Goal: Task Accomplishment & Management: Complete application form

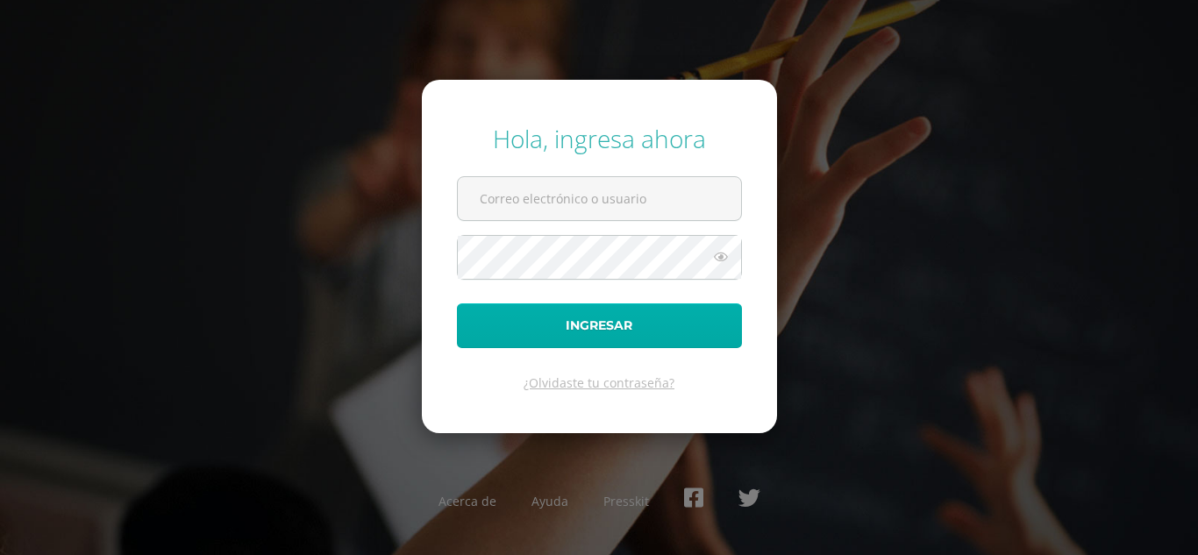
type input "mercydes@cig.edu.gt"
click at [632, 318] on button "Ingresar" at bounding box center [599, 325] width 285 height 45
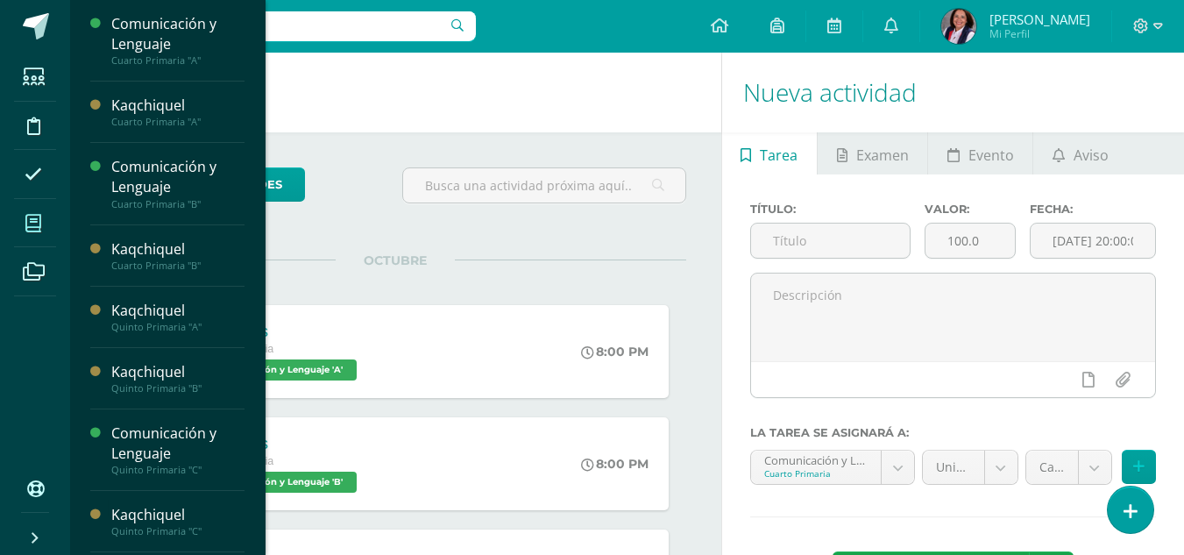
click at [38, 221] on icon at bounding box center [33, 224] width 16 height 18
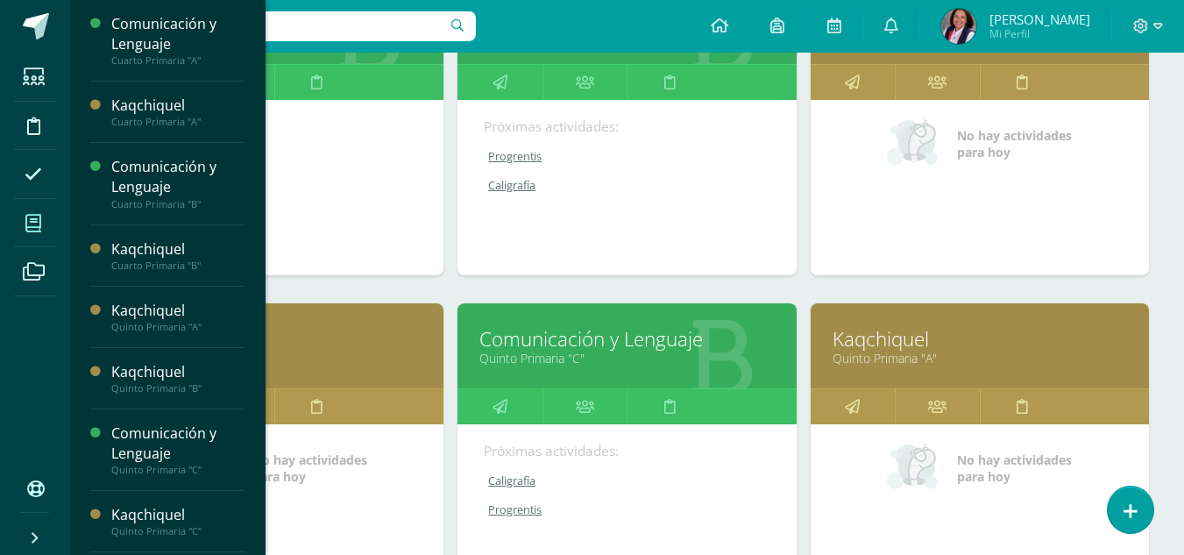
scroll to position [351, 0]
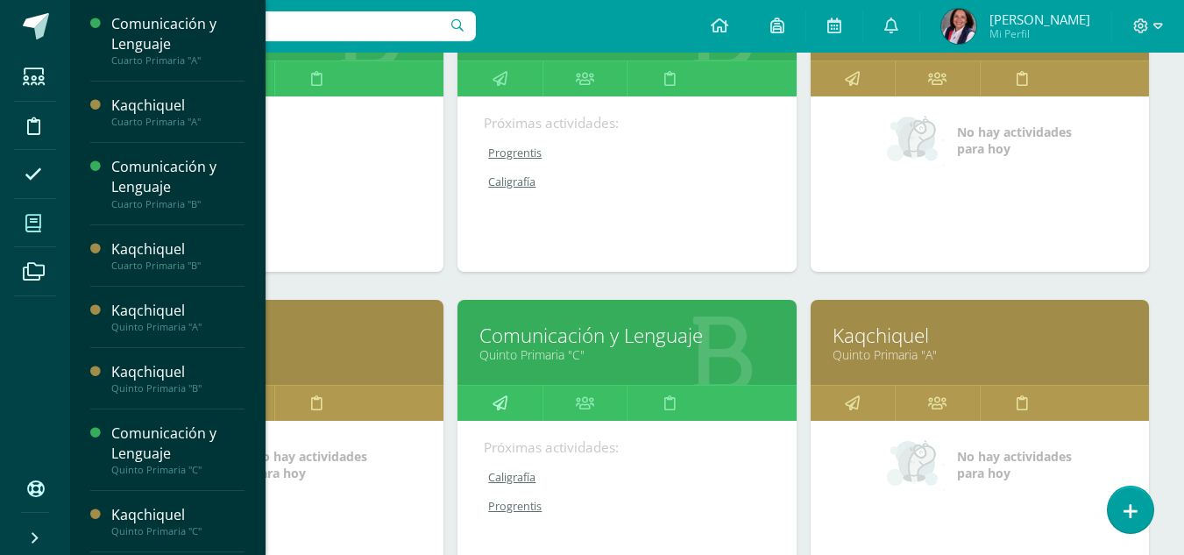
click at [501, 409] on icon at bounding box center [500, 403] width 15 height 34
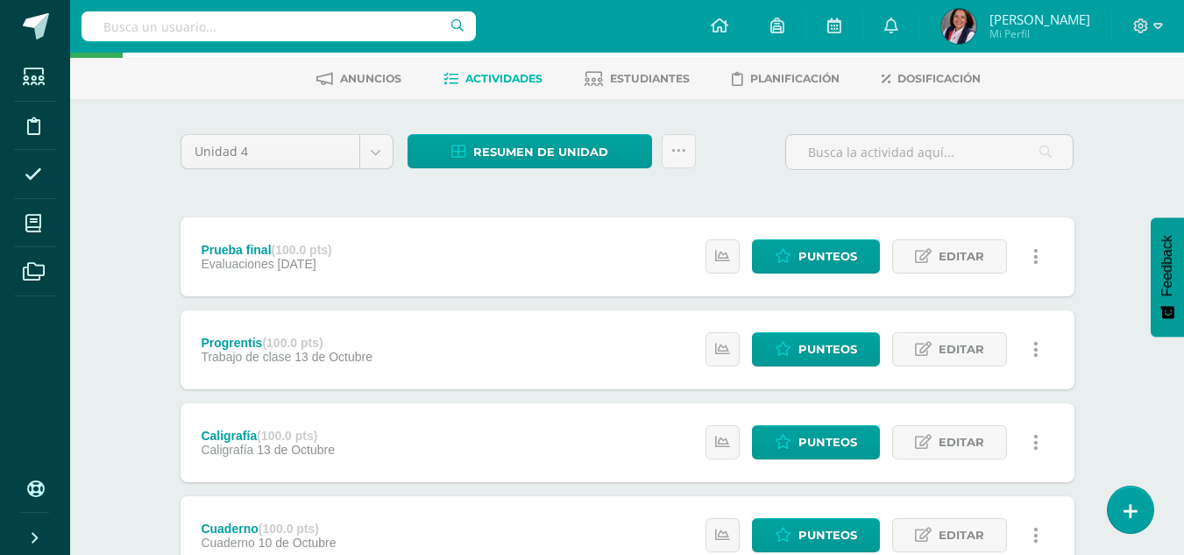
scroll to position [175, 0]
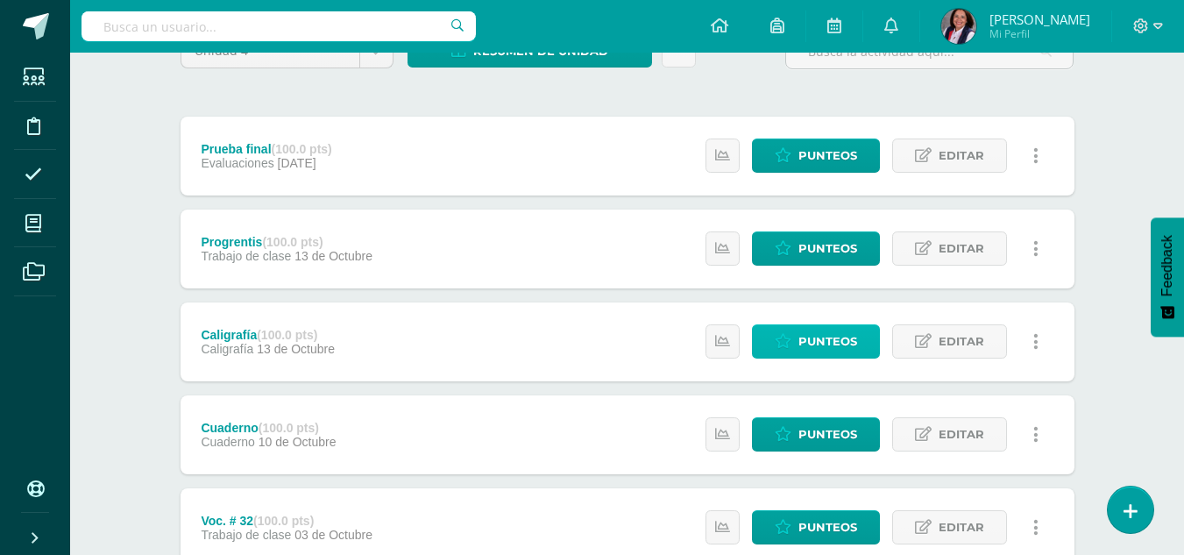
click at [803, 345] on span "Punteos" at bounding box center [828, 341] width 59 height 32
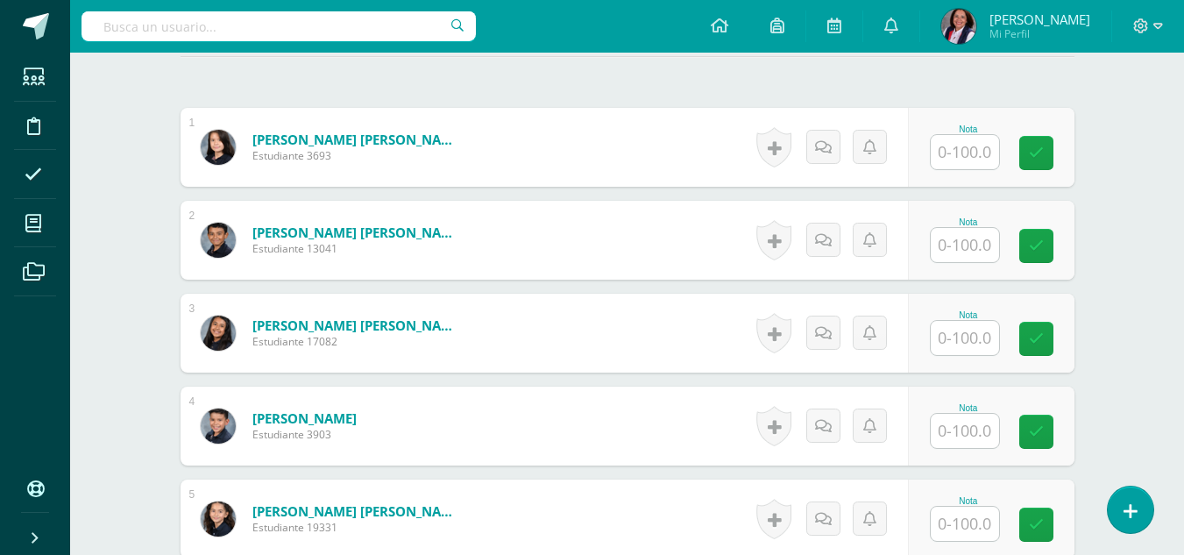
scroll to position [528, 0]
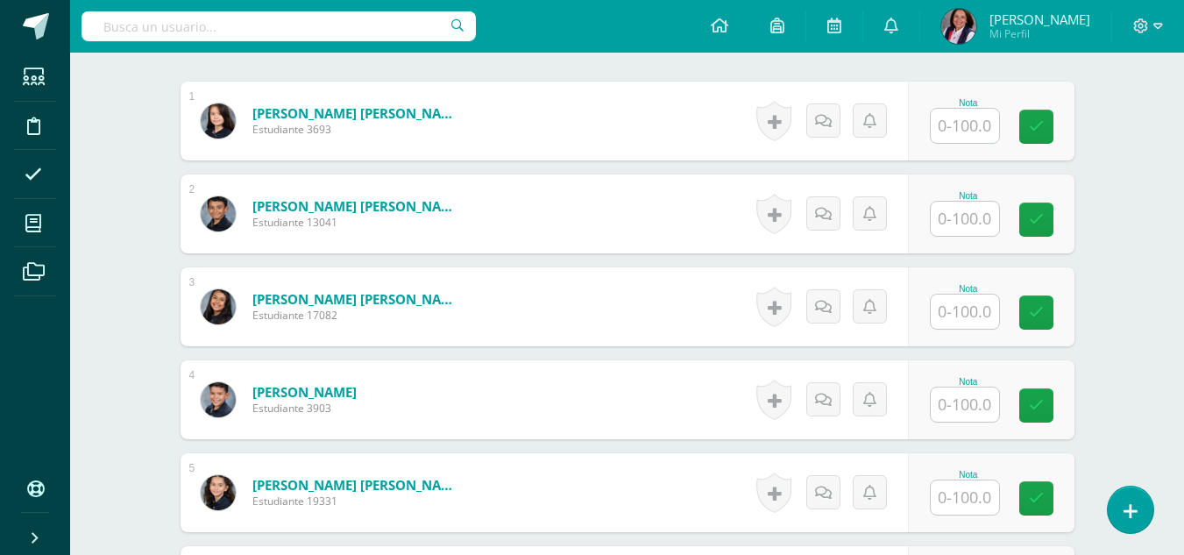
click at [957, 128] on input "text" at bounding box center [965, 126] width 68 height 34
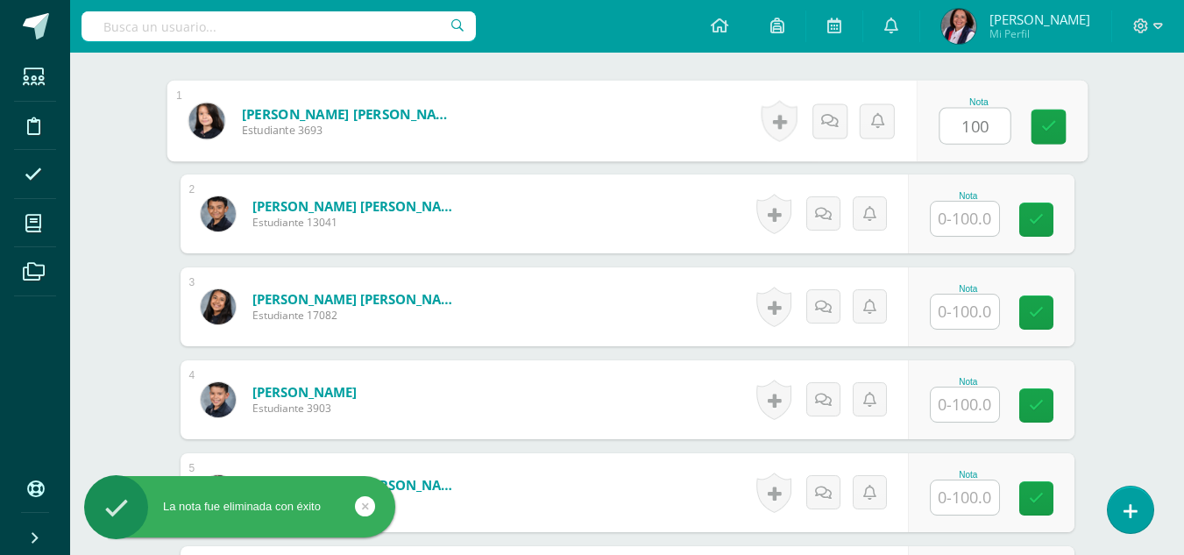
type input "100"
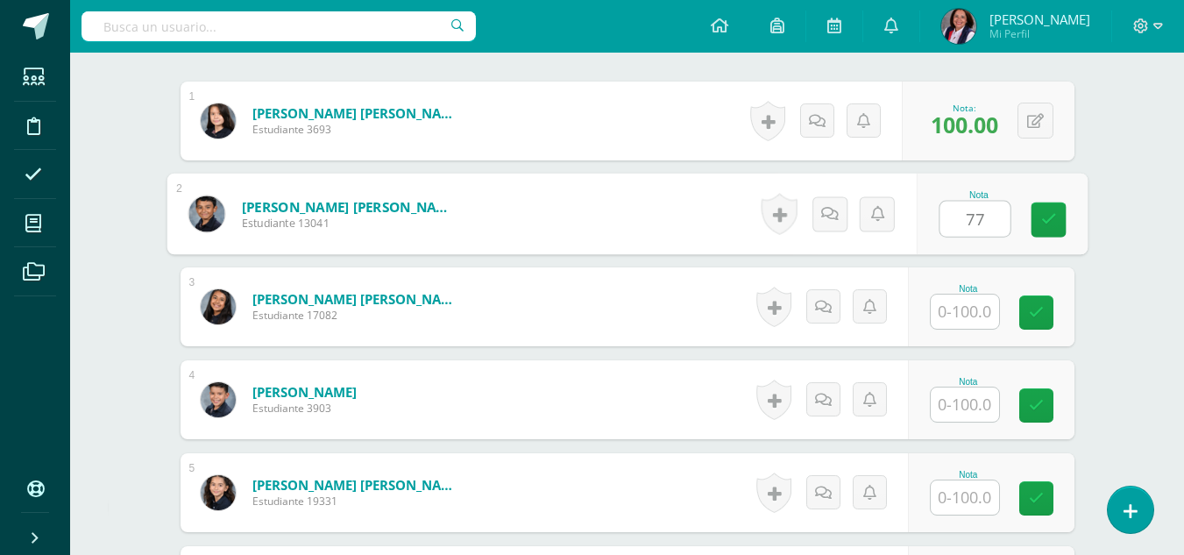
type input "77"
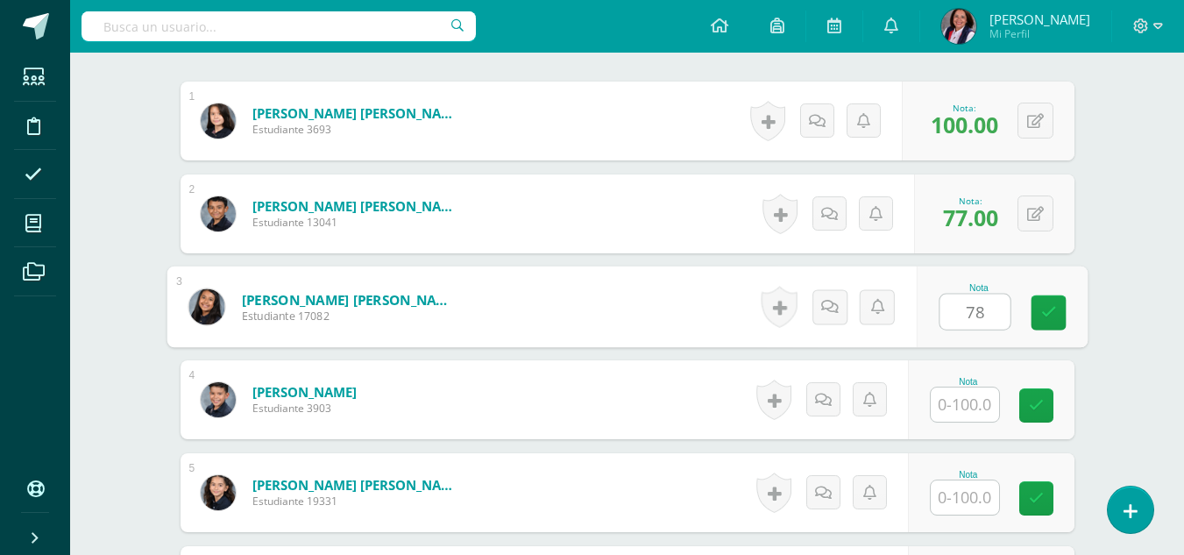
type input "78"
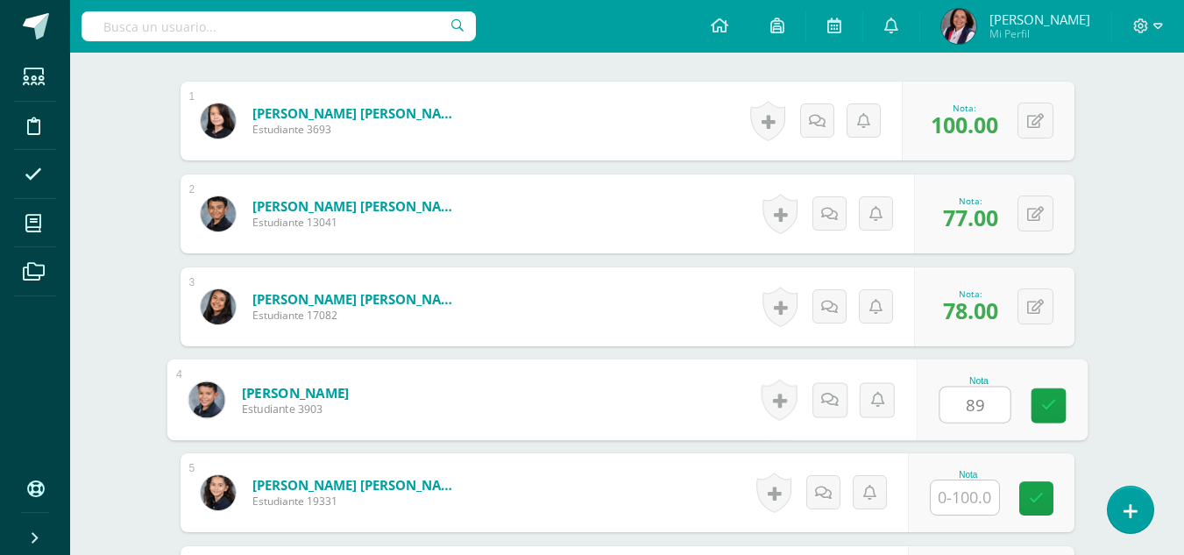
type input "89"
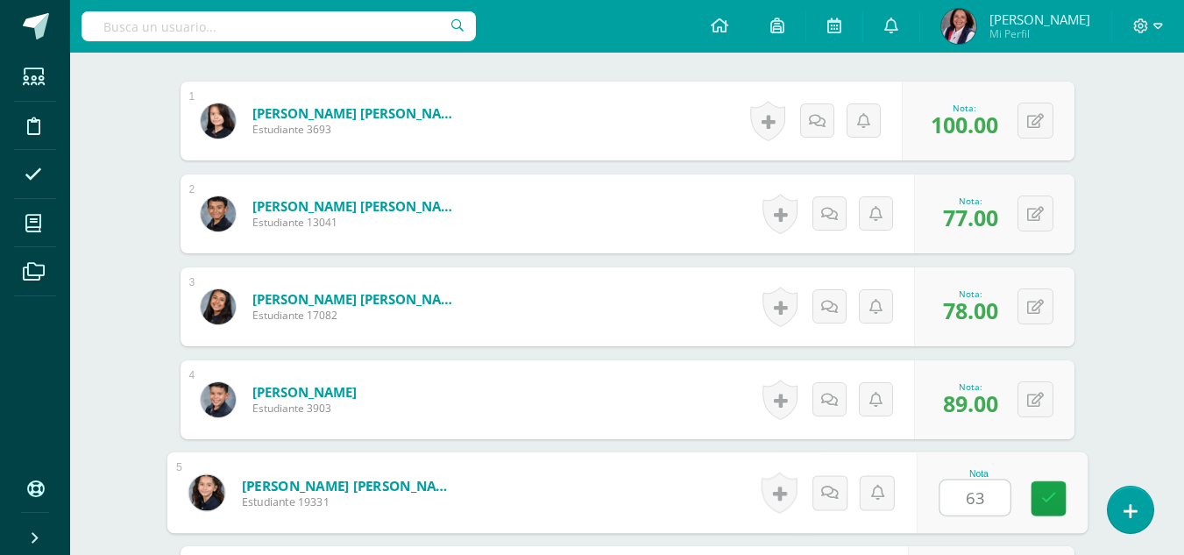
type input "63"
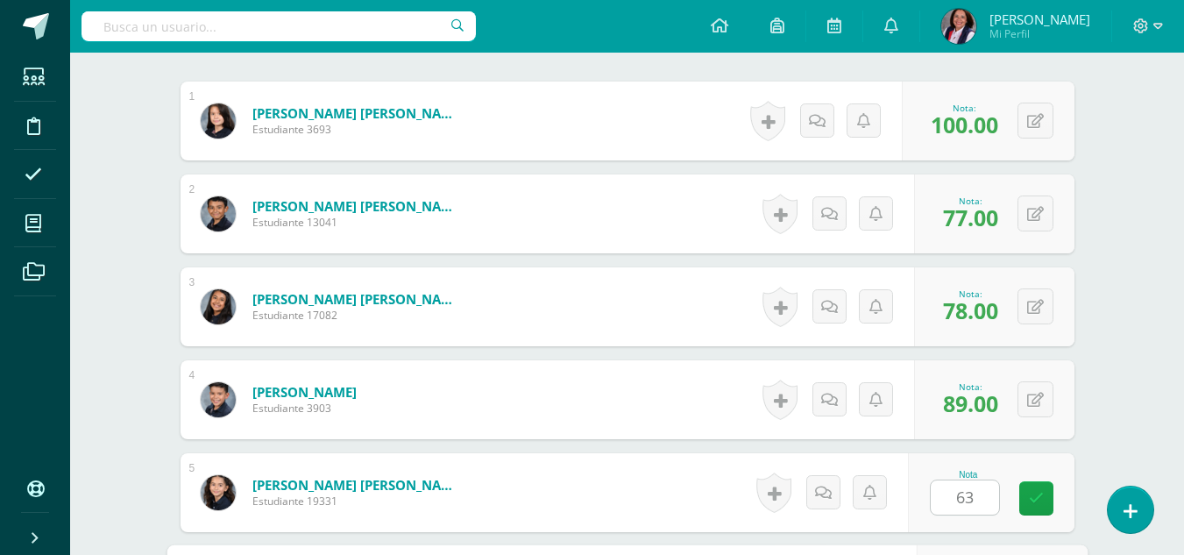
scroll to position [841, 0]
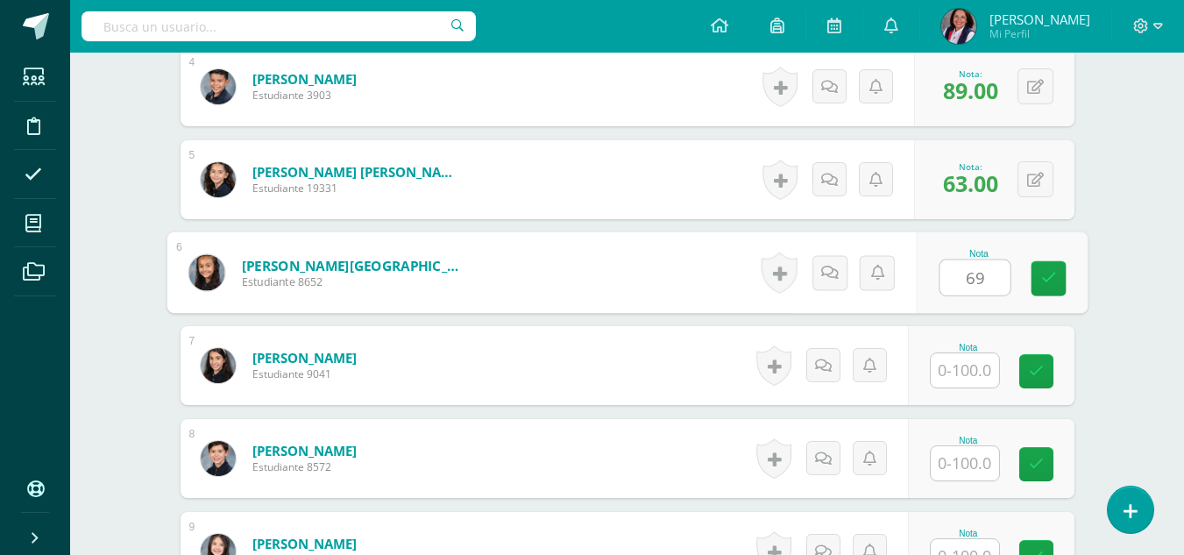
type input "69"
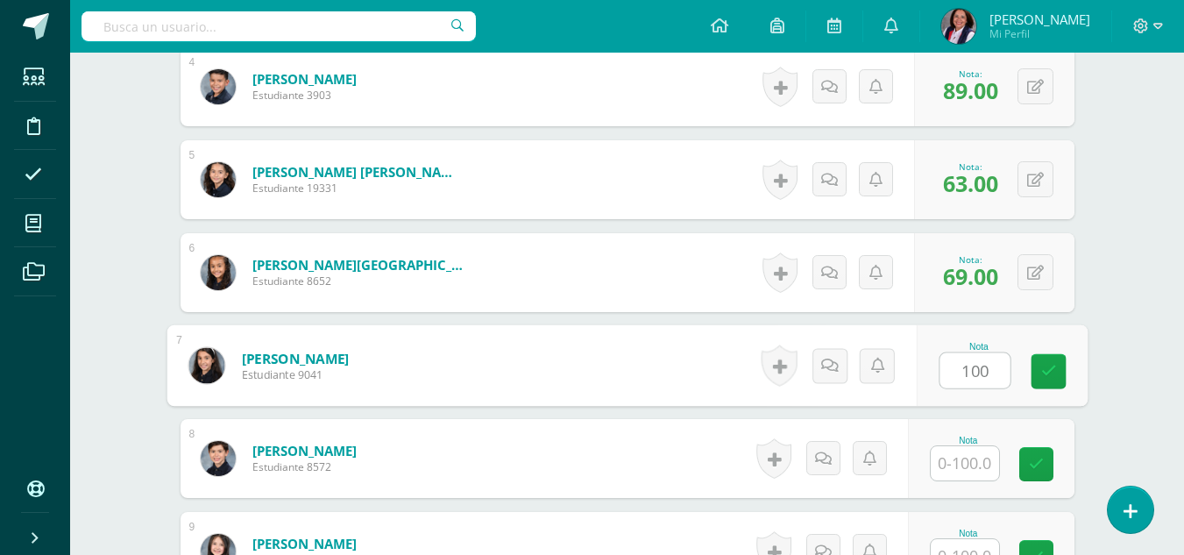
type input "100"
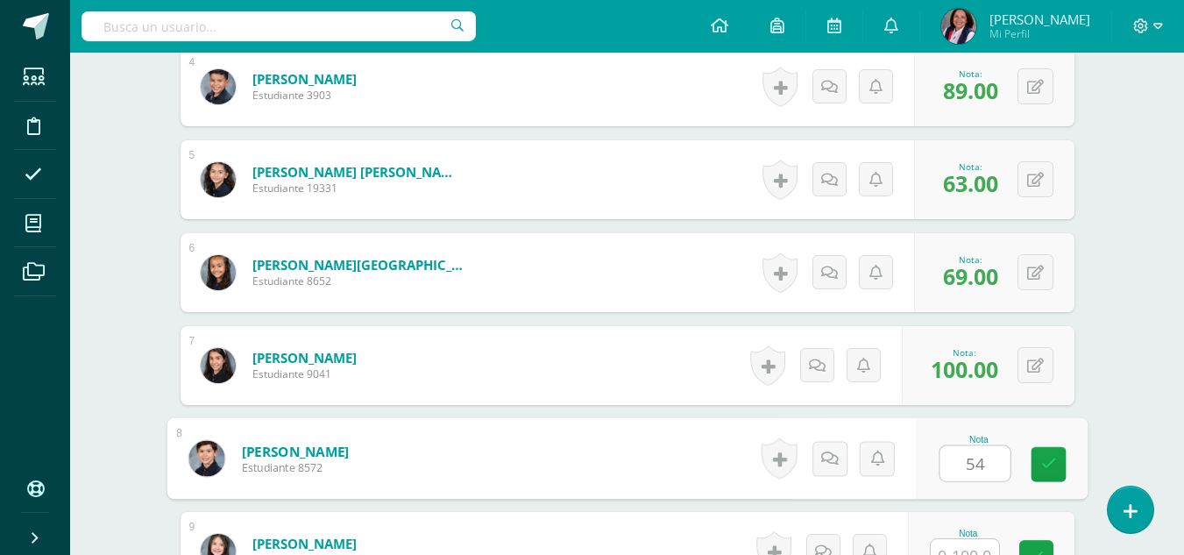
type input "54"
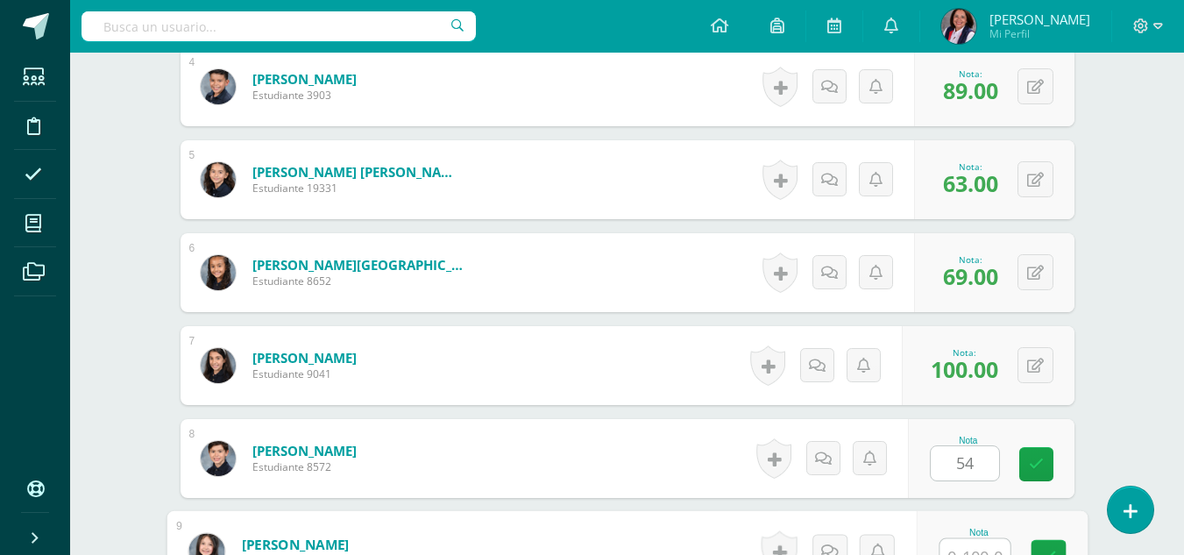
scroll to position [859, 0]
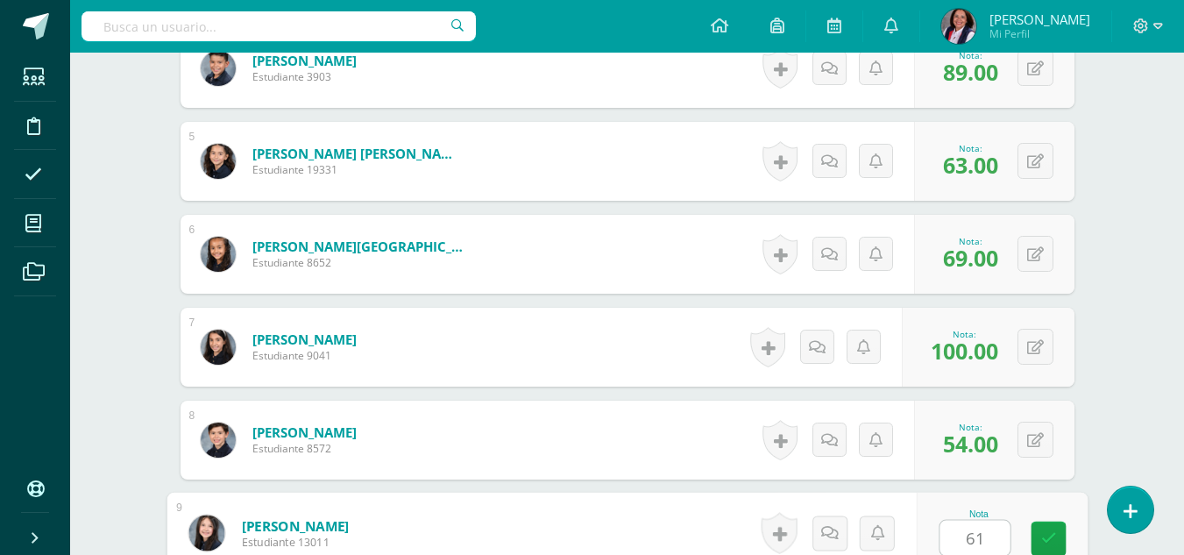
type input "61"
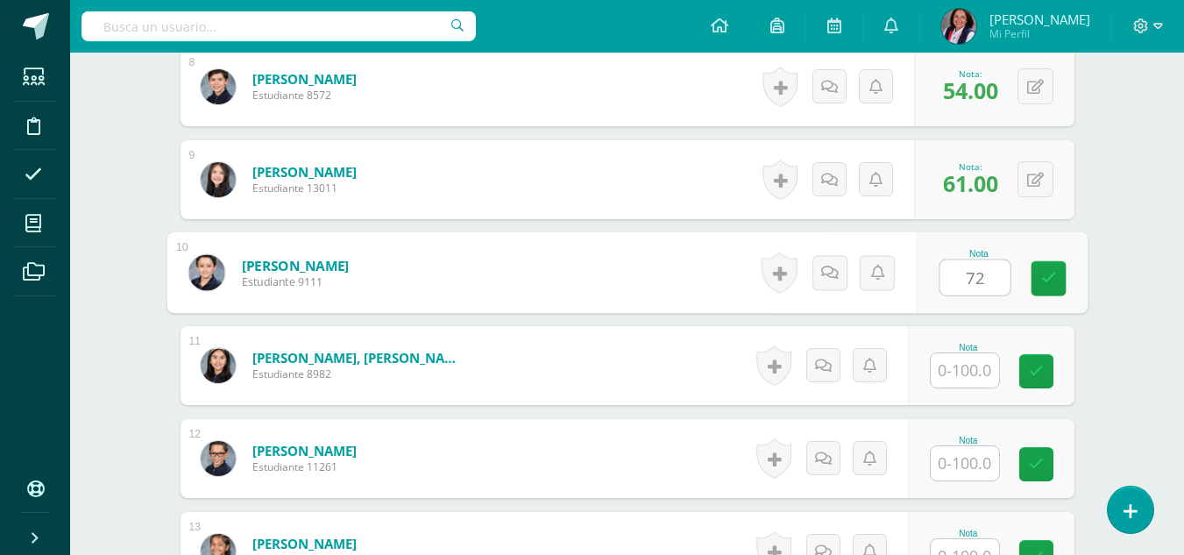
type input "72"
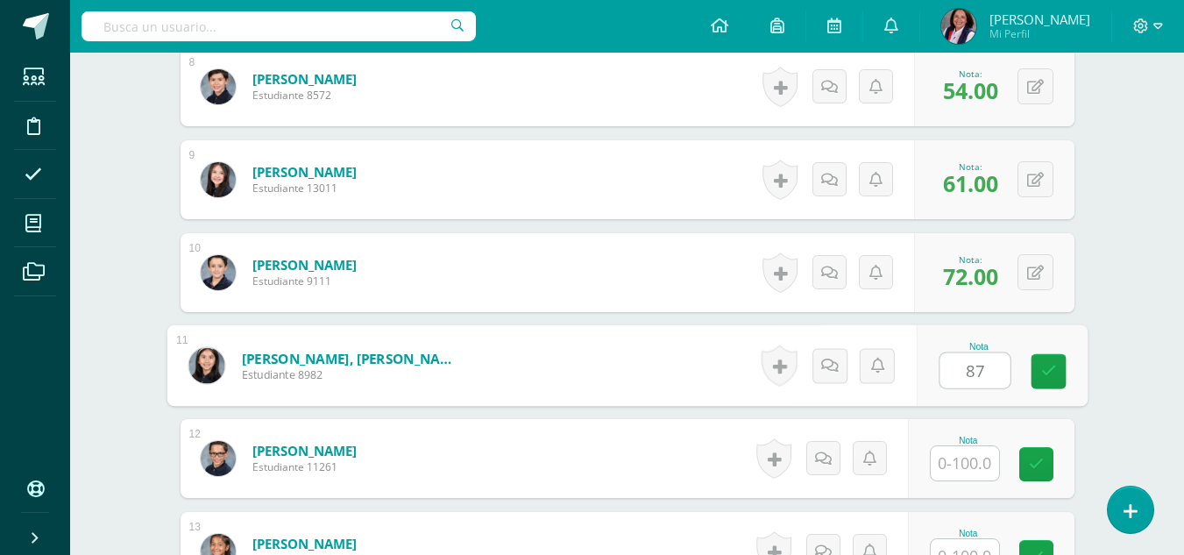
type input "87"
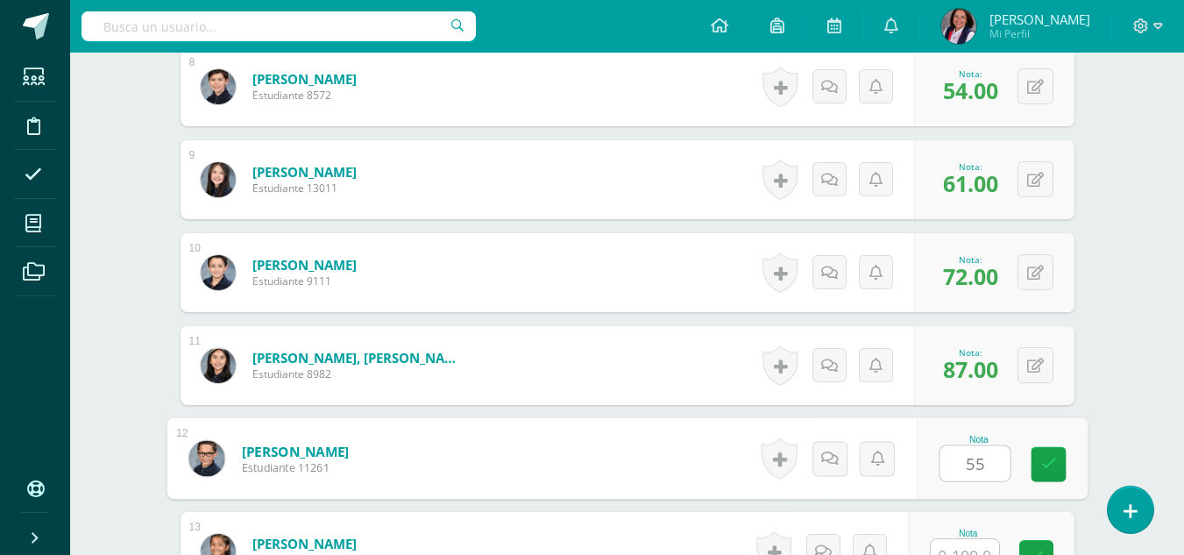
type input "55"
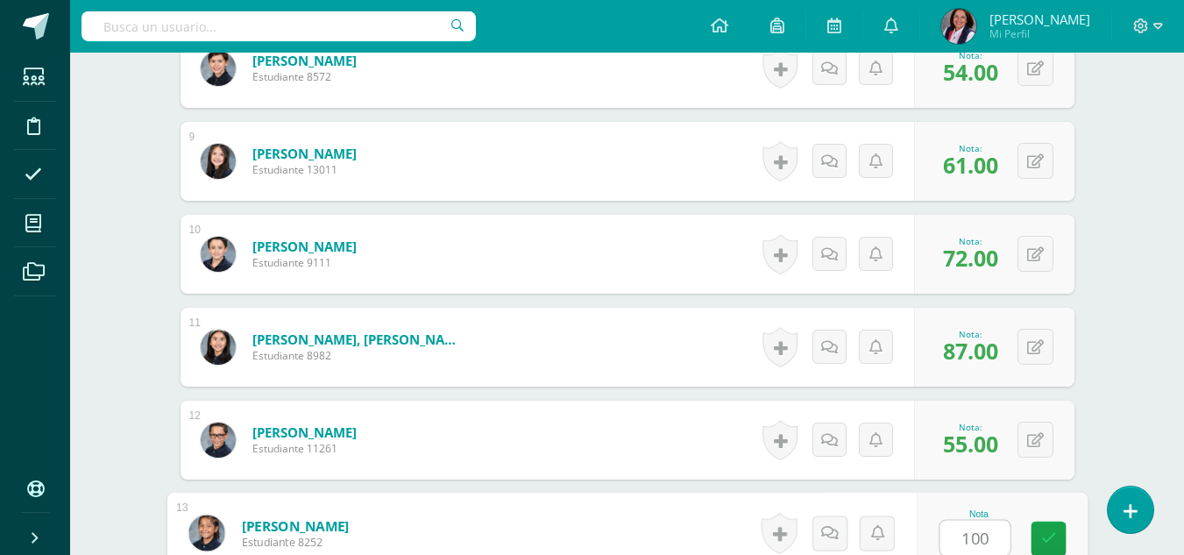
type input "100"
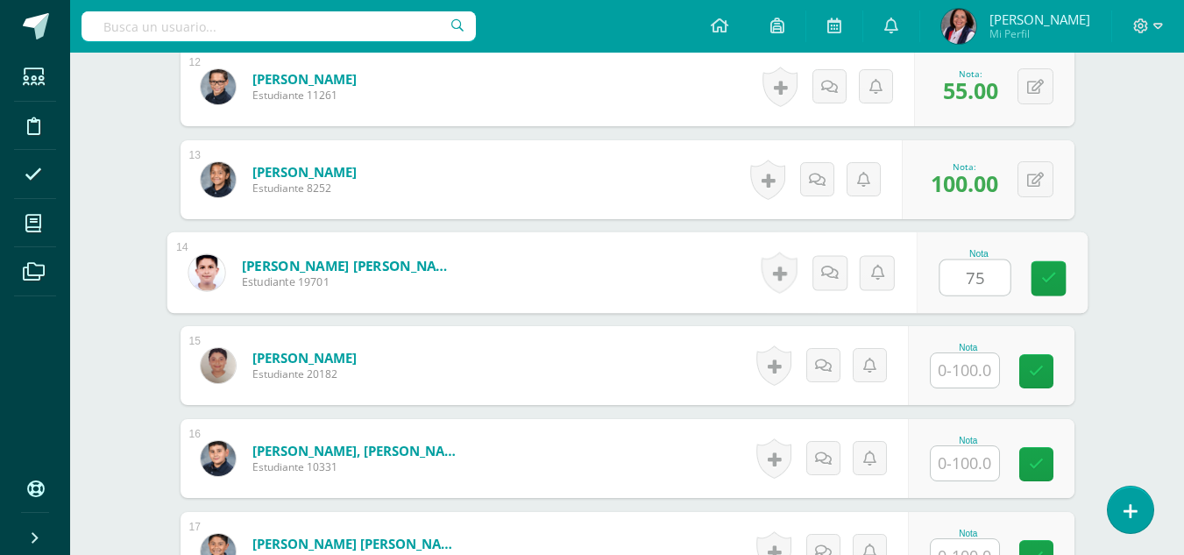
type input "75"
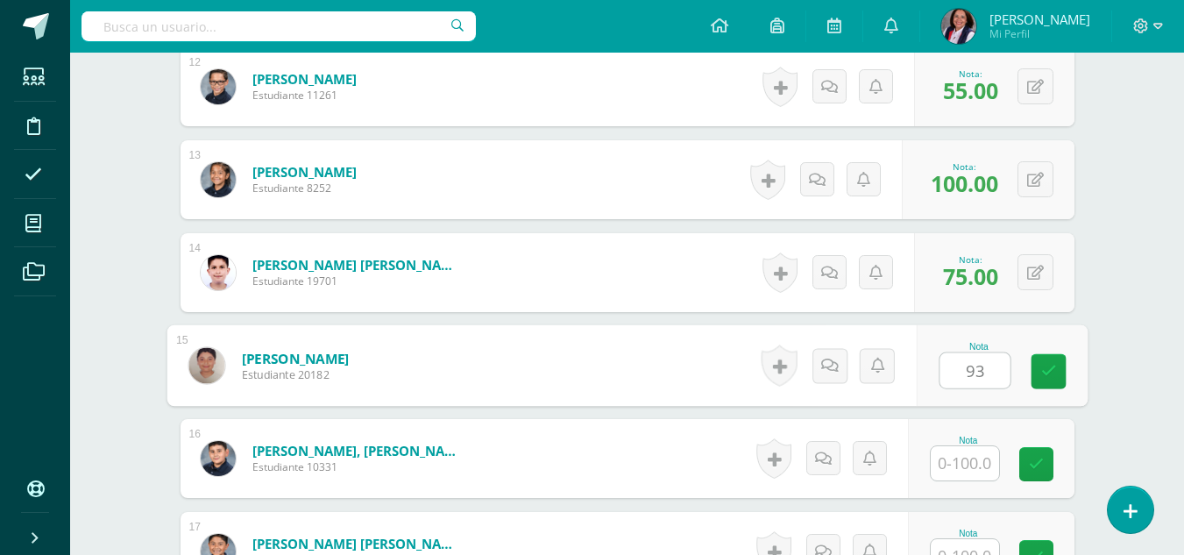
type input "93"
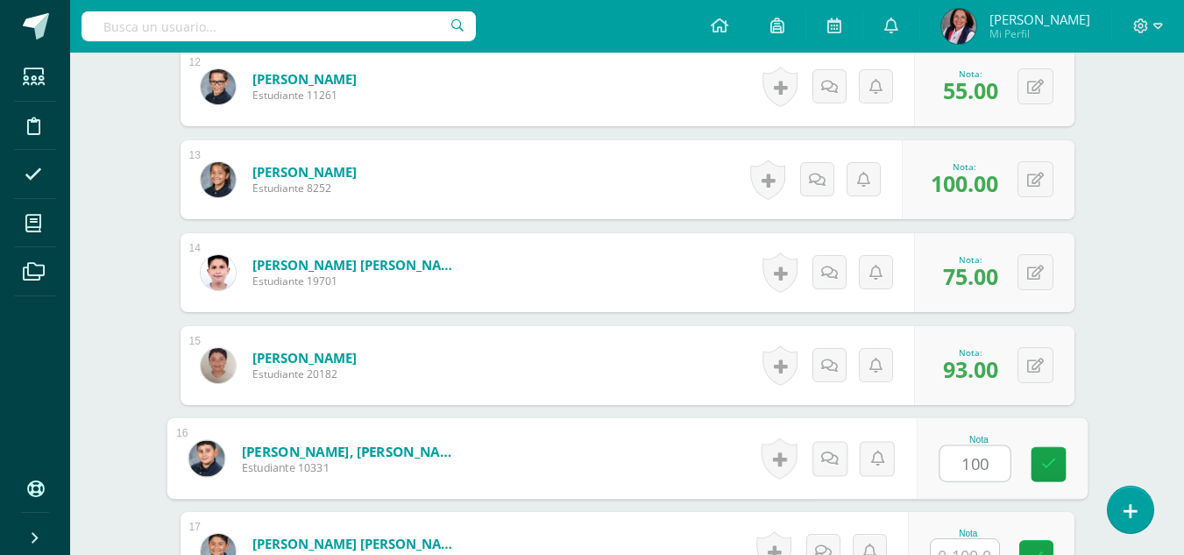
type input "100"
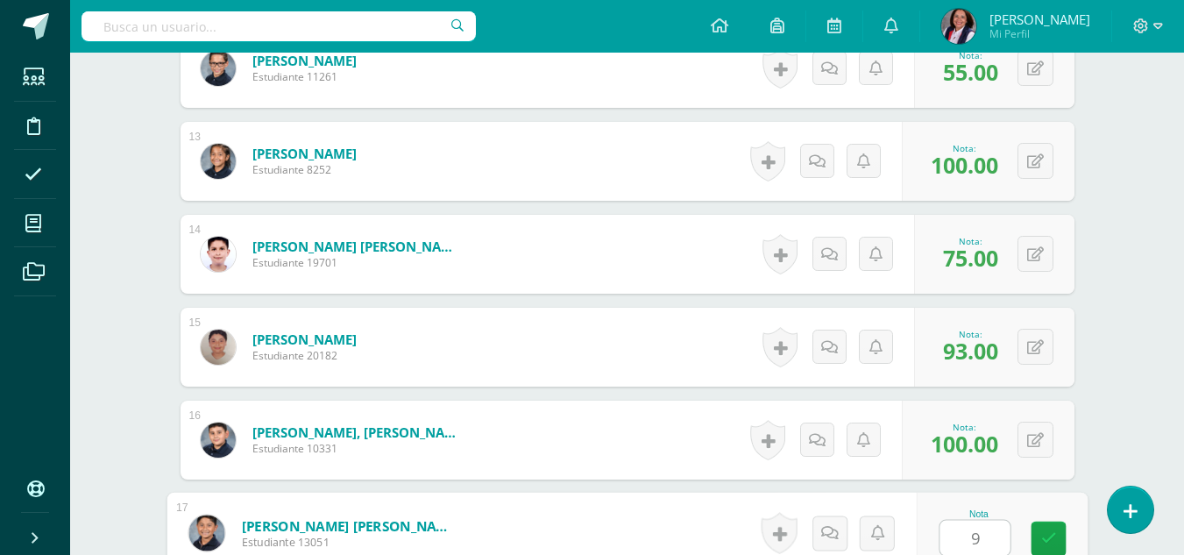
type input "93"
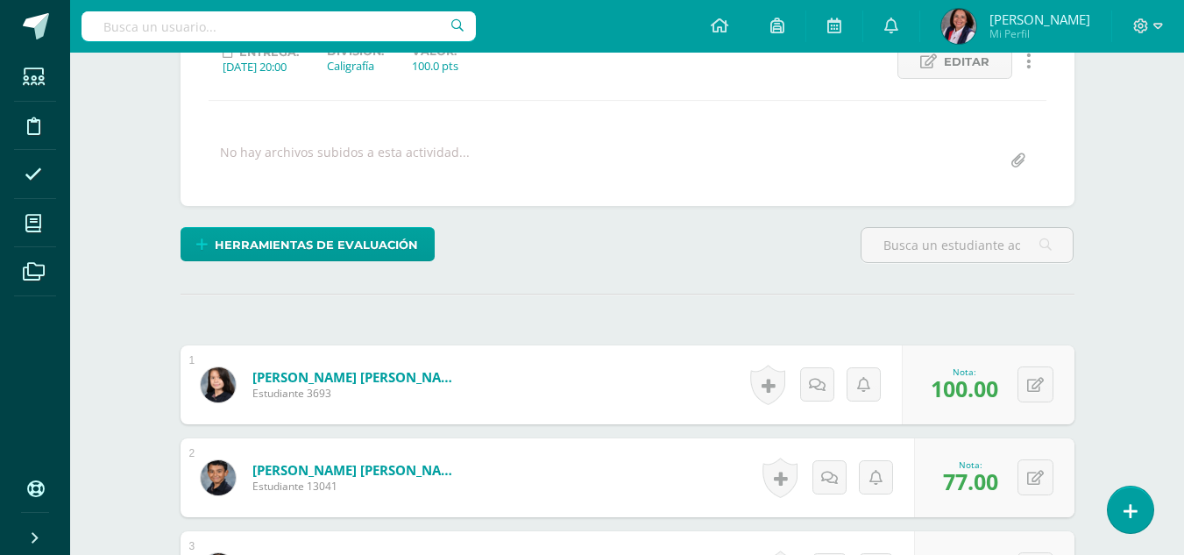
scroll to position [25, 0]
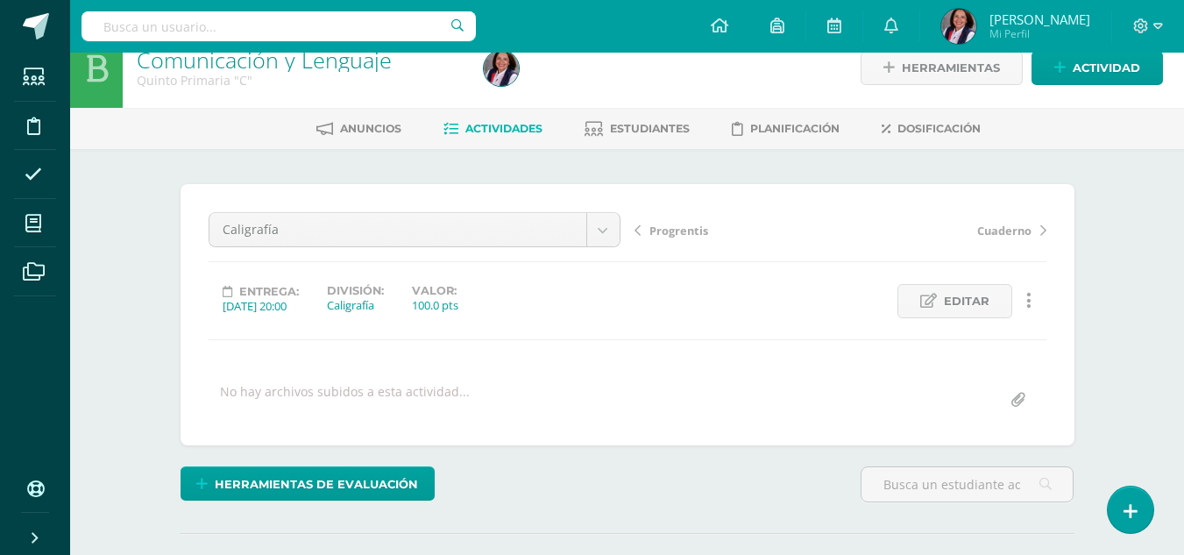
click at [662, 229] on span "Progrentis" at bounding box center [679, 231] width 59 height 16
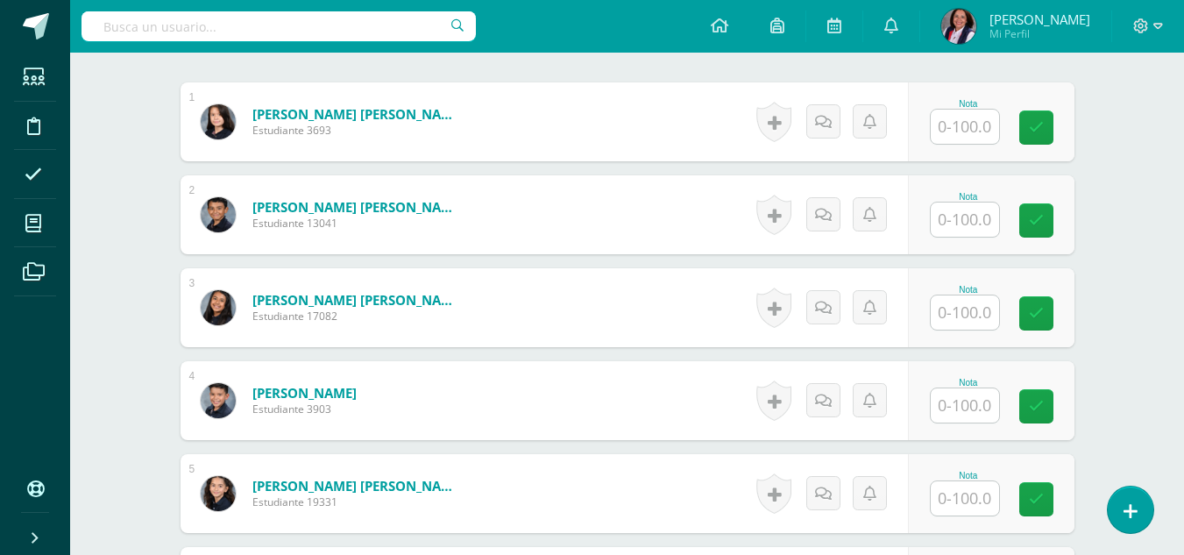
scroll to position [528, 0]
click at [962, 133] on input "text" at bounding box center [965, 126] width 68 height 34
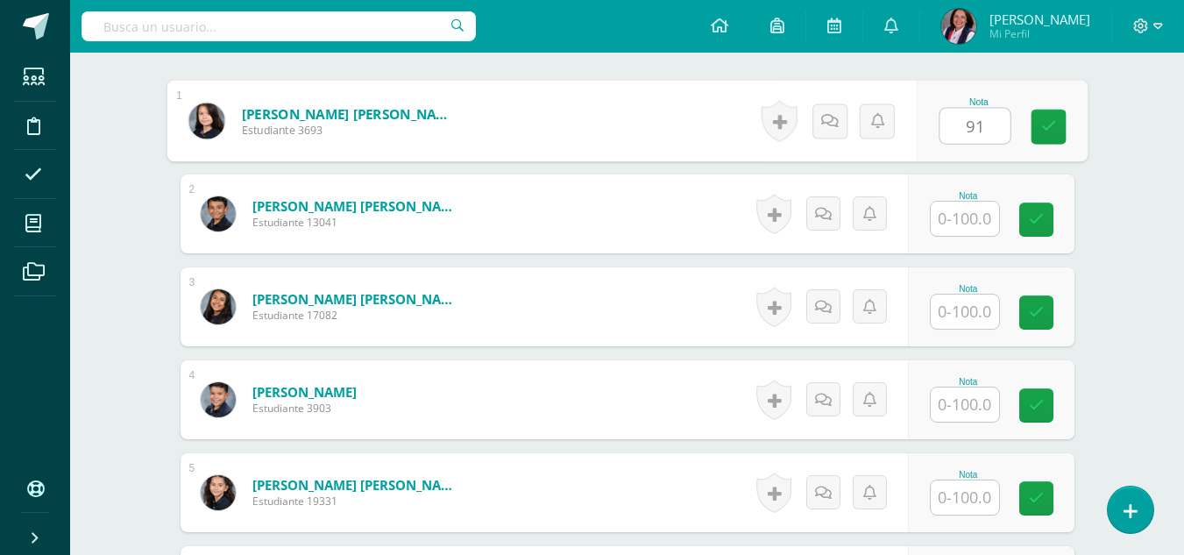
type input "91"
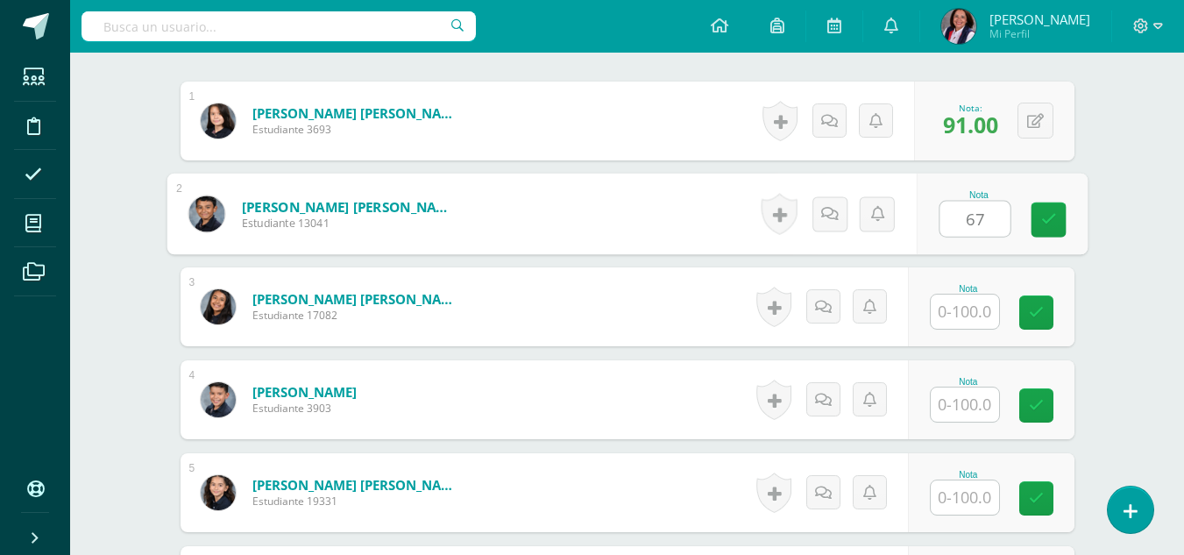
type input "67"
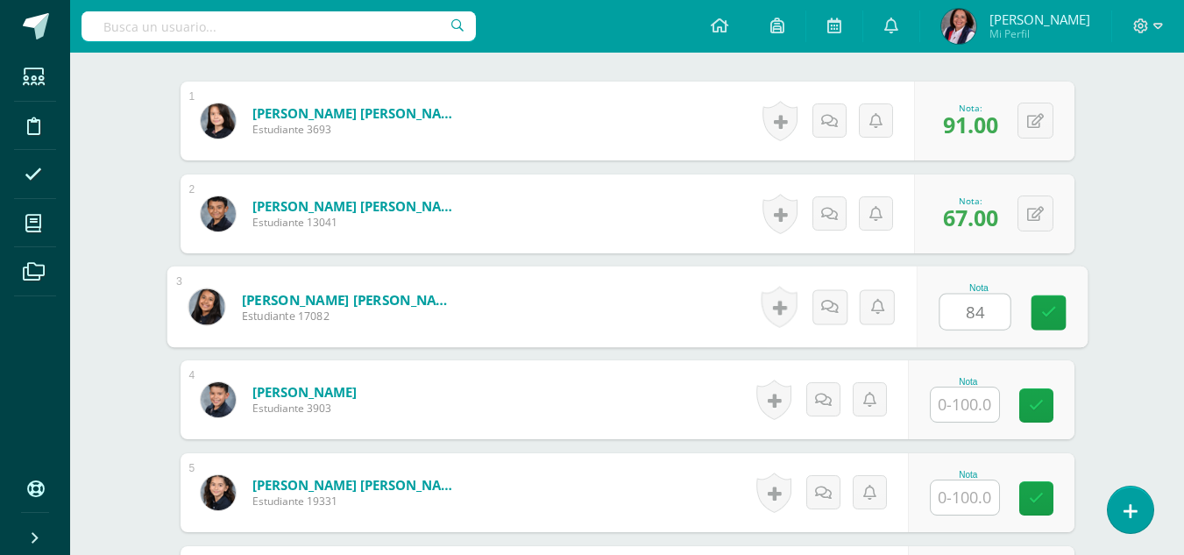
type input "84"
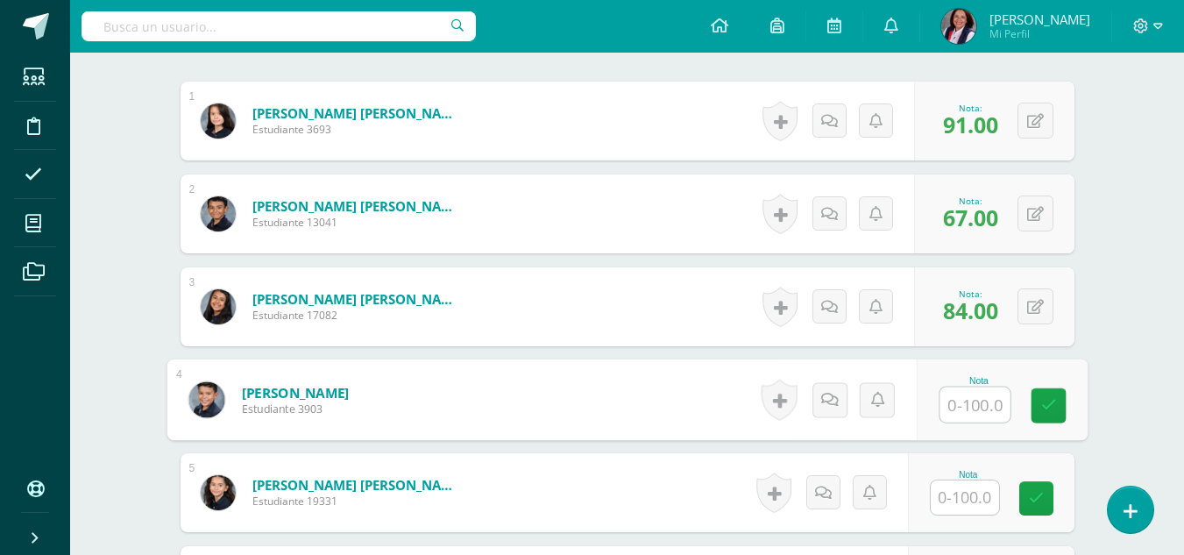
type input "8"
type input "25"
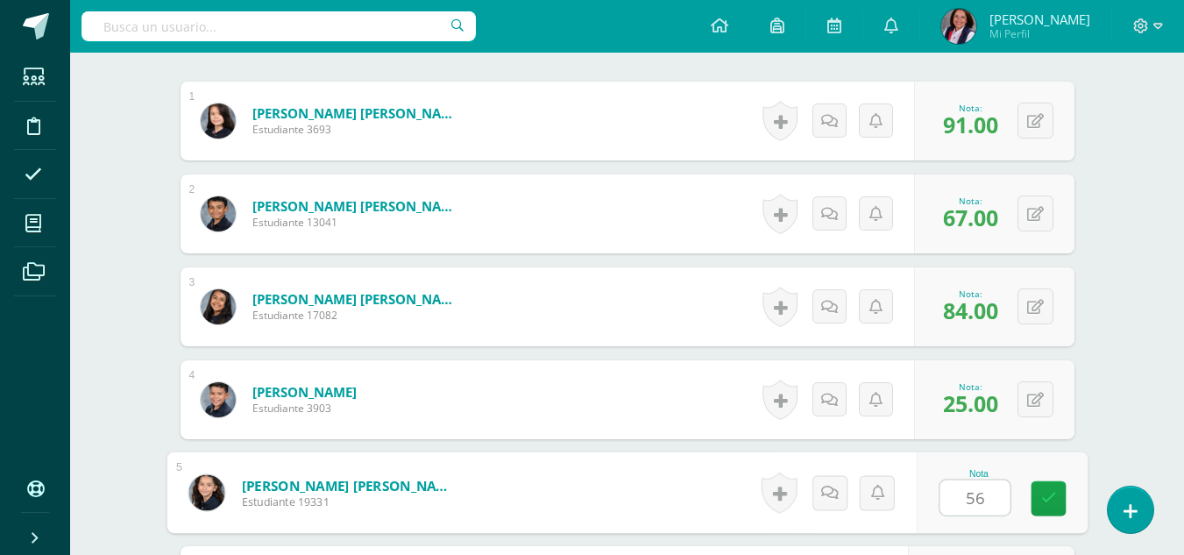
type input "56"
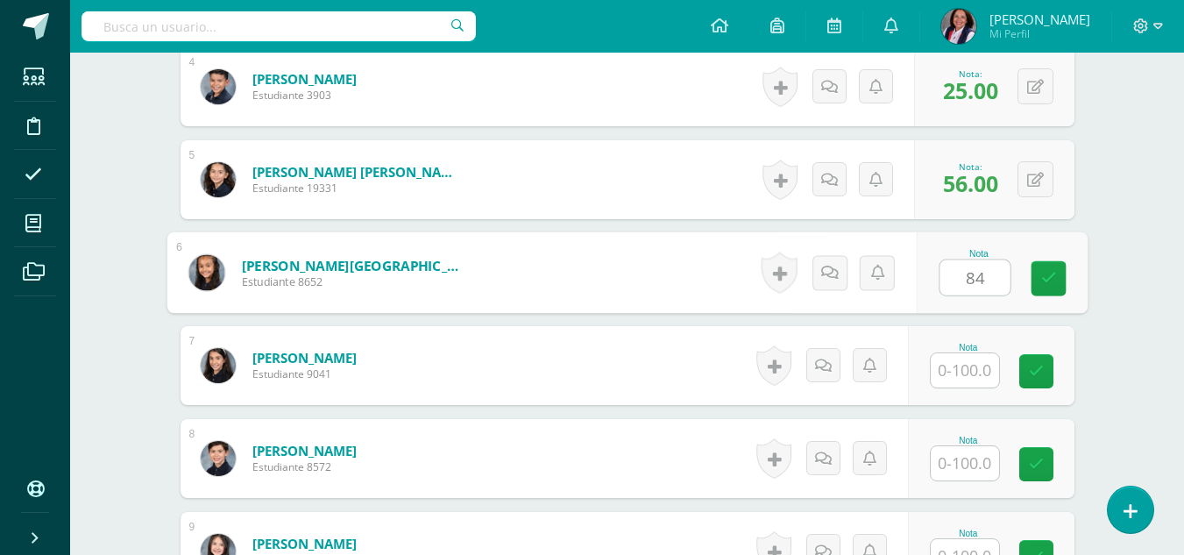
type input "84"
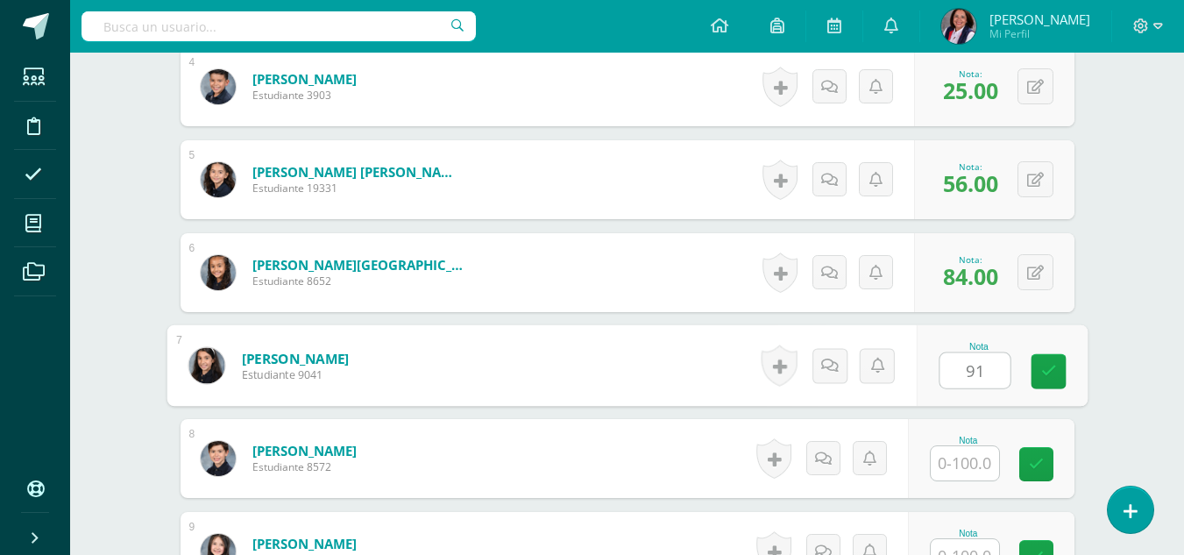
type input "91"
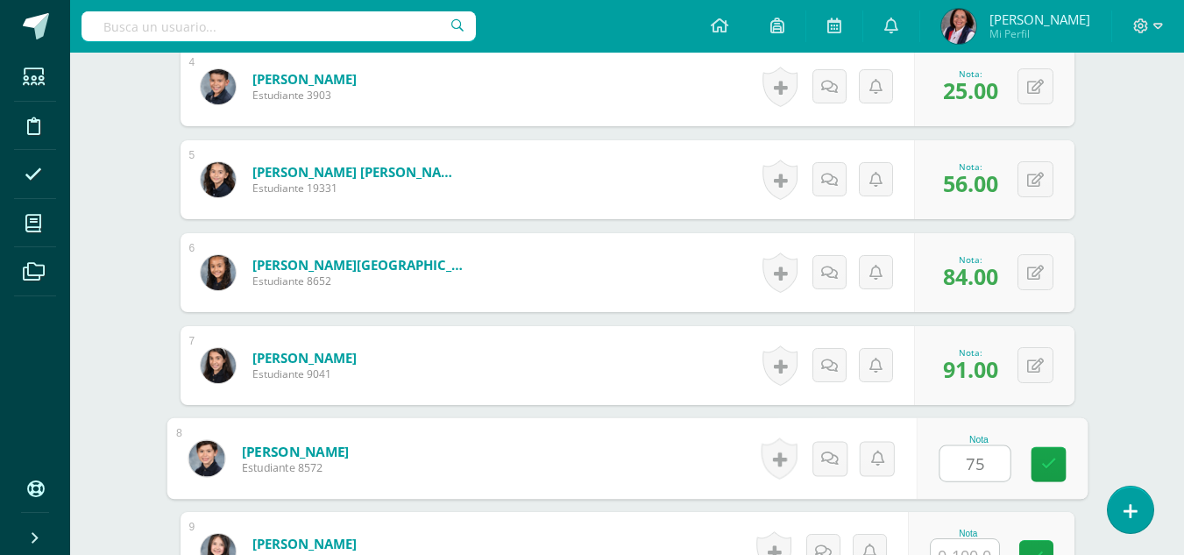
type input "75"
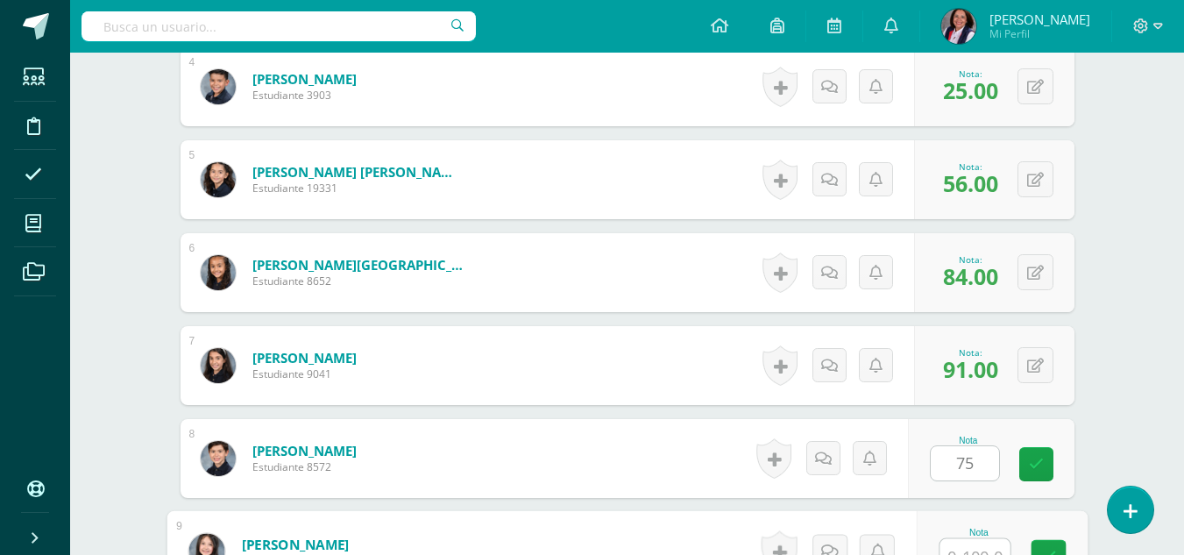
scroll to position [859, 0]
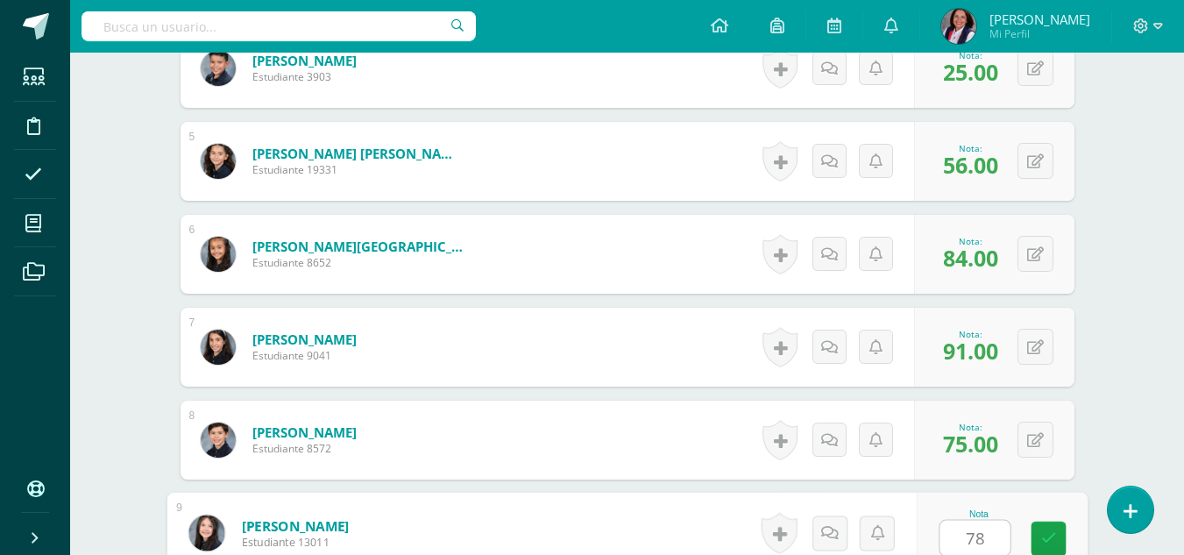
type input "78"
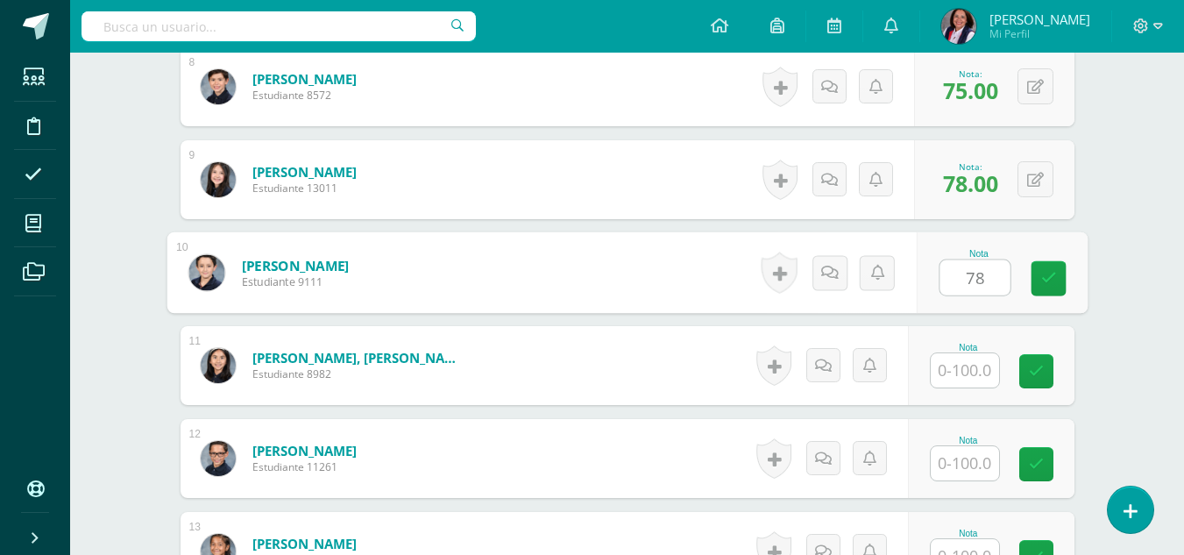
type input "78"
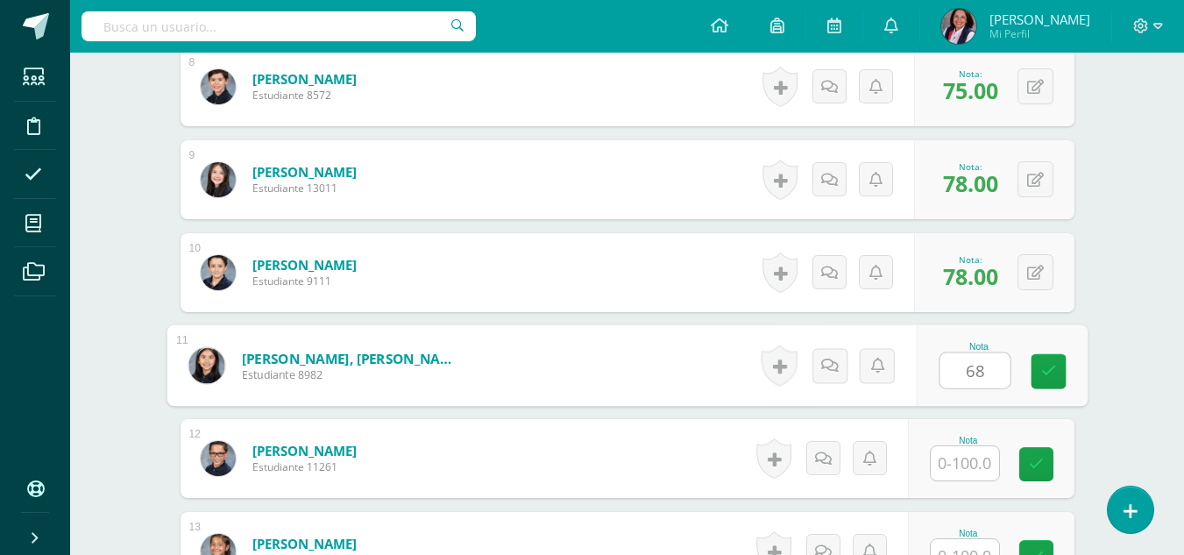
type input "68"
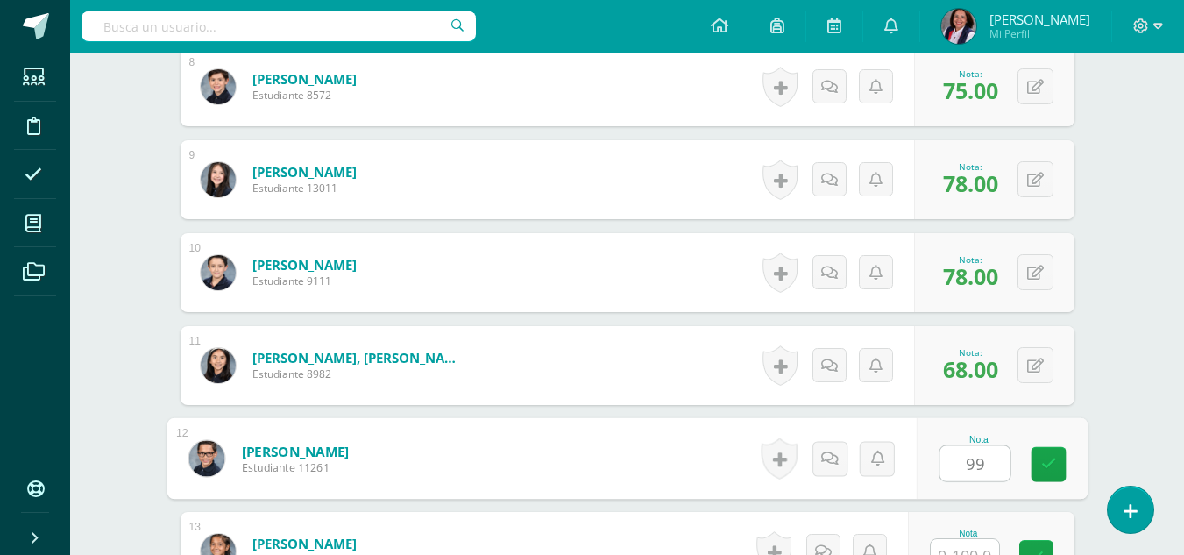
type input "99"
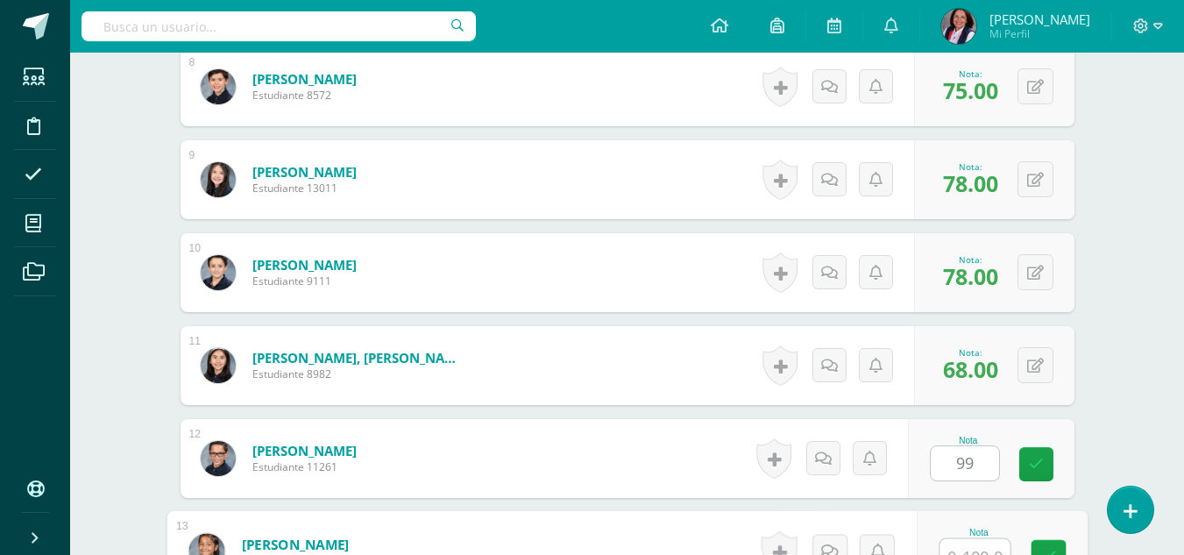
scroll to position [1231, 0]
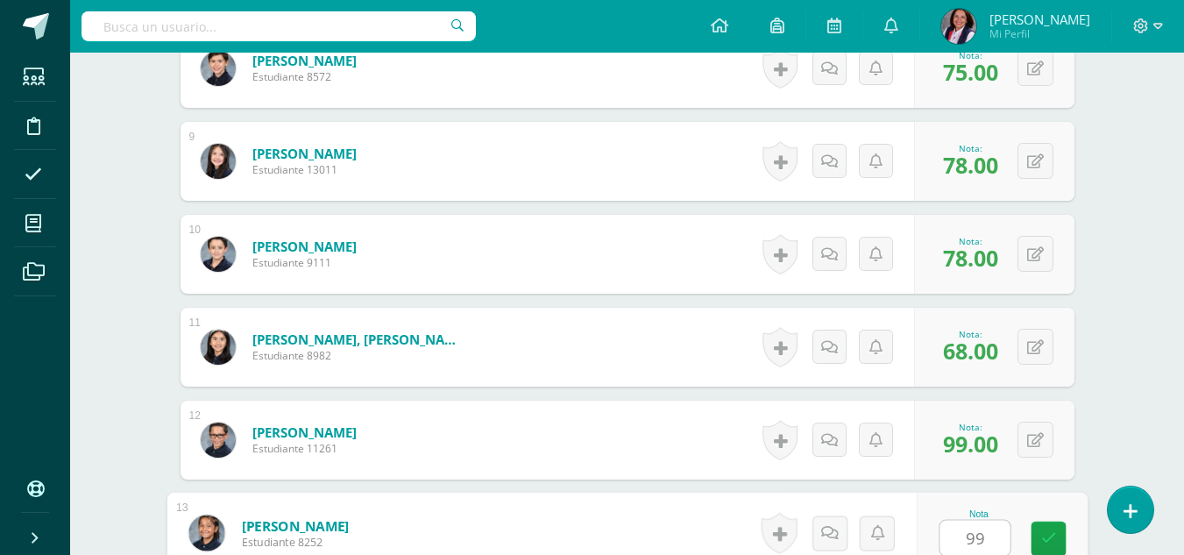
type input "99"
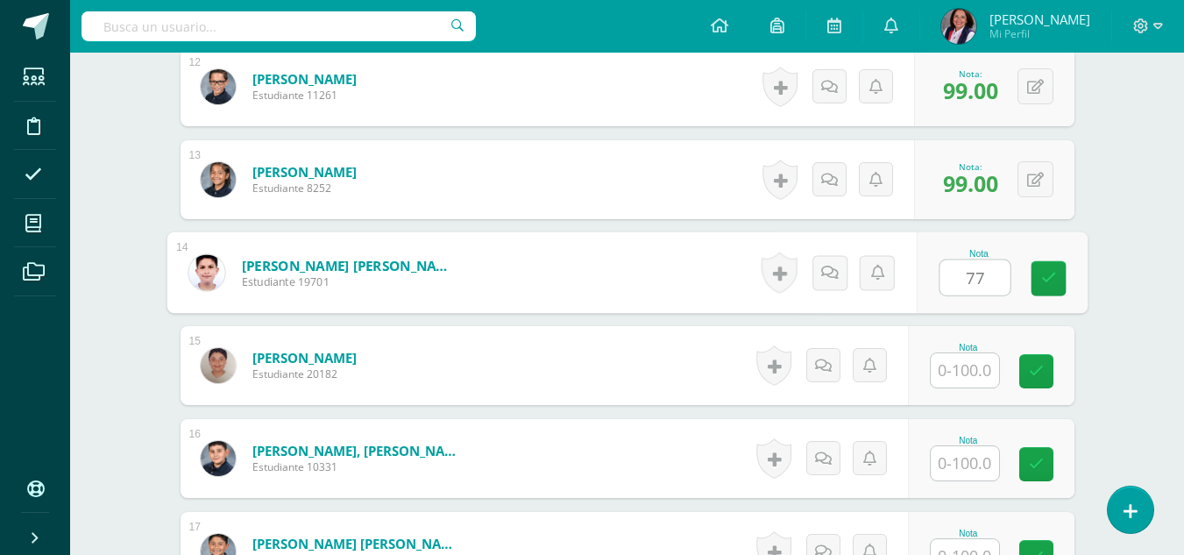
type input "77"
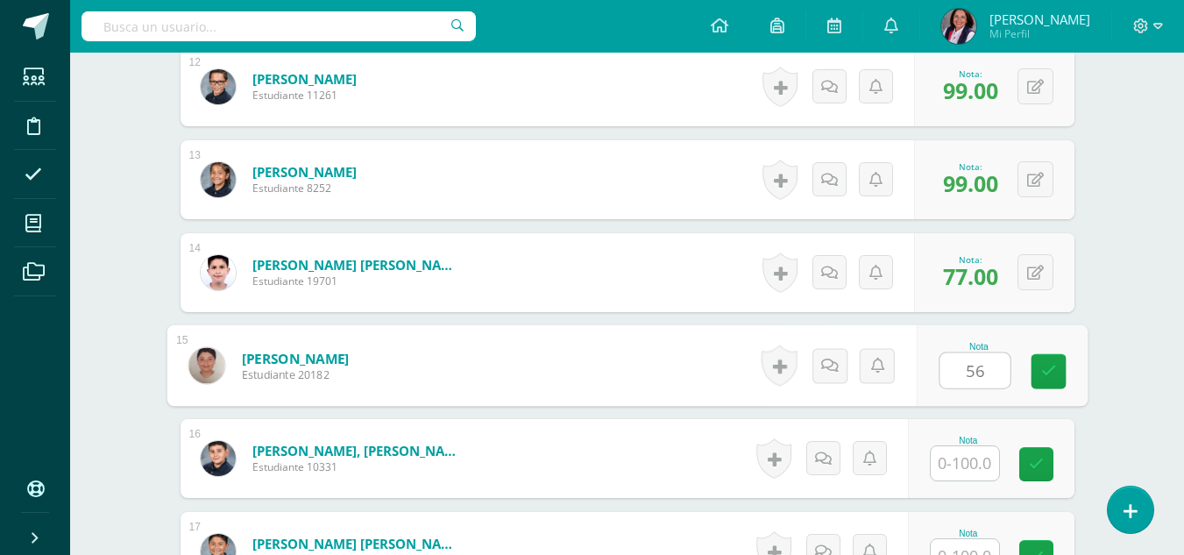
type input "56"
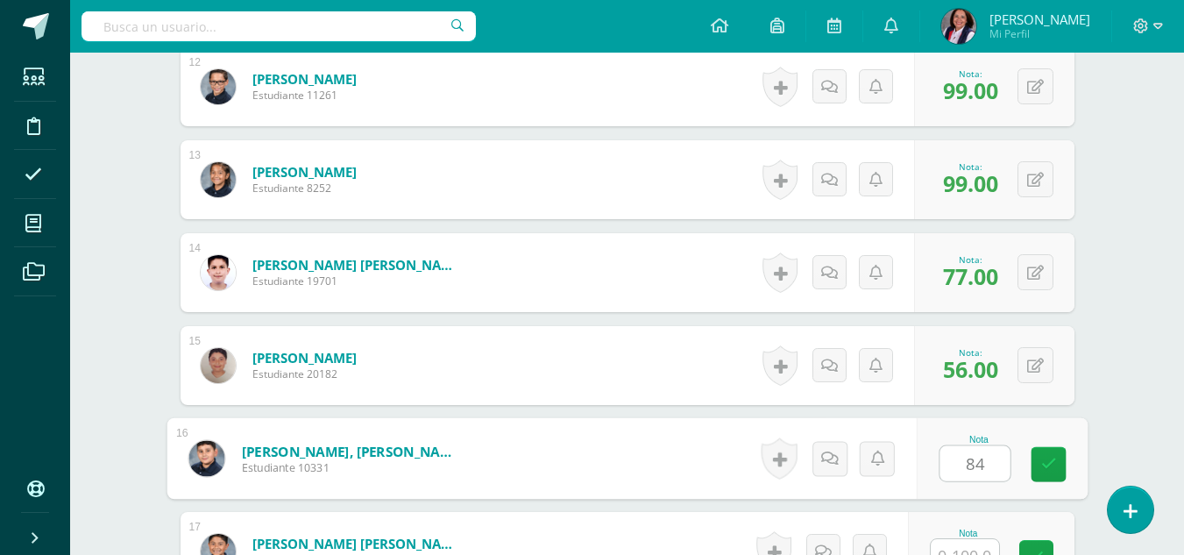
type input "84"
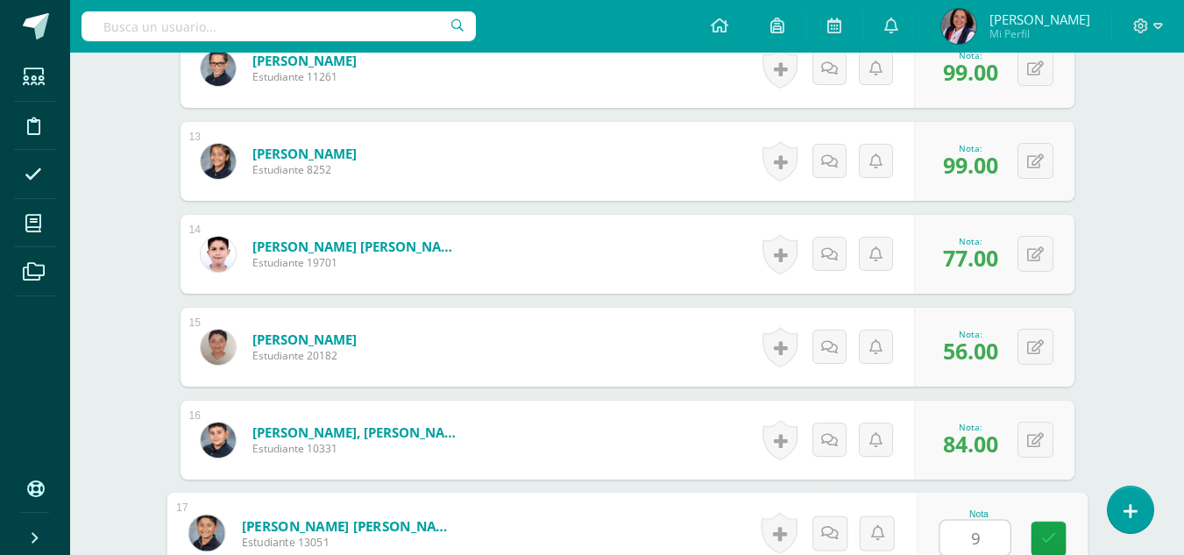
type input "94"
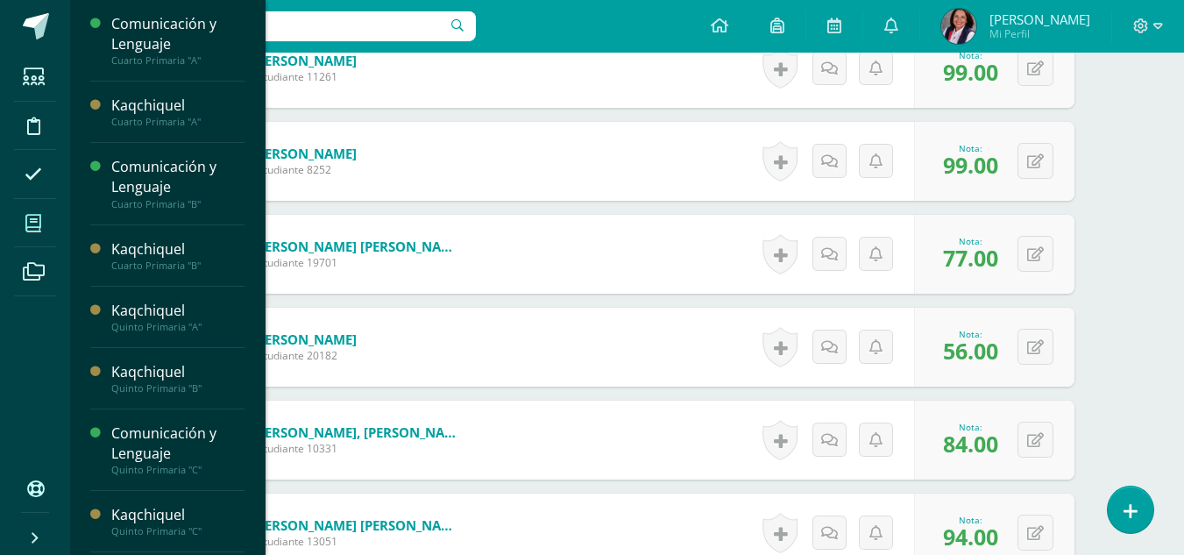
click at [28, 216] on icon at bounding box center [33, 224] width 16 height 18
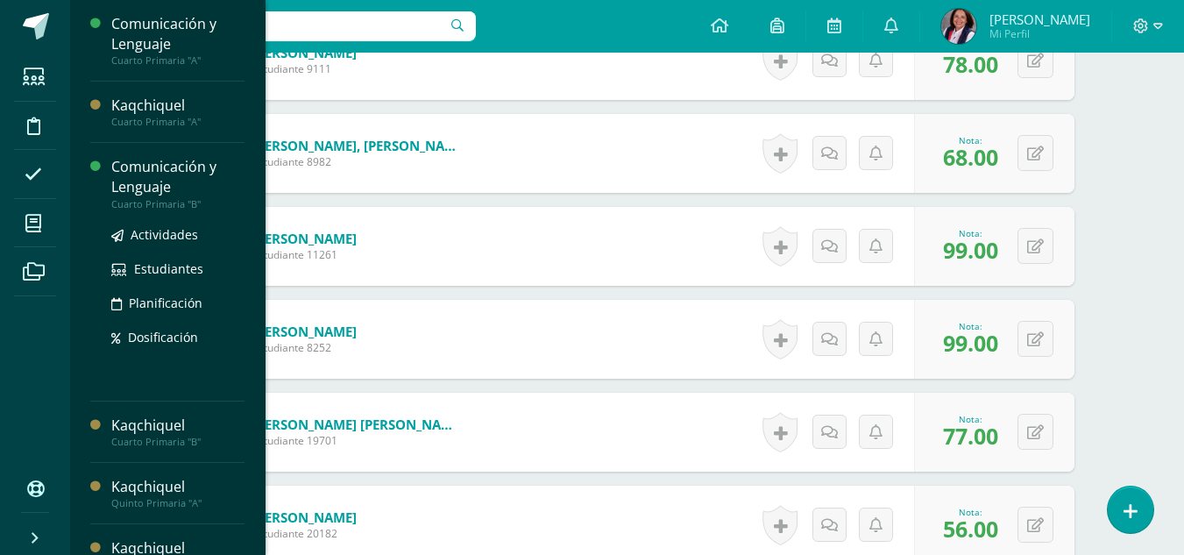
scroll to position [1222, 0]
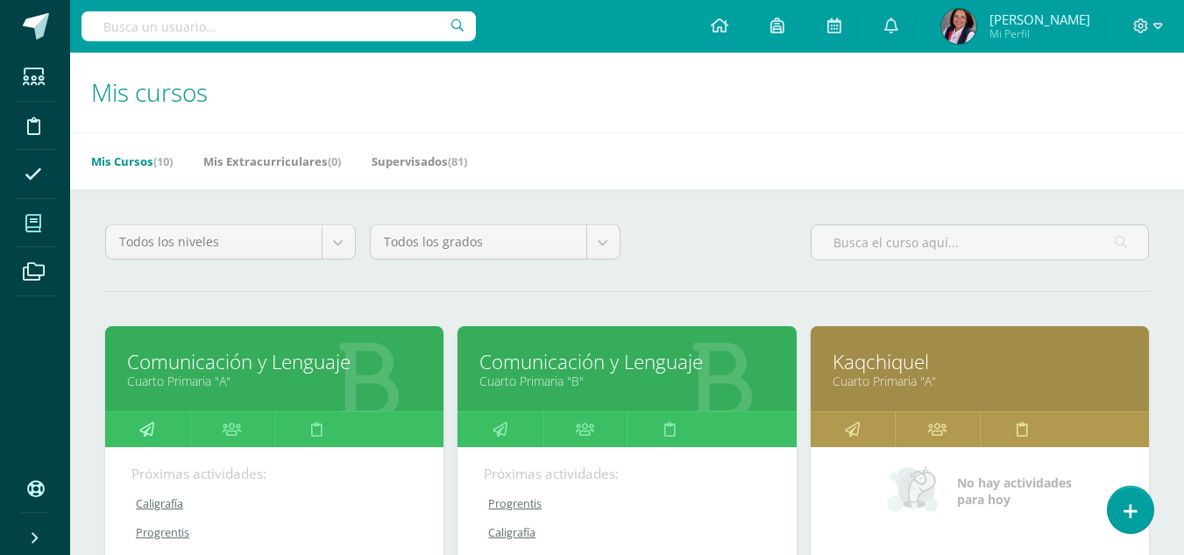
click at [147, 432] on icon at bounding box center [146, 429] width 15 height 34
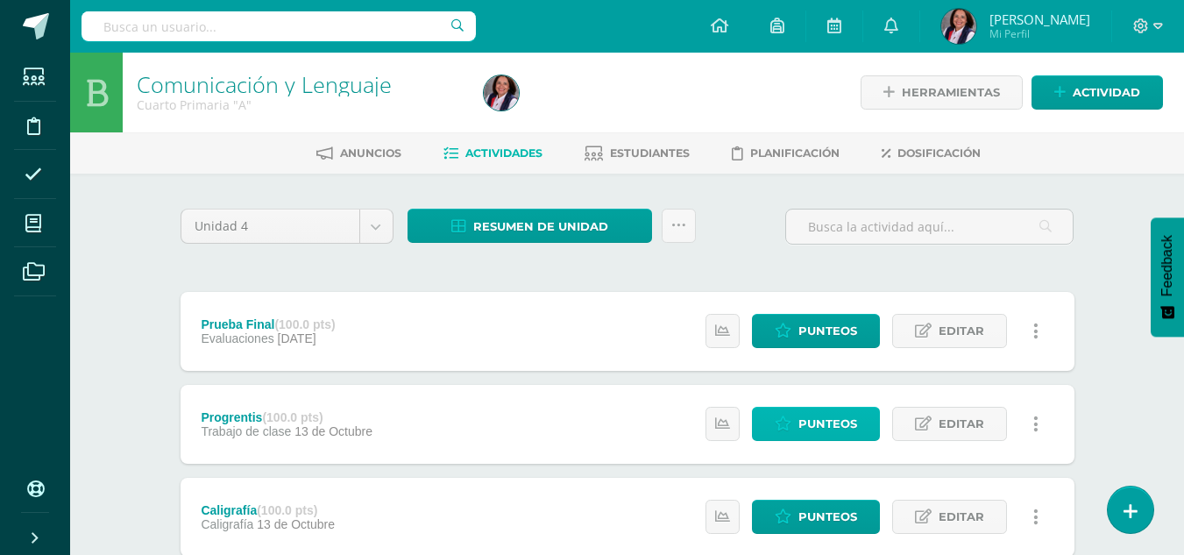
click at [819, 420] on span "Punteos" at bounding box center [828, 424] width 59 height 32
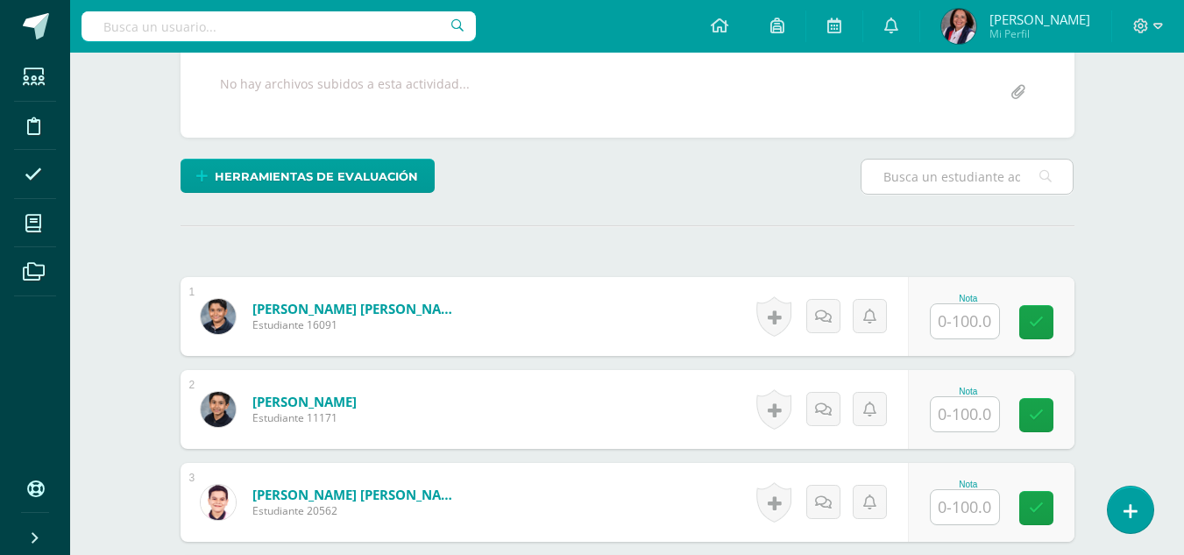
scroll to position [333, 0]
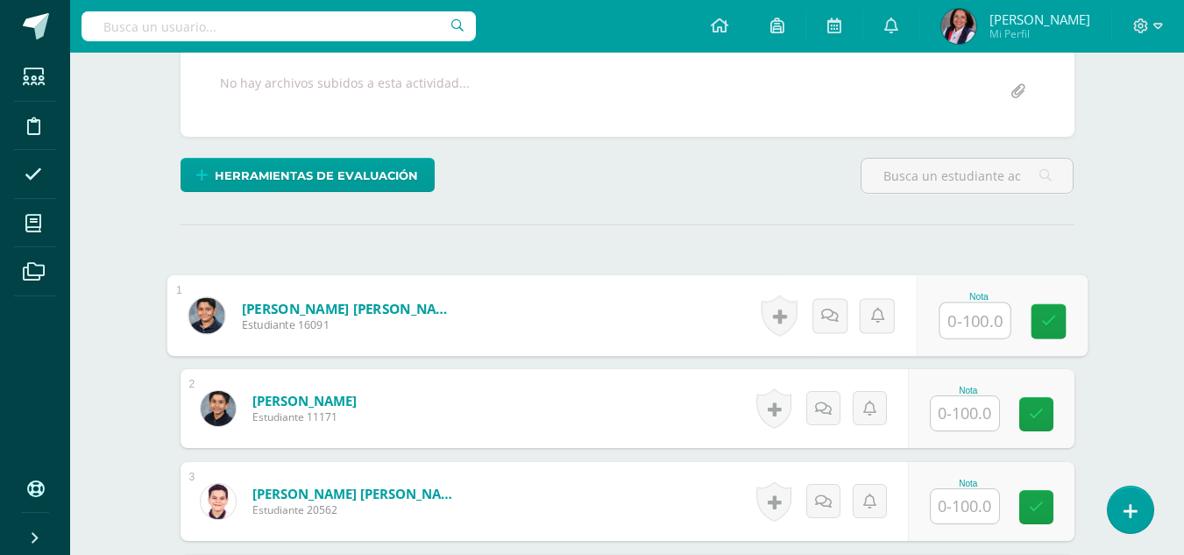
click at [963, 328] on input "text" at bounding box center [975, 320] width 70 height 35
type input "91"
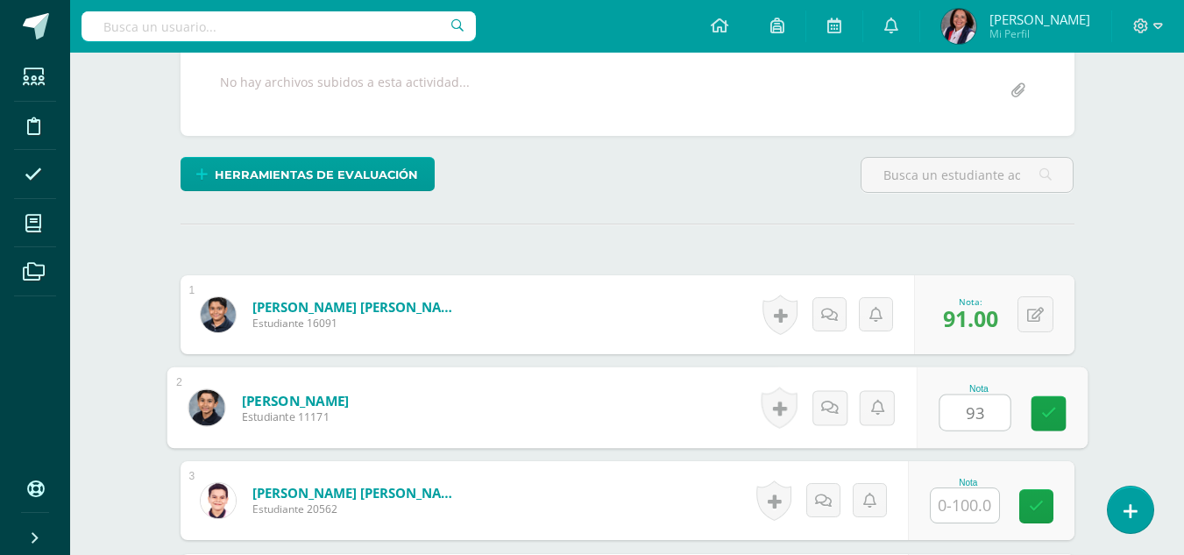
scroll to position [335, 0]
type input "93"
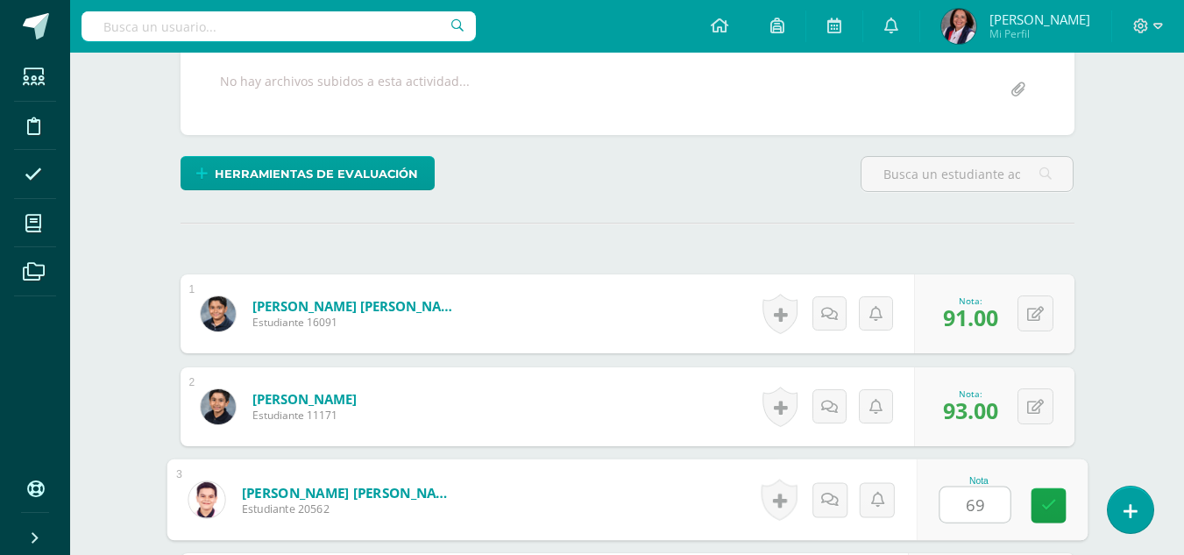
type input "69"
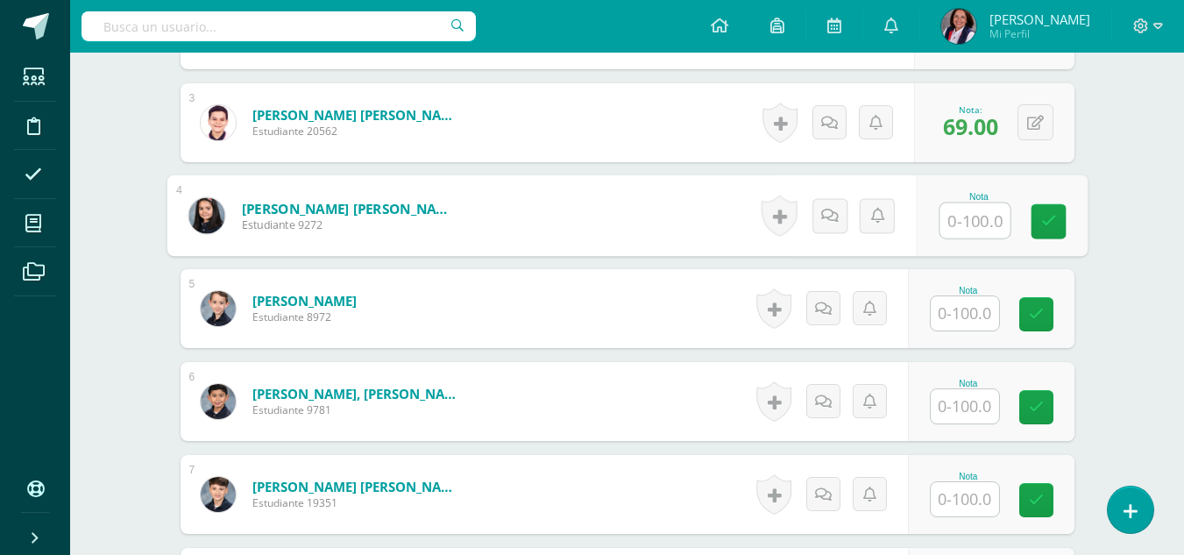
scroll to position [743, 0]
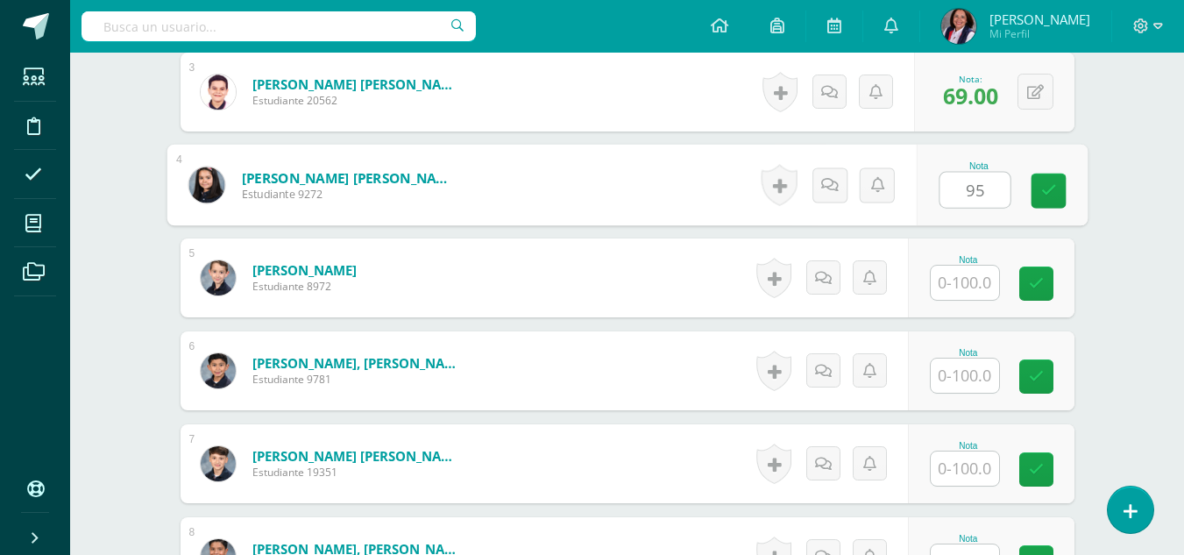
type input "95"
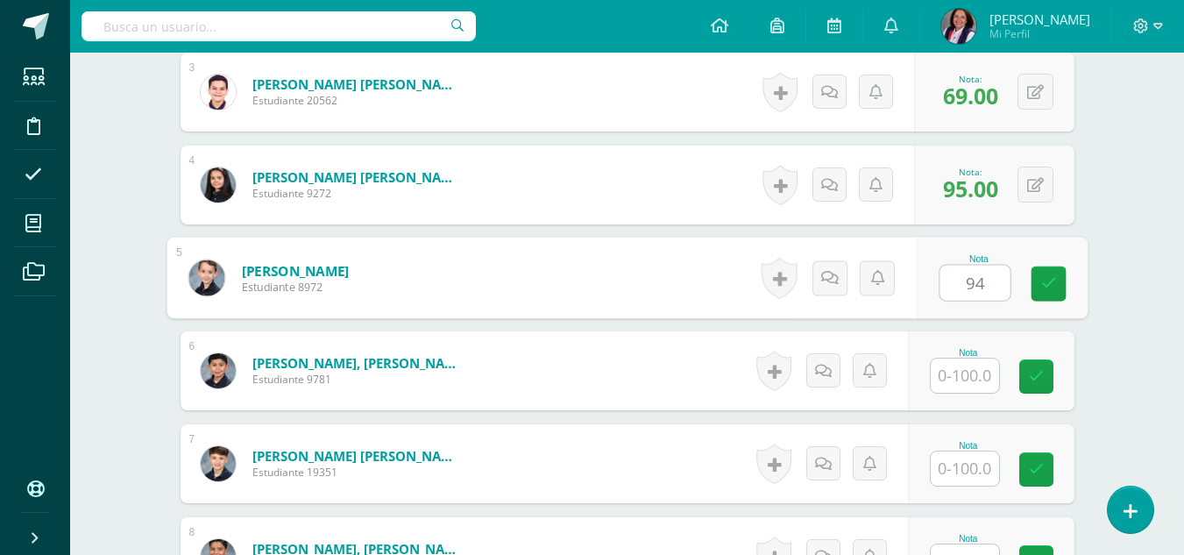
type input "94"
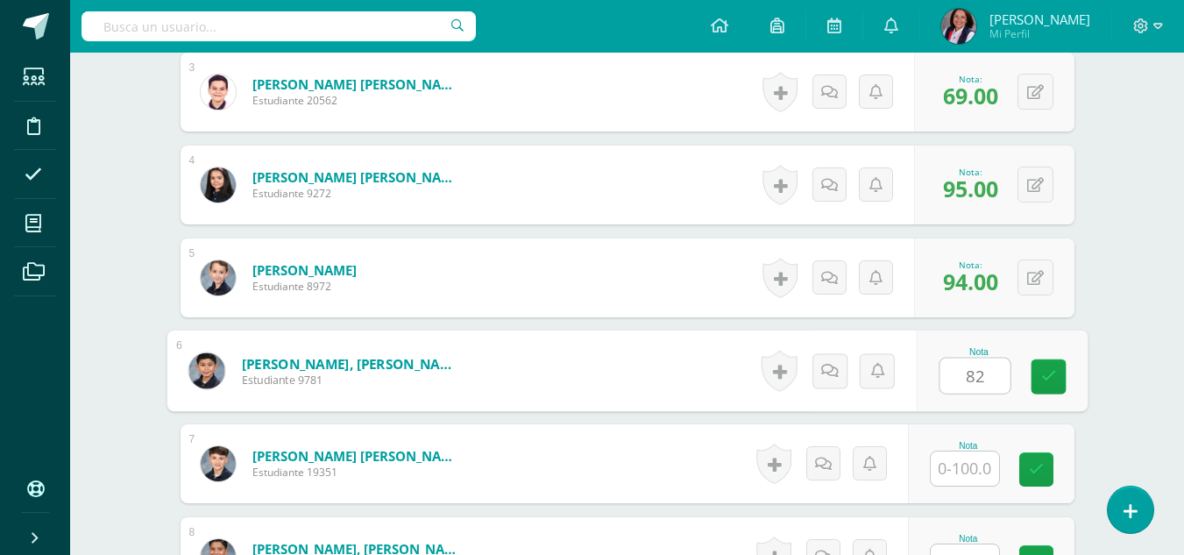
type input "82"
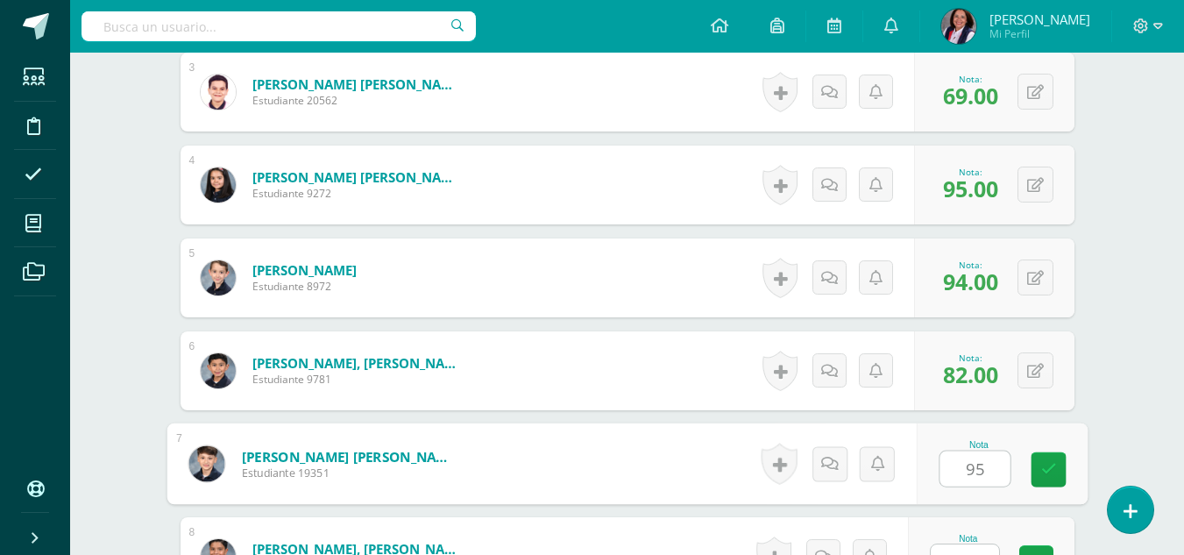
type input "95"
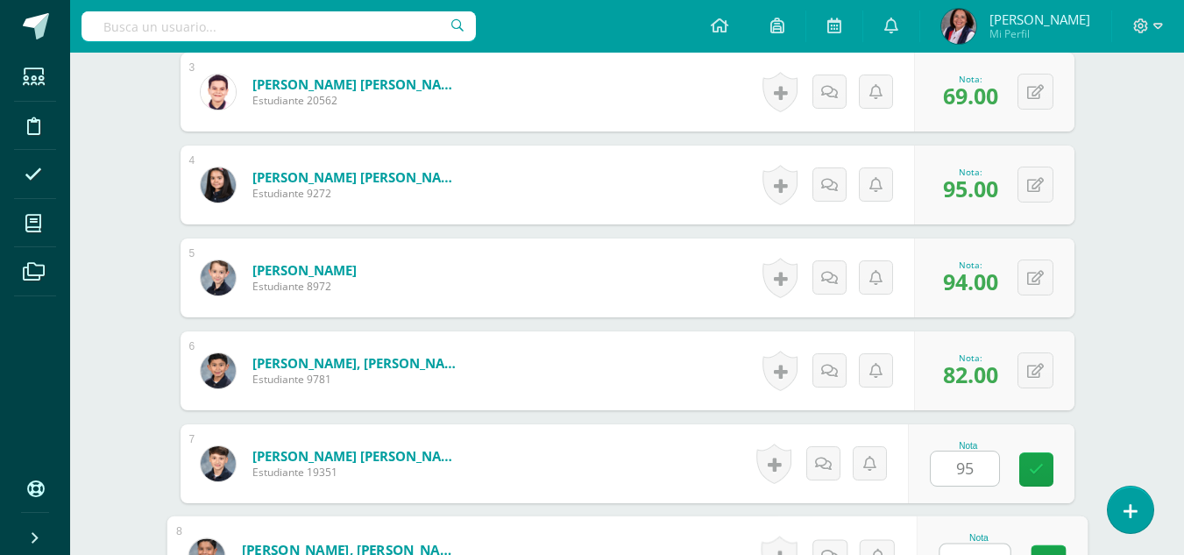
scroll to position [766, 0]
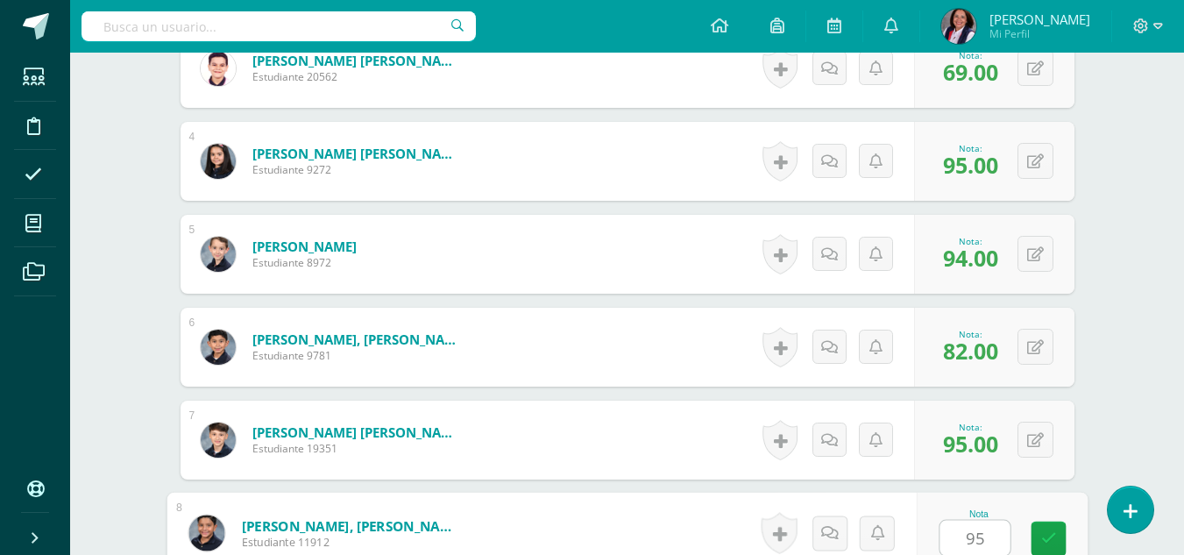
type input "95"
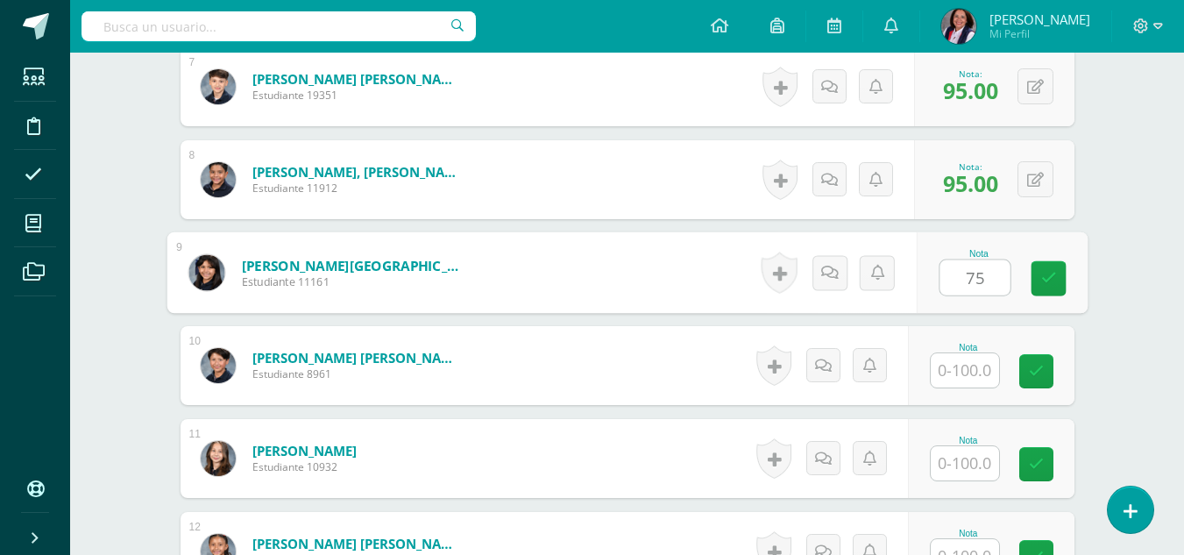
type input "75"
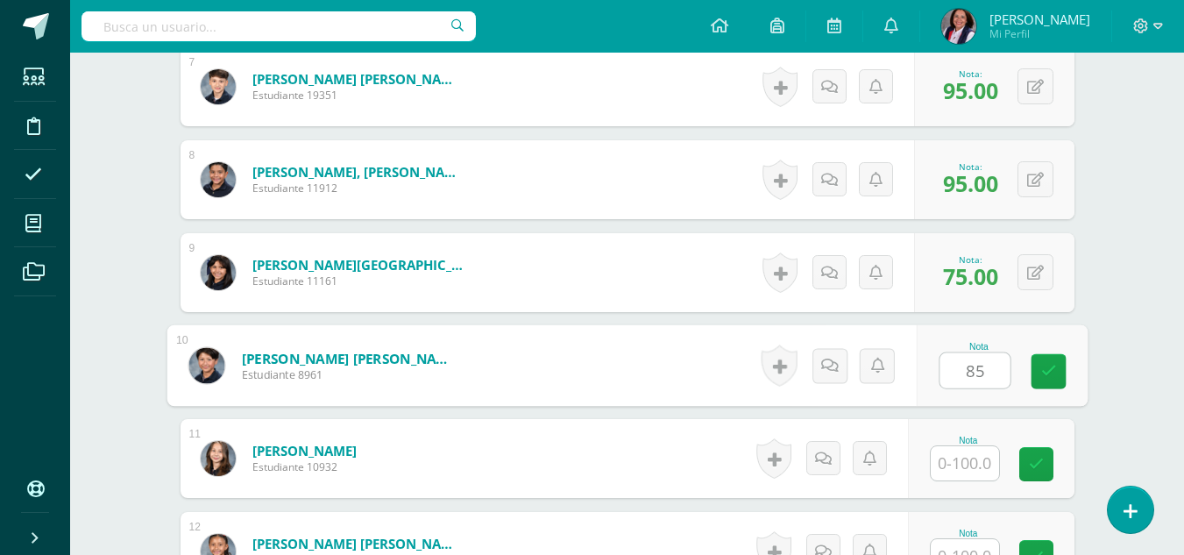
type input "85"
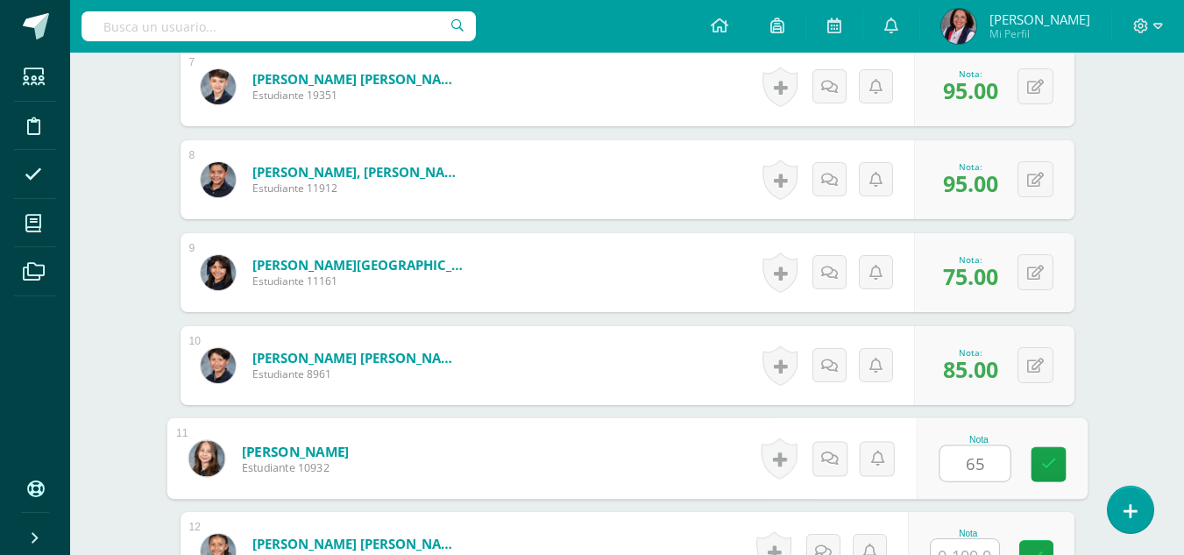
type input "65"
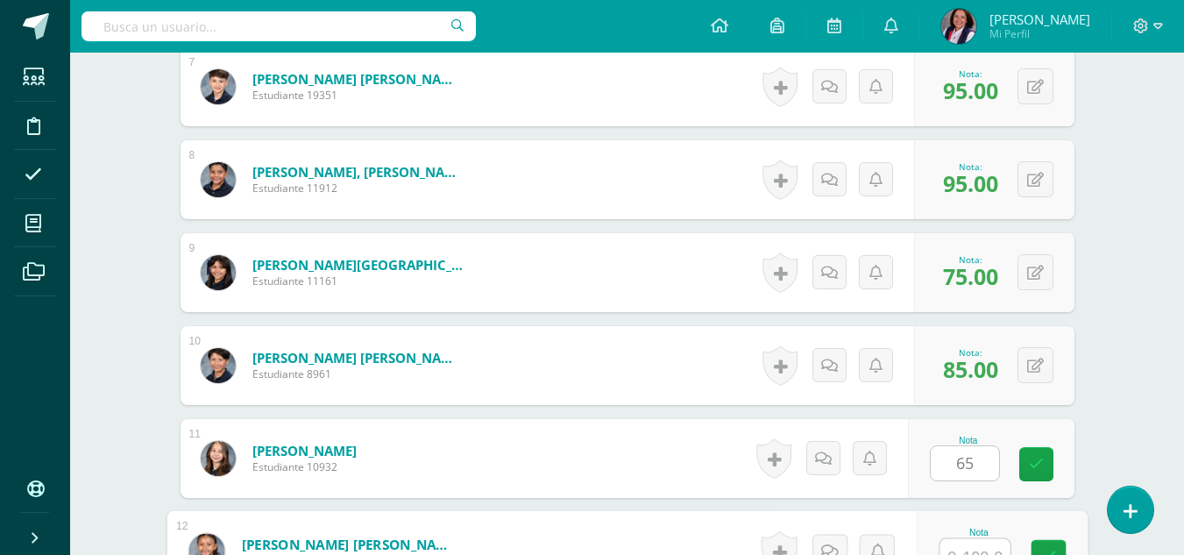
scroll to position [1138, 0]
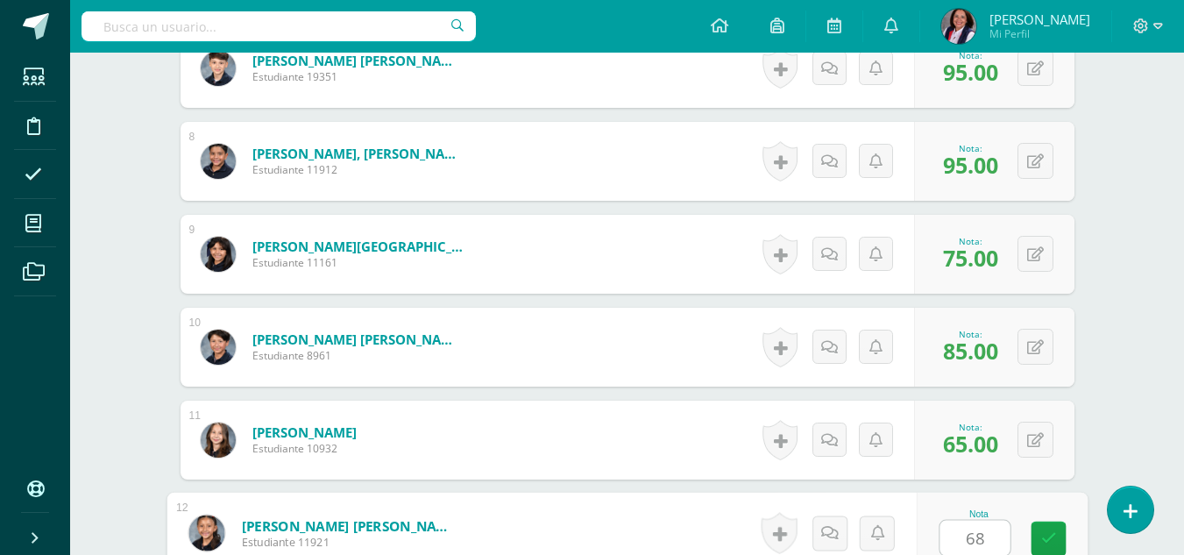
type input "68"
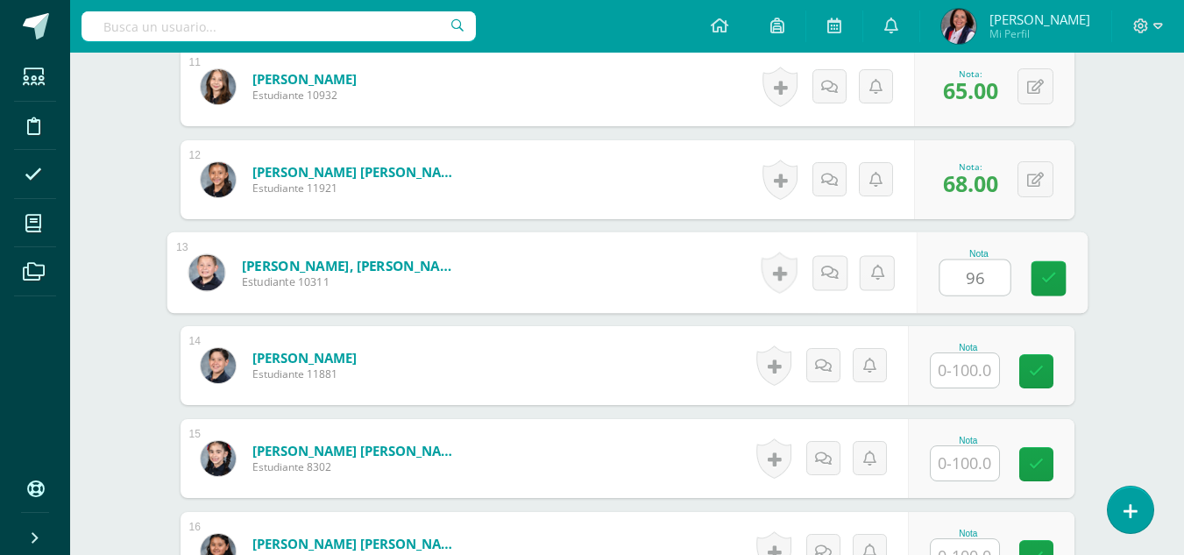
type input "96"
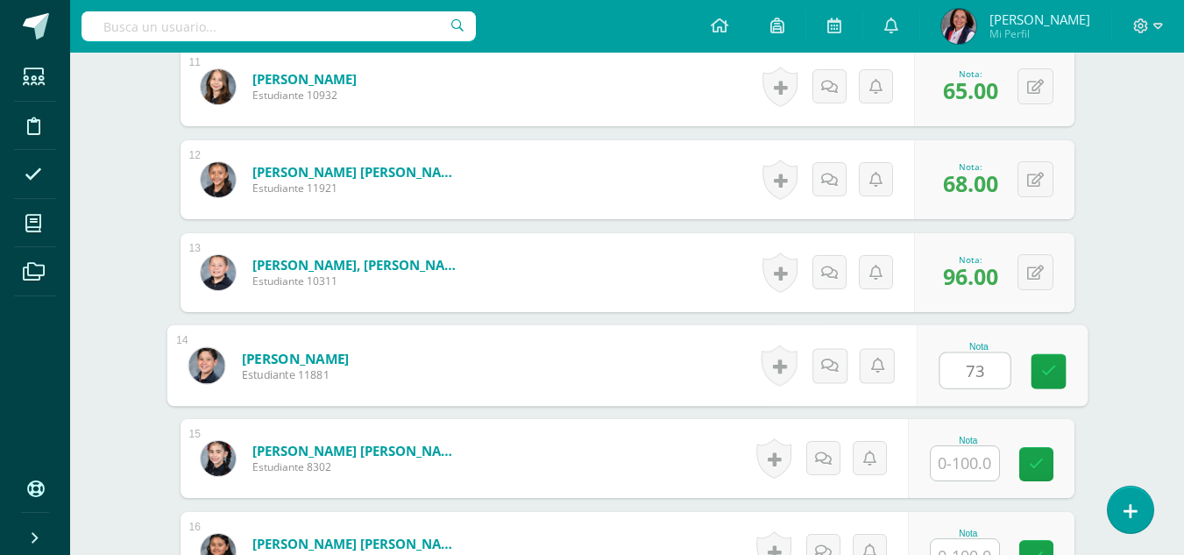
type input "73"
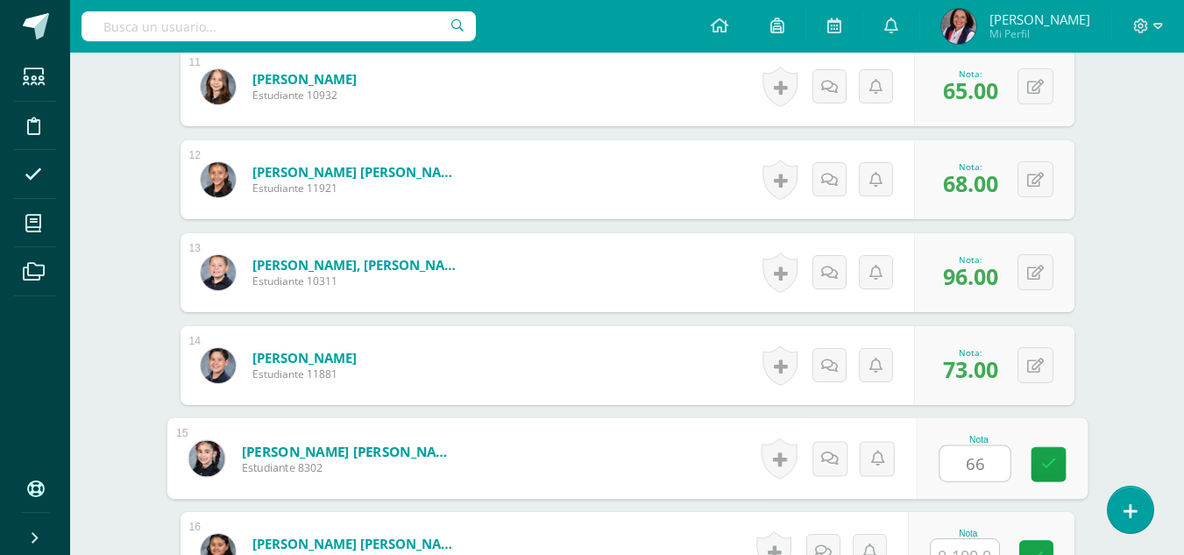
type input "66"
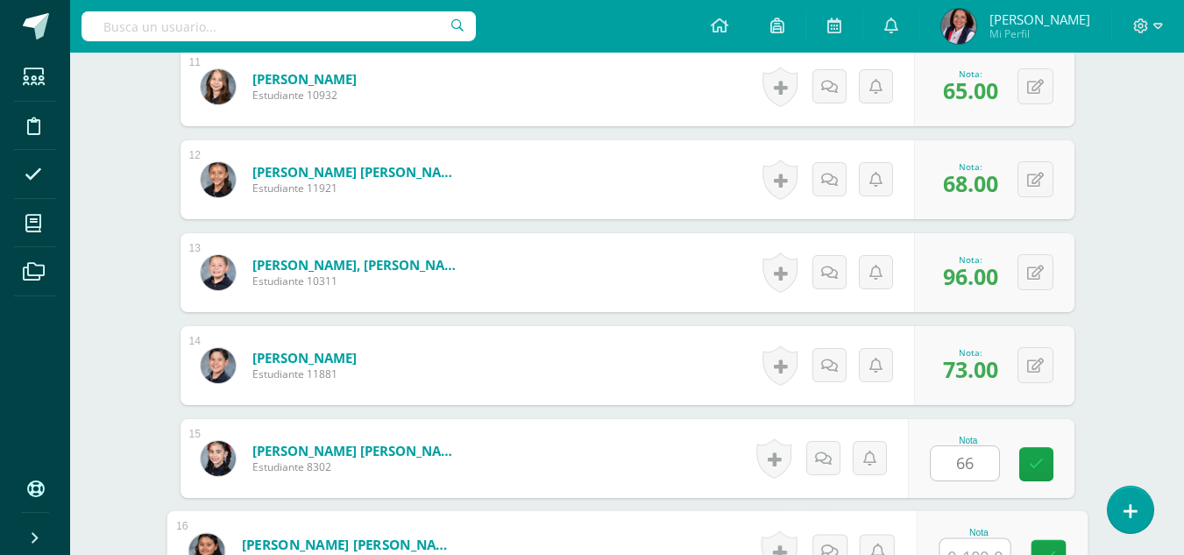
scroll to position [1510, 0]
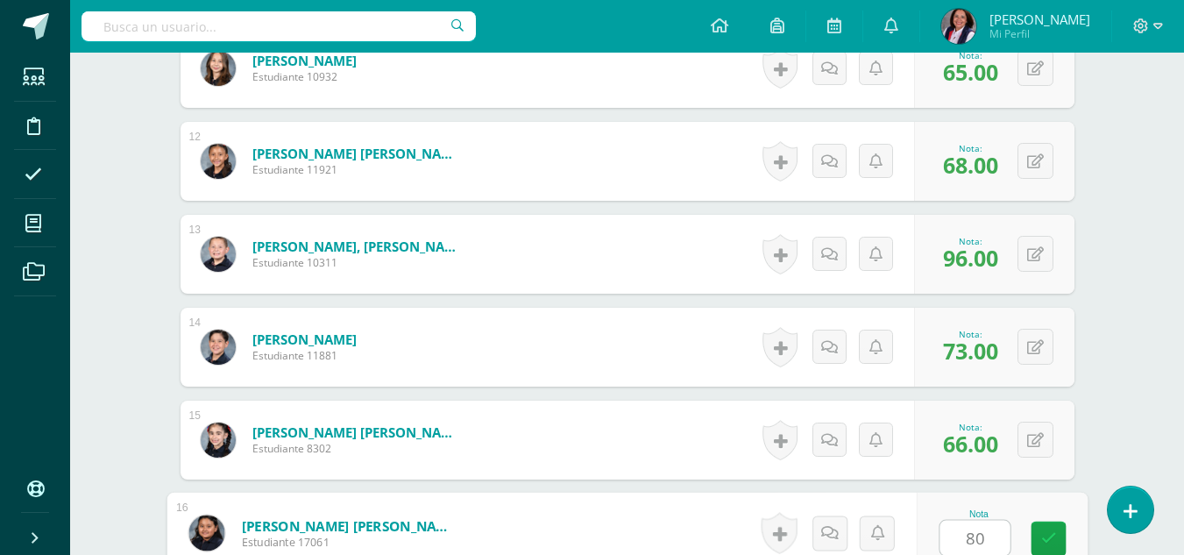
type input "80"
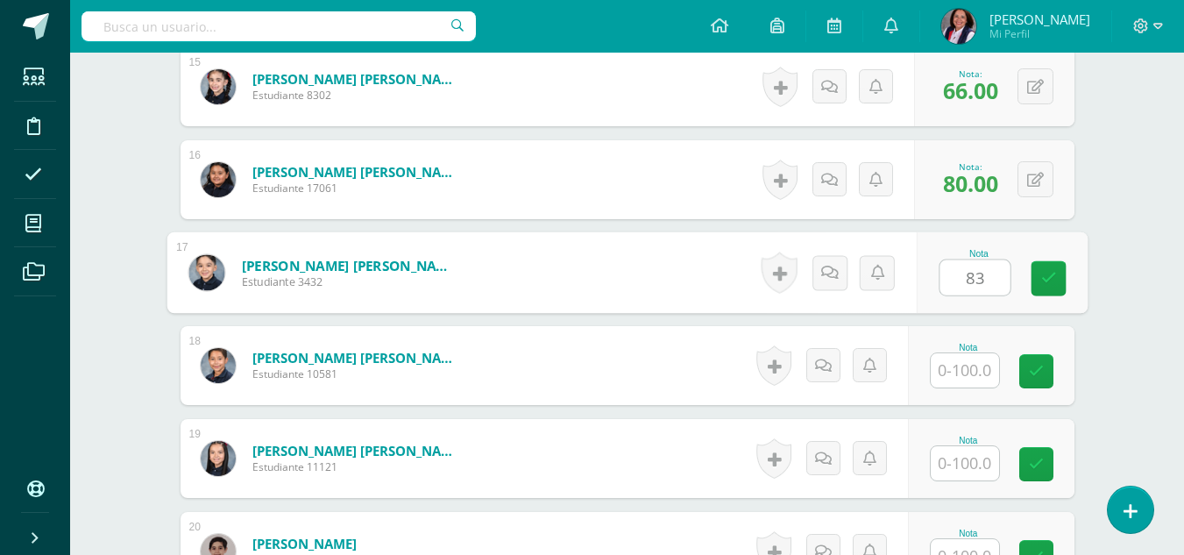
type input "83"
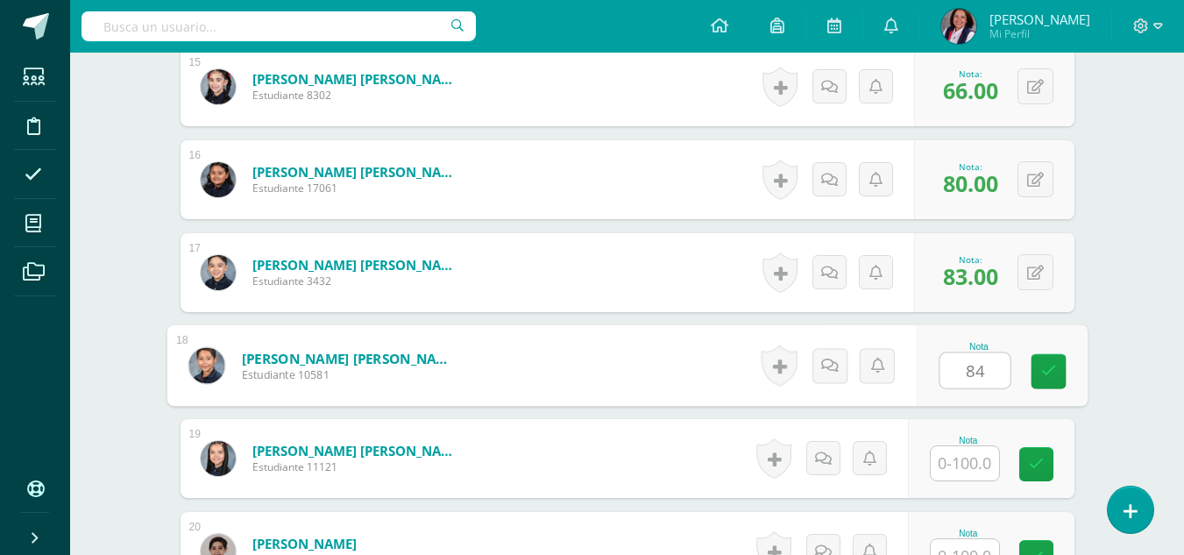
type input "84"
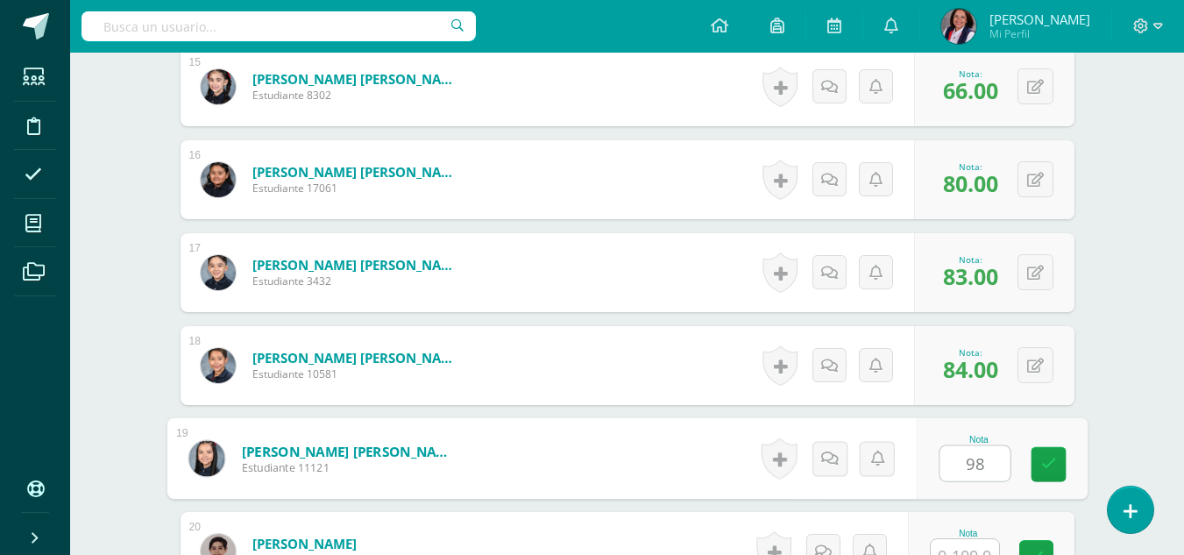
type input "98"
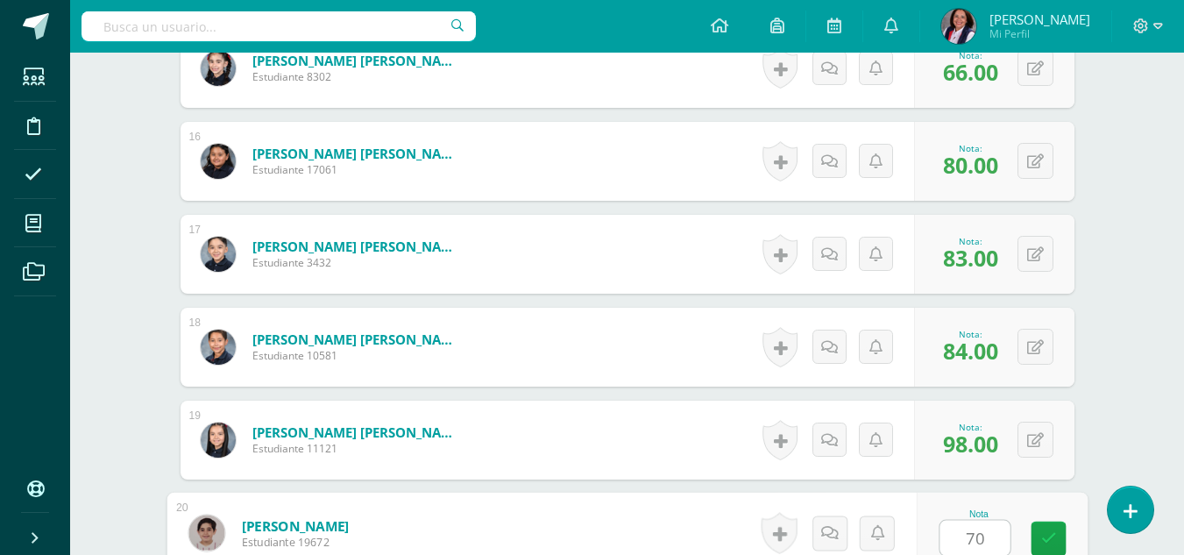
type input "70"
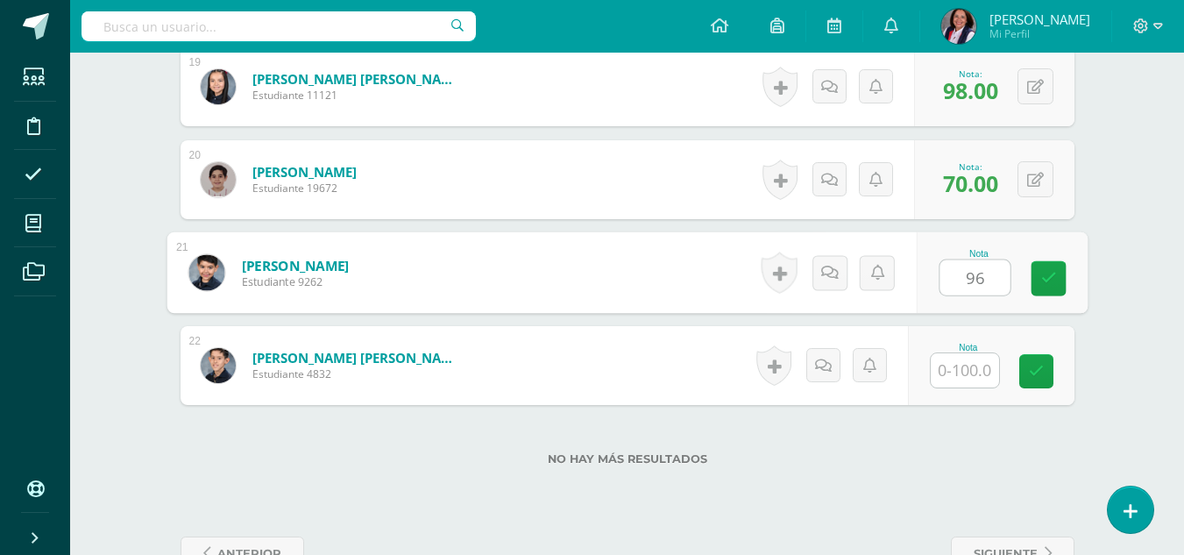
type input "96"
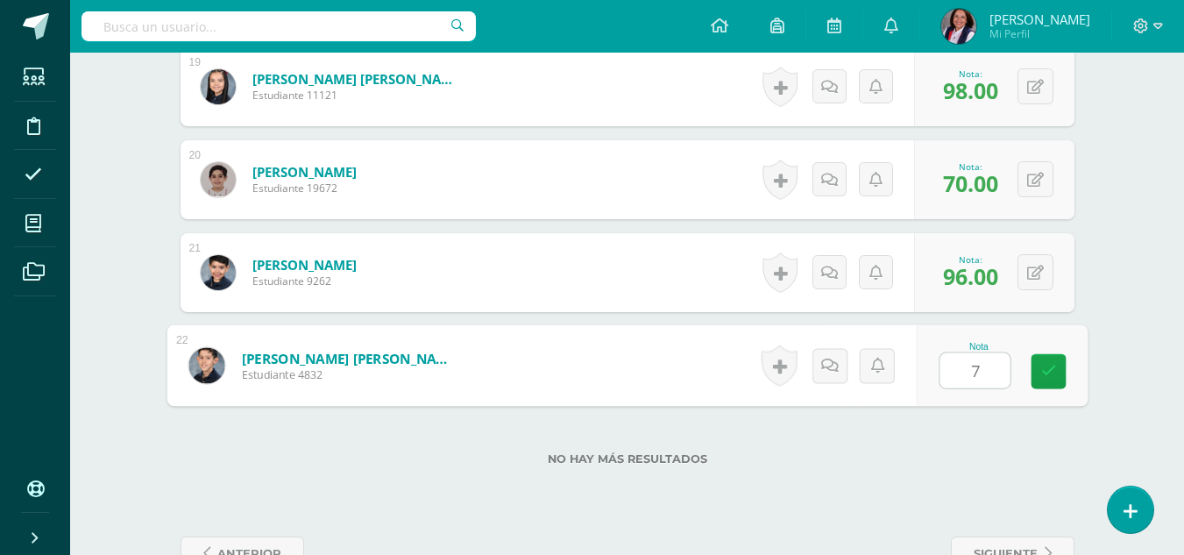
type input "79"
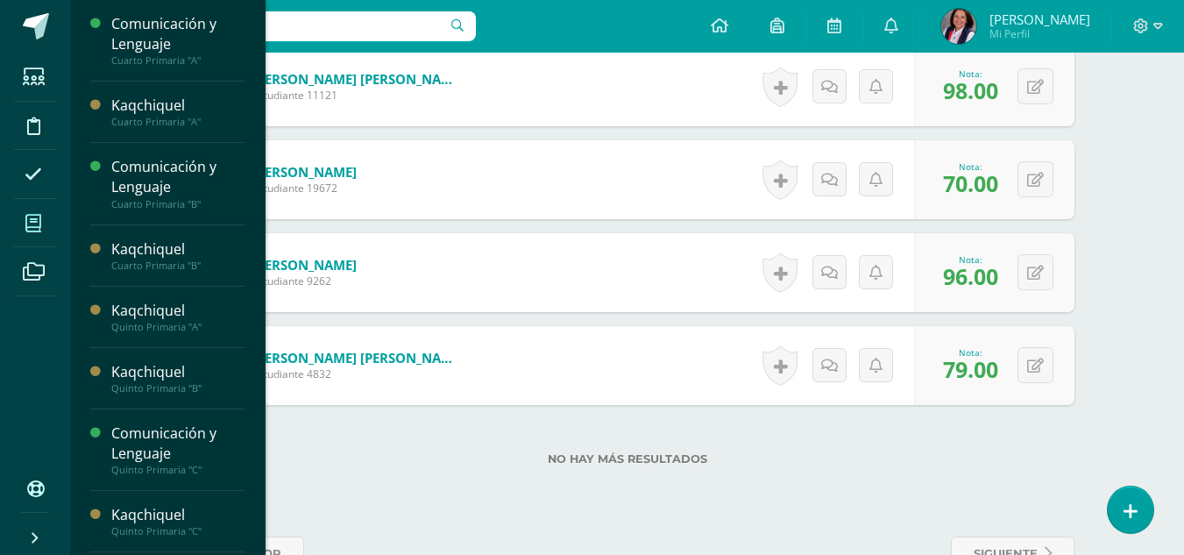
click at [38, 220] on icon at bounding box center [33, 224] width 16 height 18
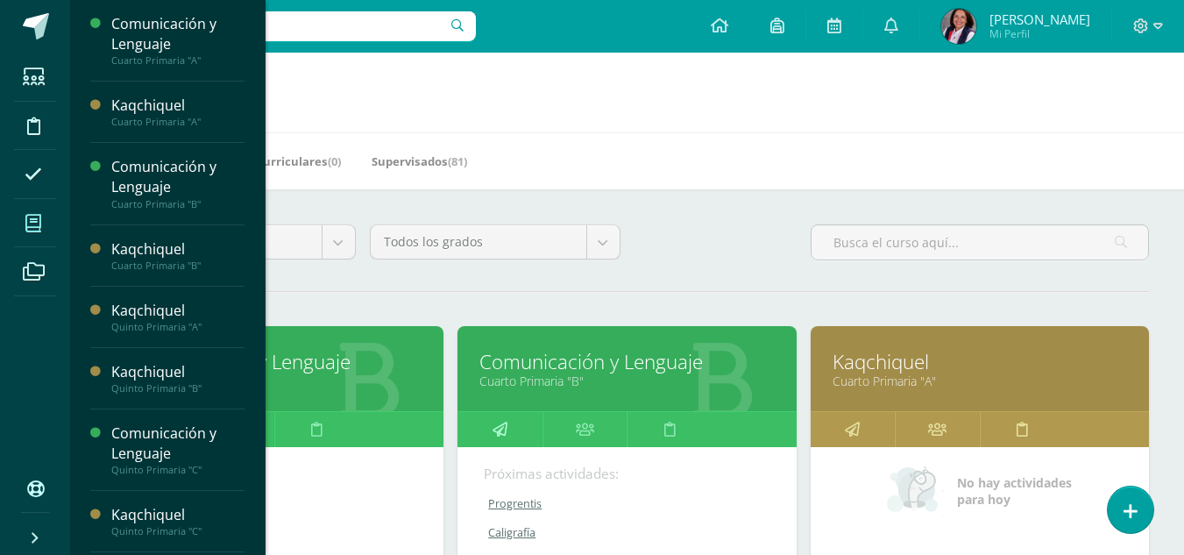
click at [505, 433] on icon at bounding box center [500, 429] width 15 height 34
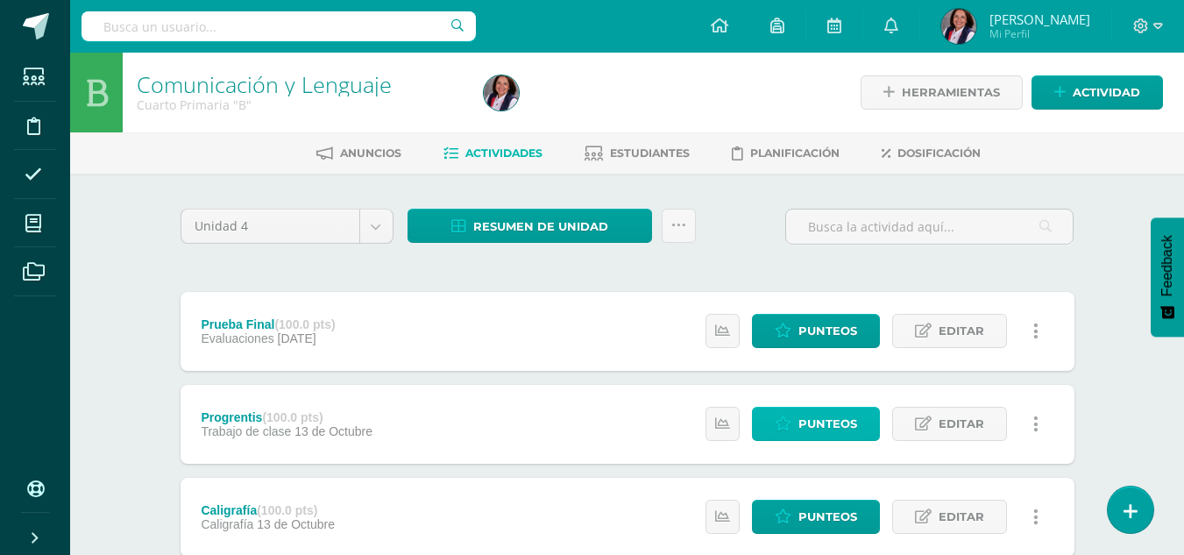
click at [823, 422] on span "Punteos" at bounding box center [828, 424] width 59 height 32
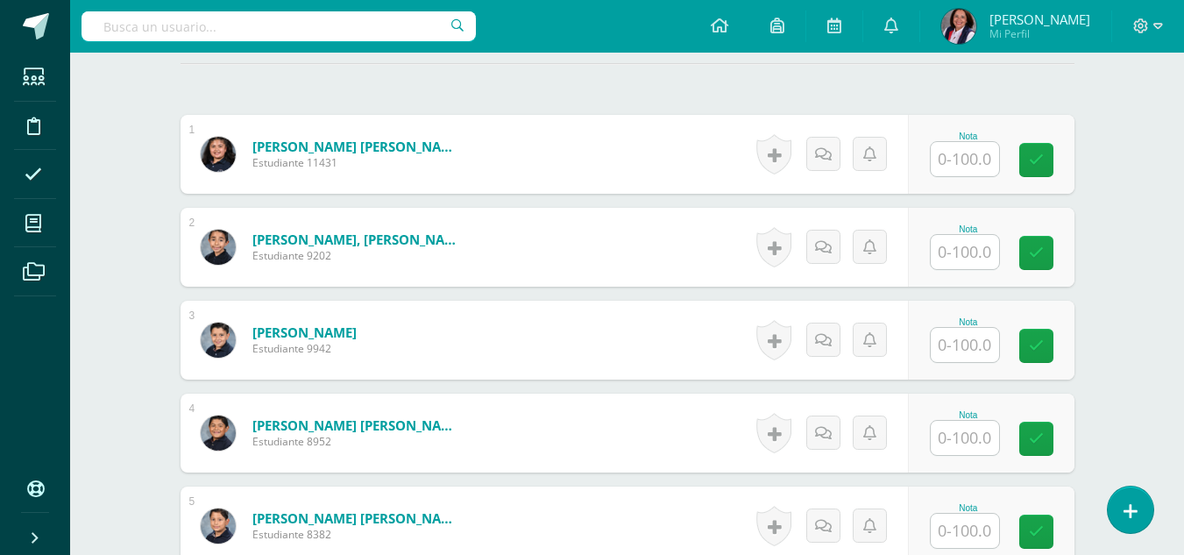
scroll to position [526, 0]
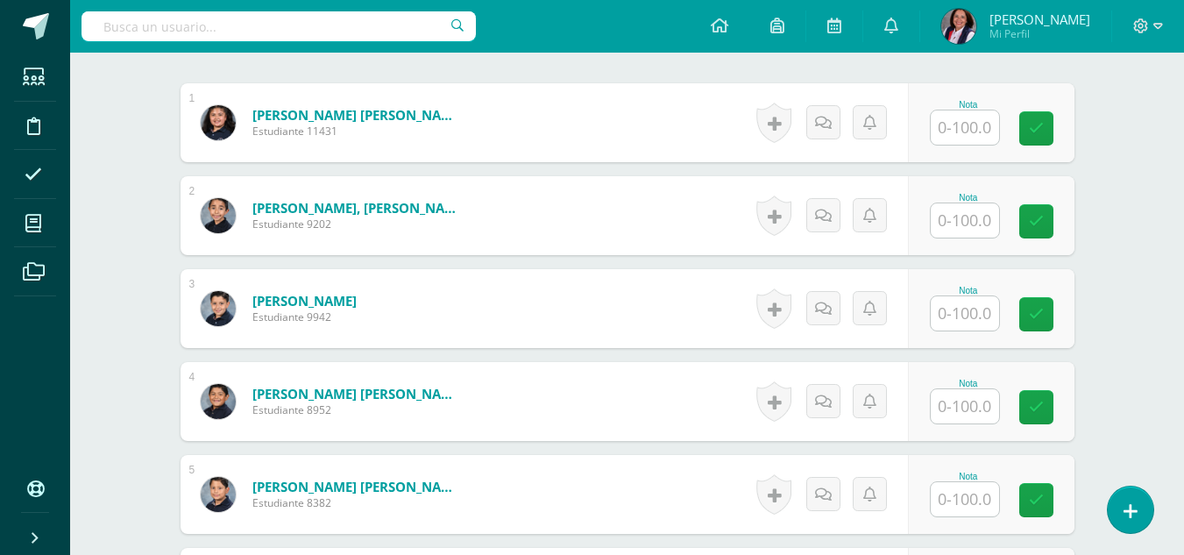
click at [970, 127] on input "text" at bounding box center [965, 127] width 68 height 34
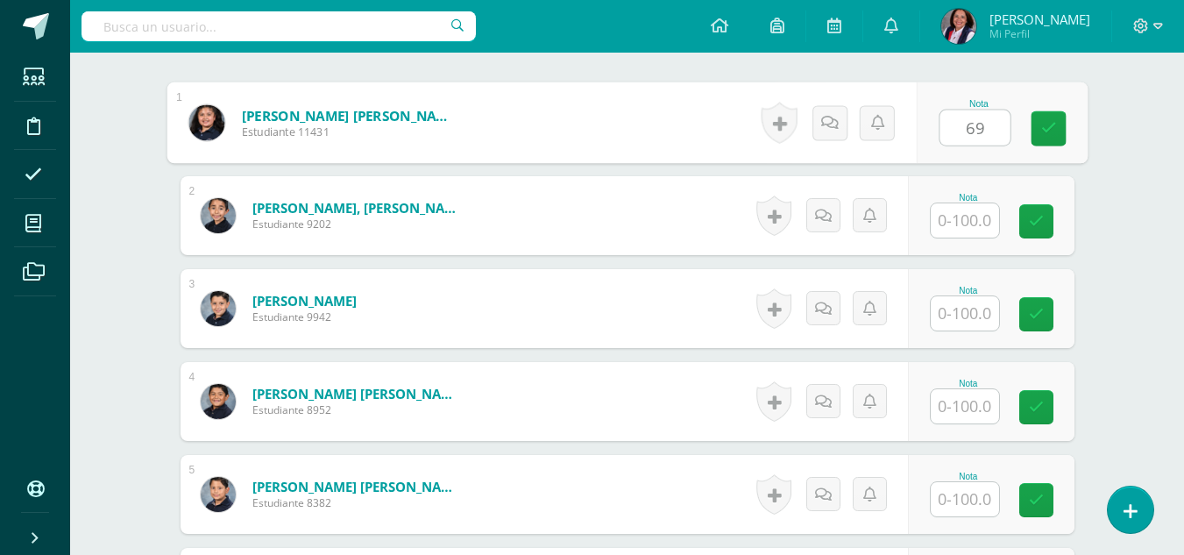
type input "69"
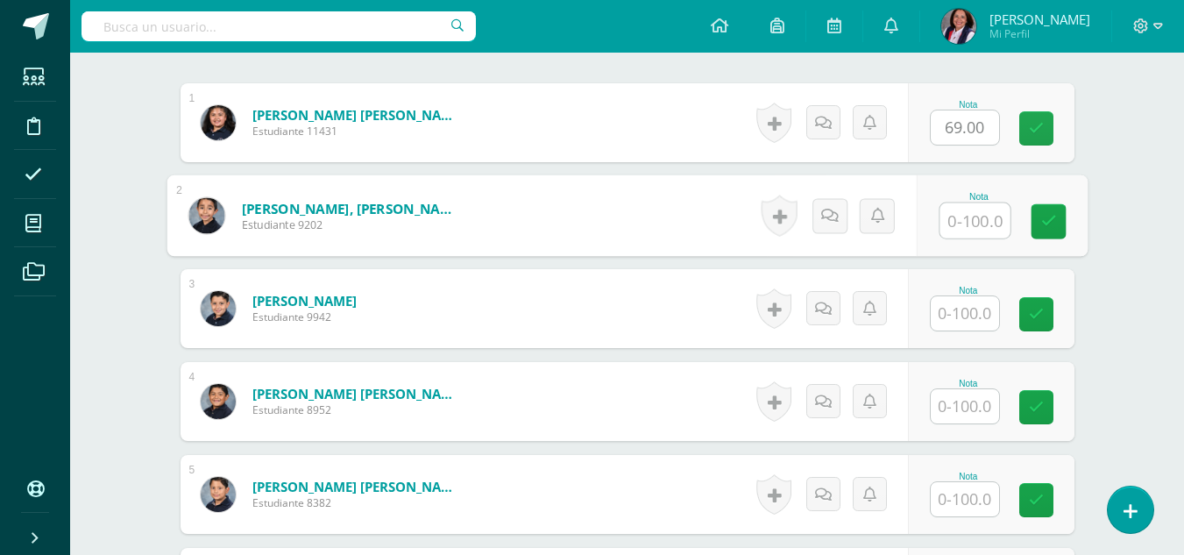
scroll to position [527, 0]
type input "69"
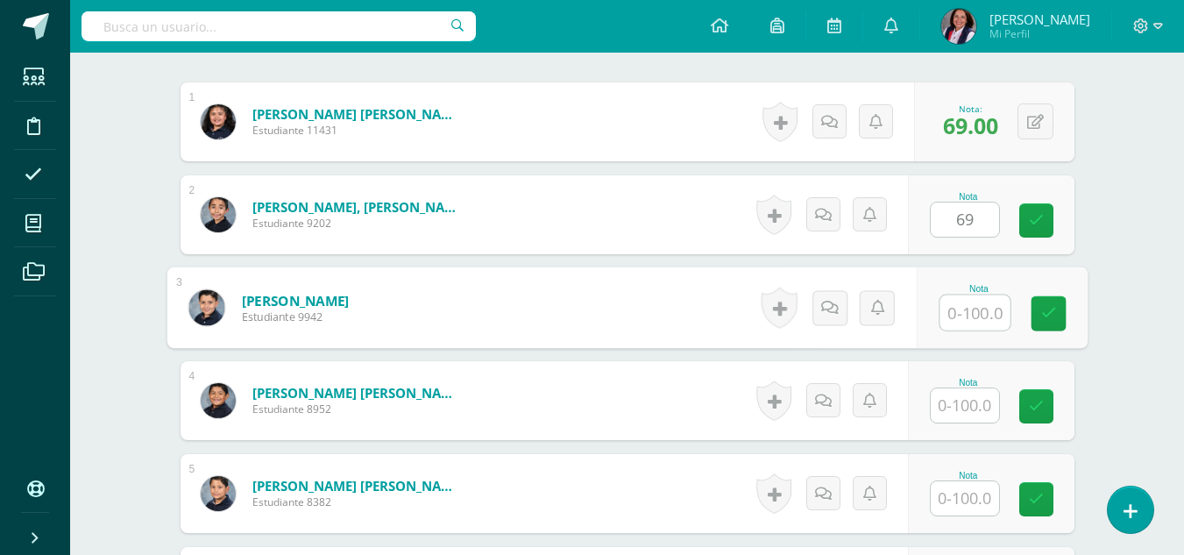
scroll to position [528, 0]
type input "98"
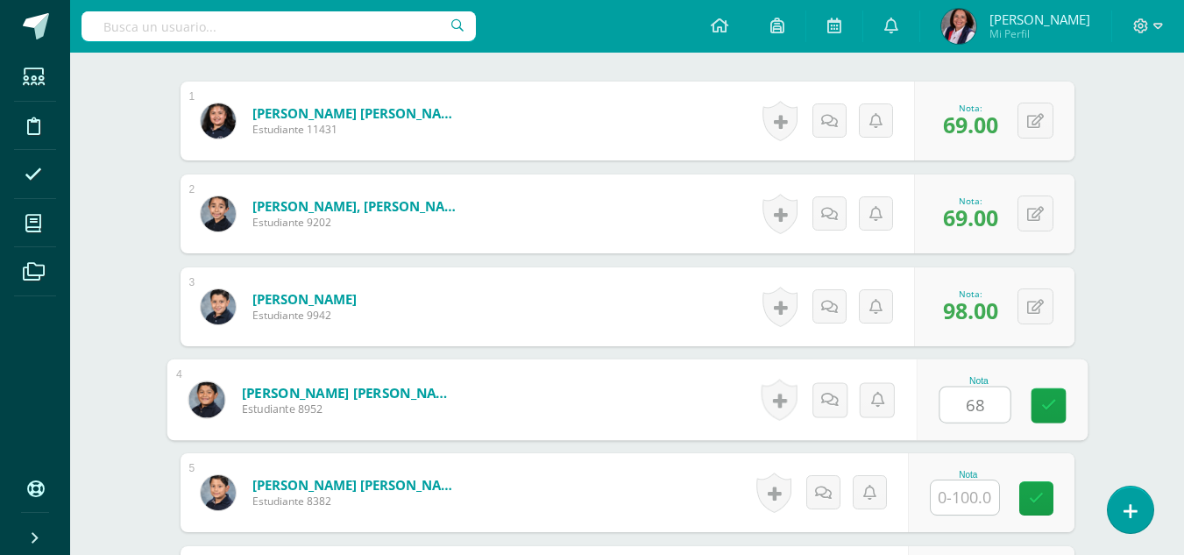
type input "68"
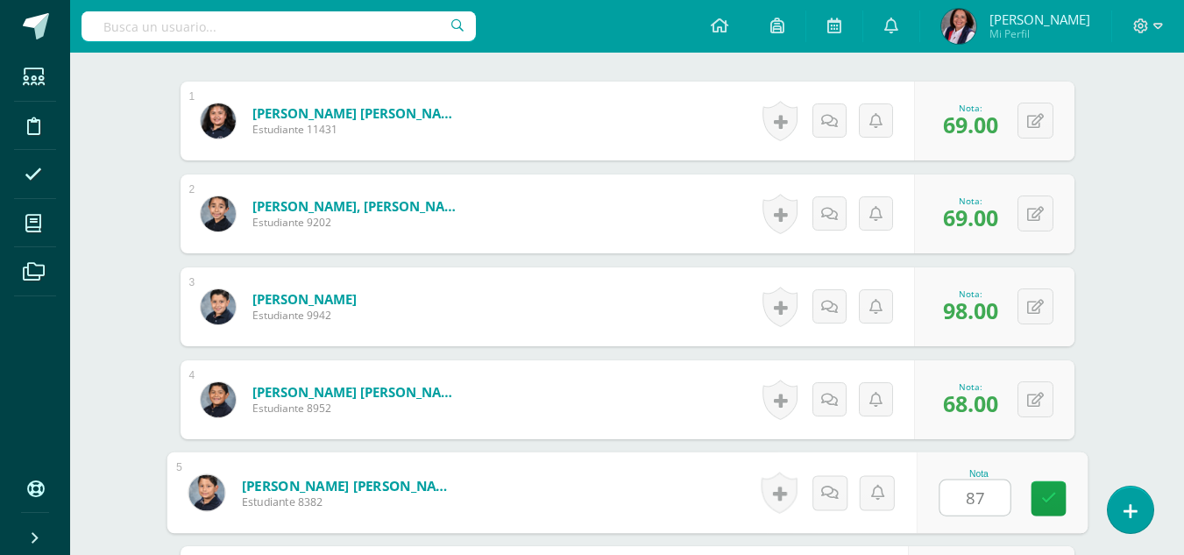
type input "87"
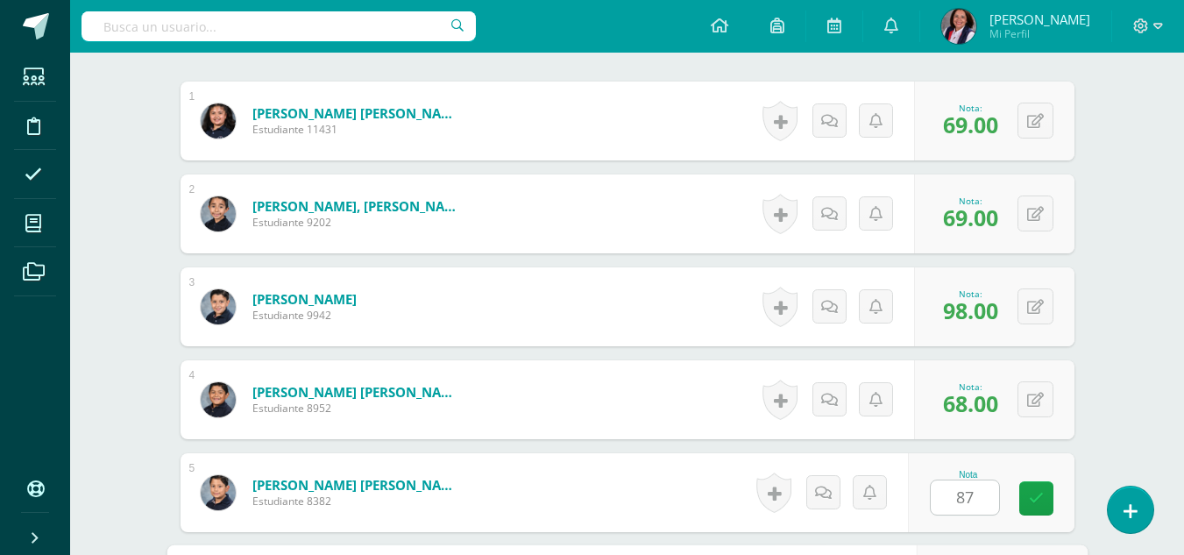
scroll to position [841, 0]
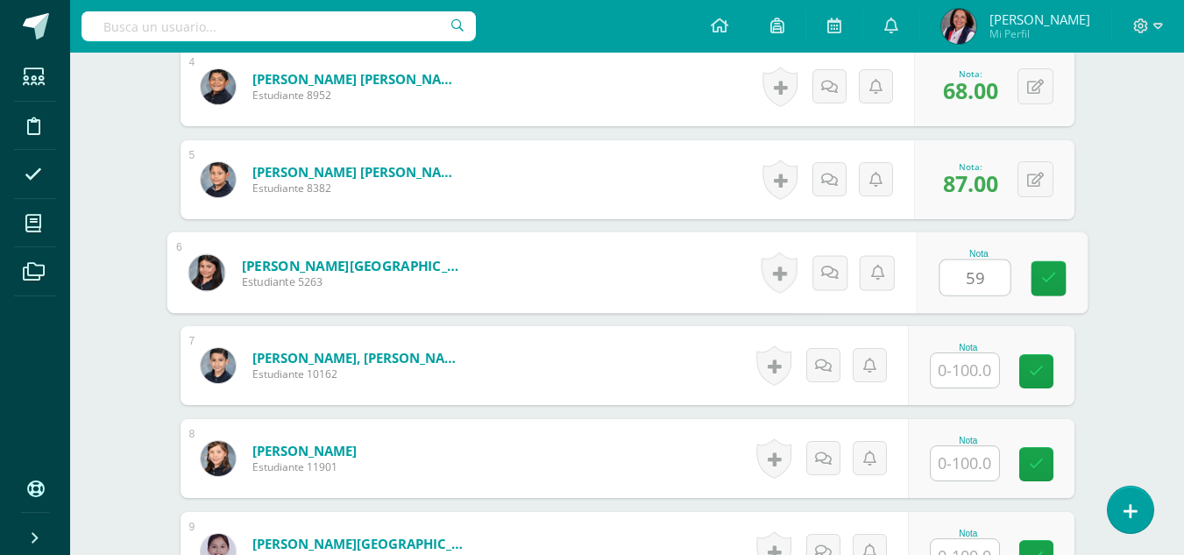
type input "59"
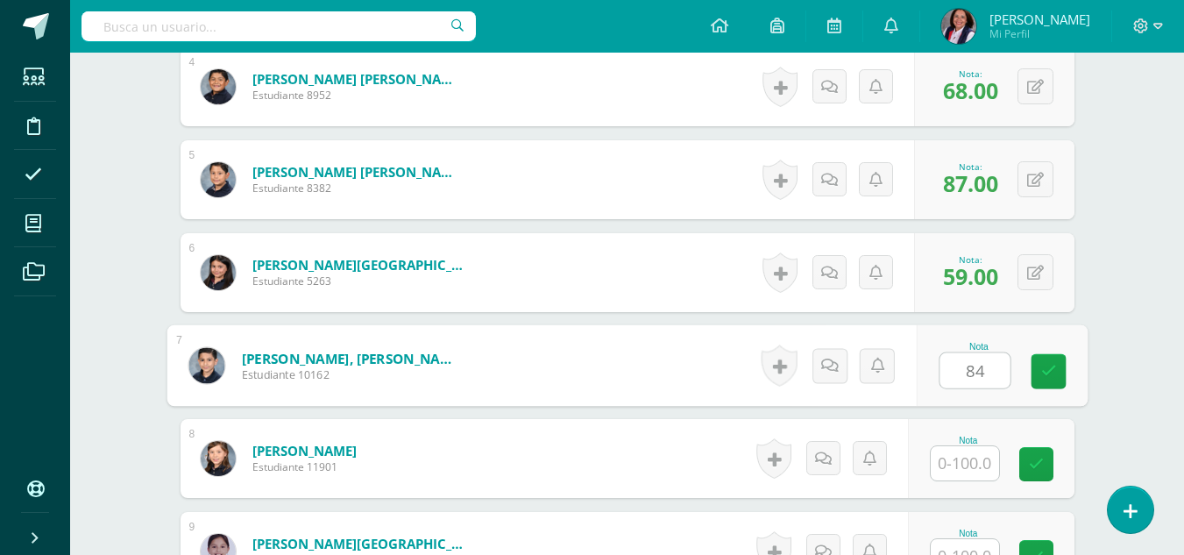
type input "84"
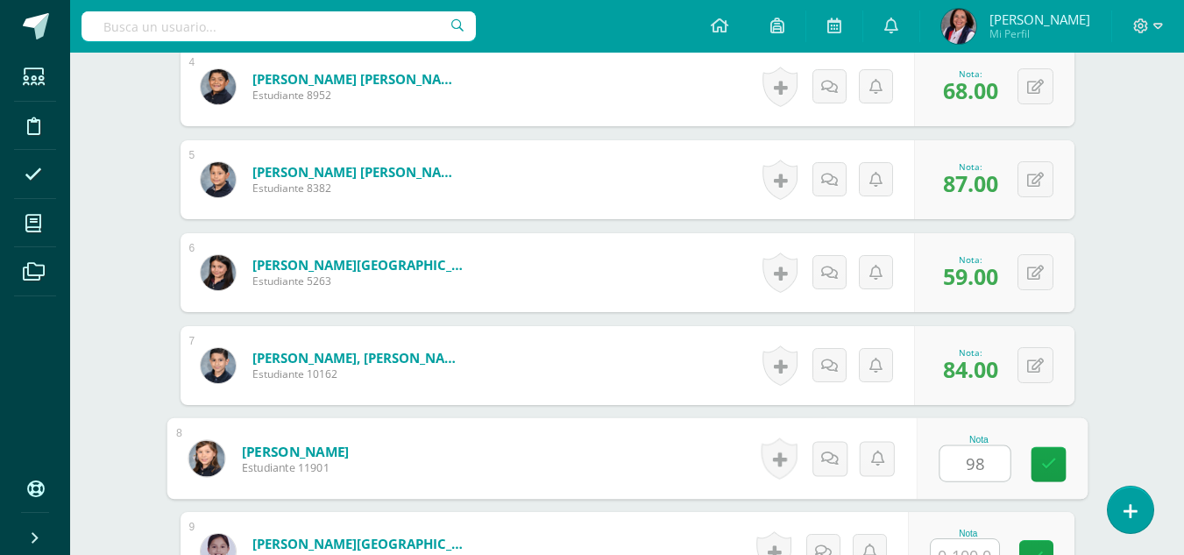
type input "98"
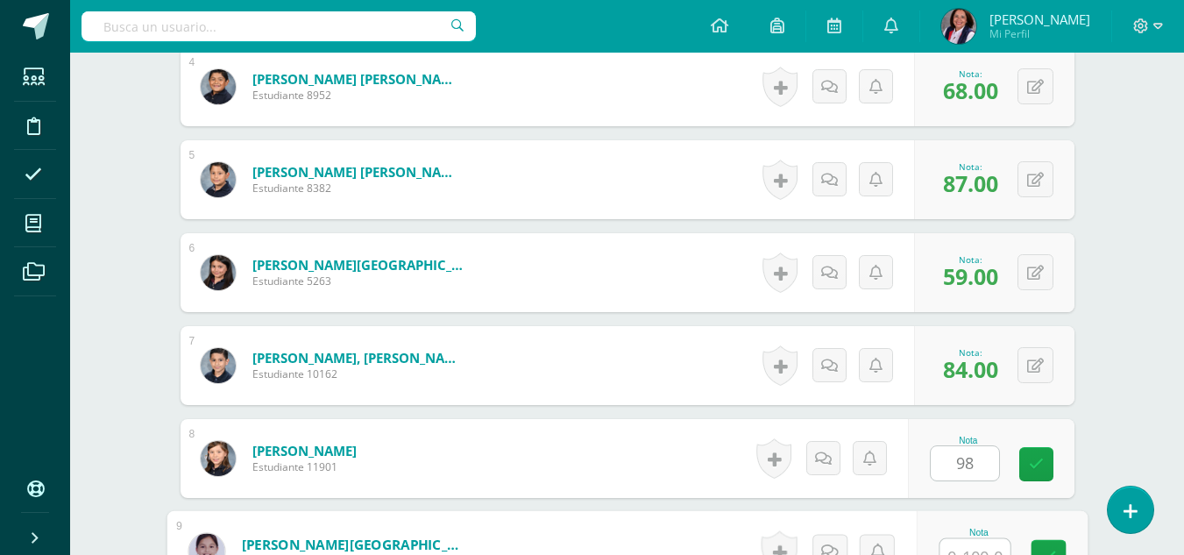
scroll to position [859, 0]
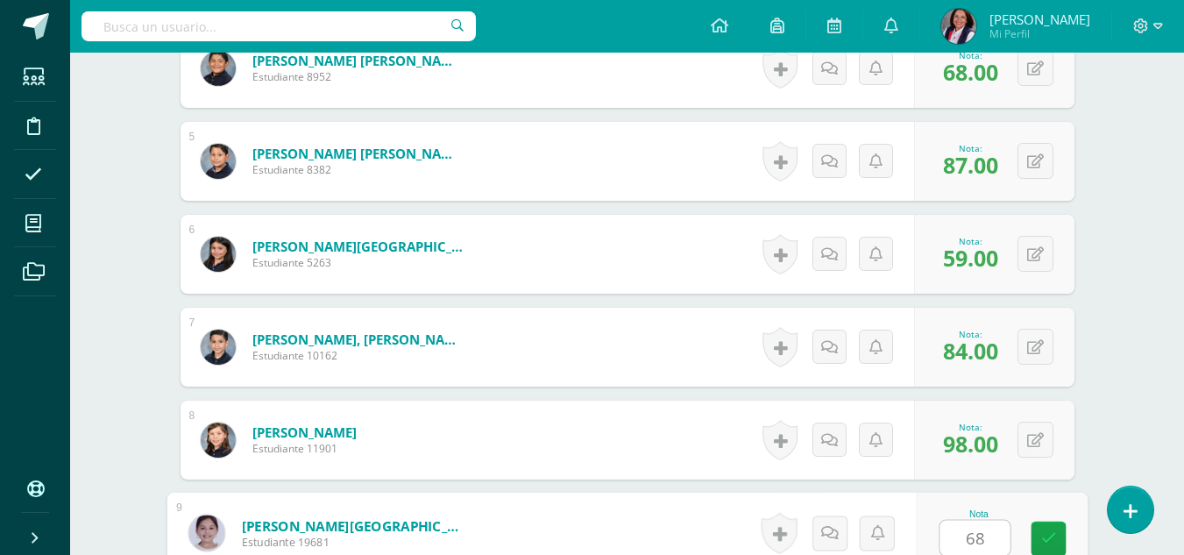
type input "68"
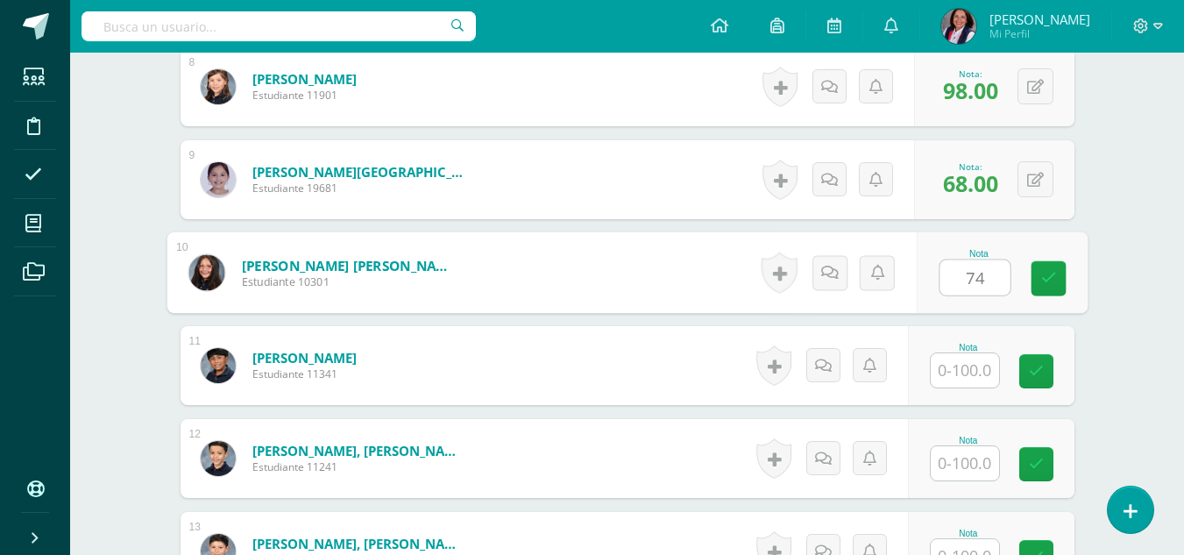
type input "74"
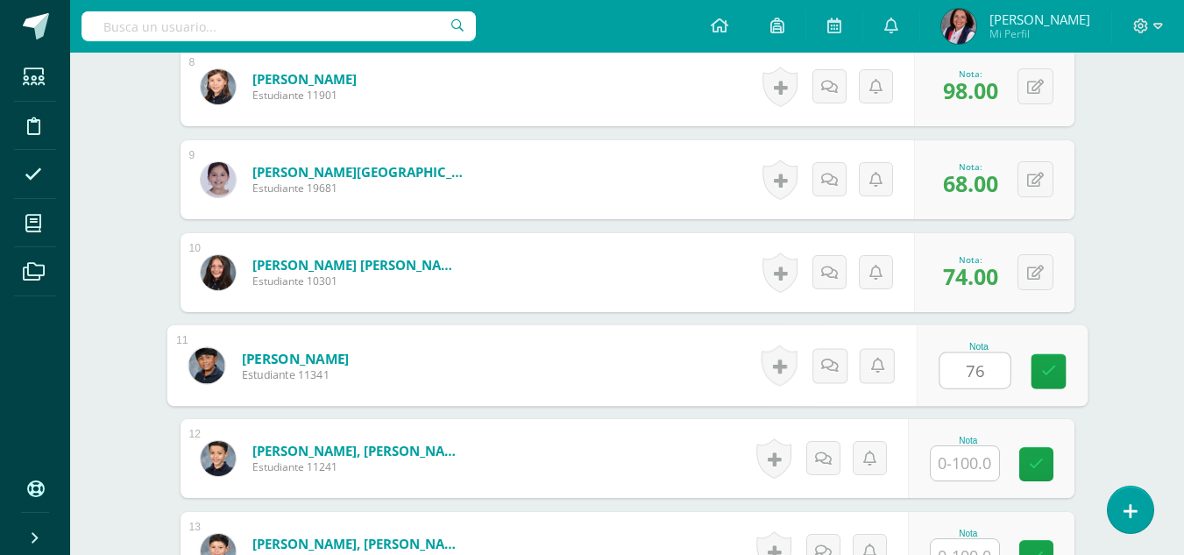
type input "76"
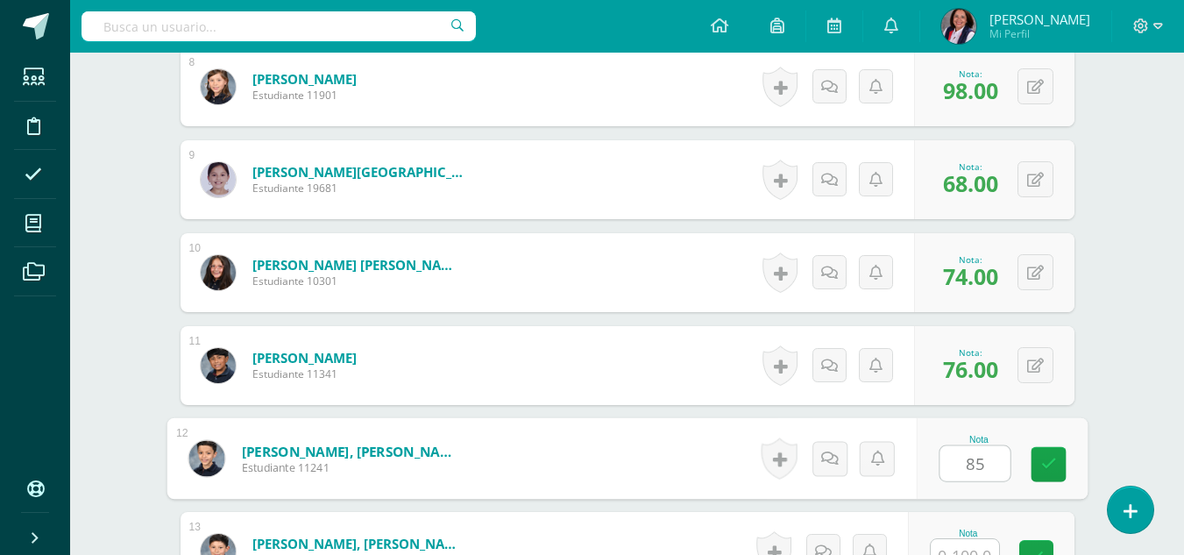
type input "85"
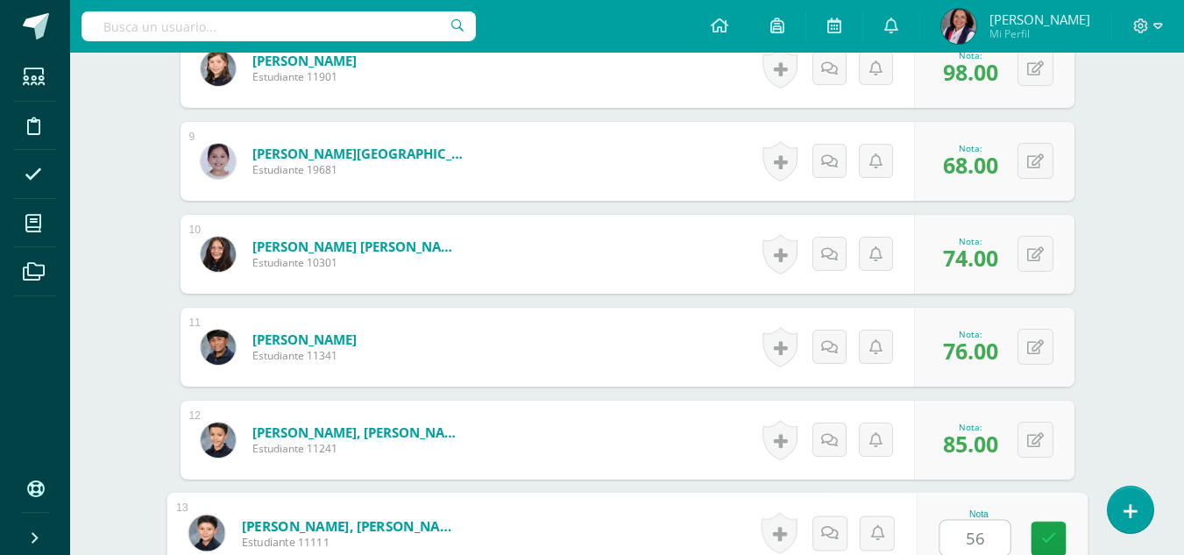
type input "56"
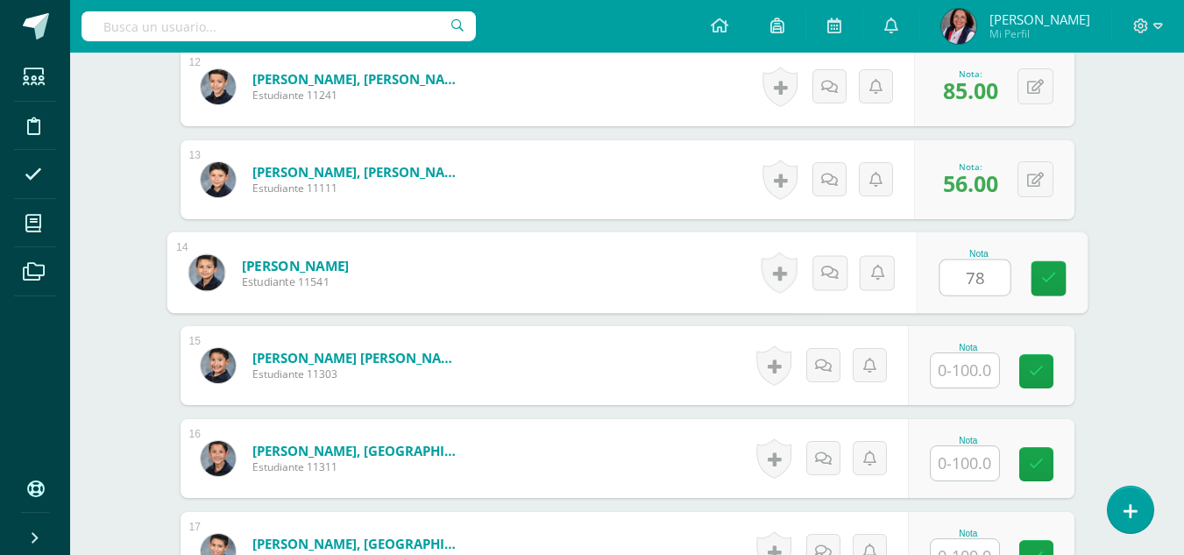
type input "78"
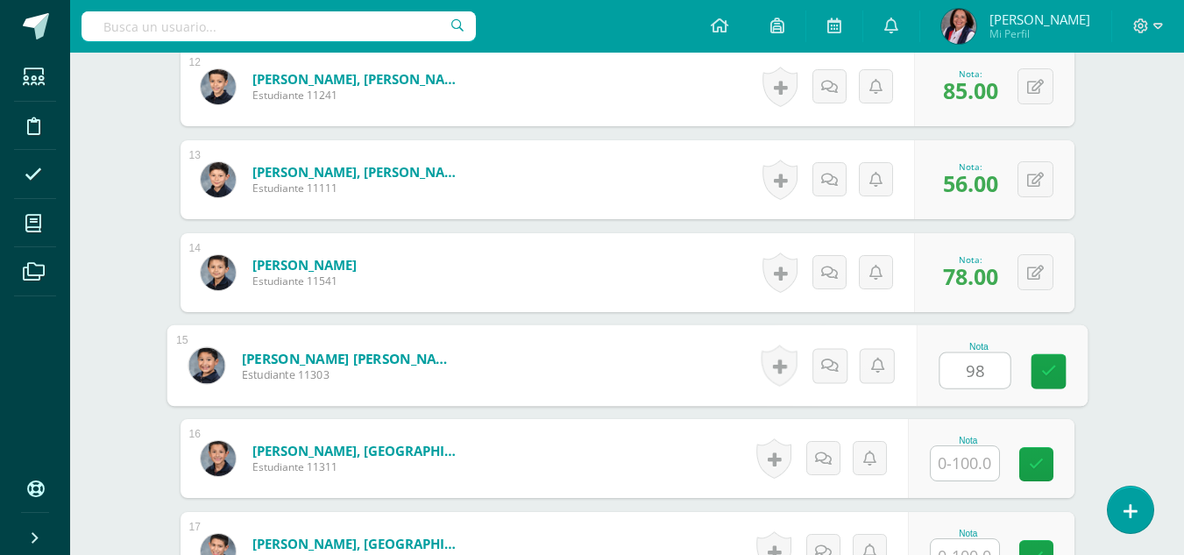
type input "98"
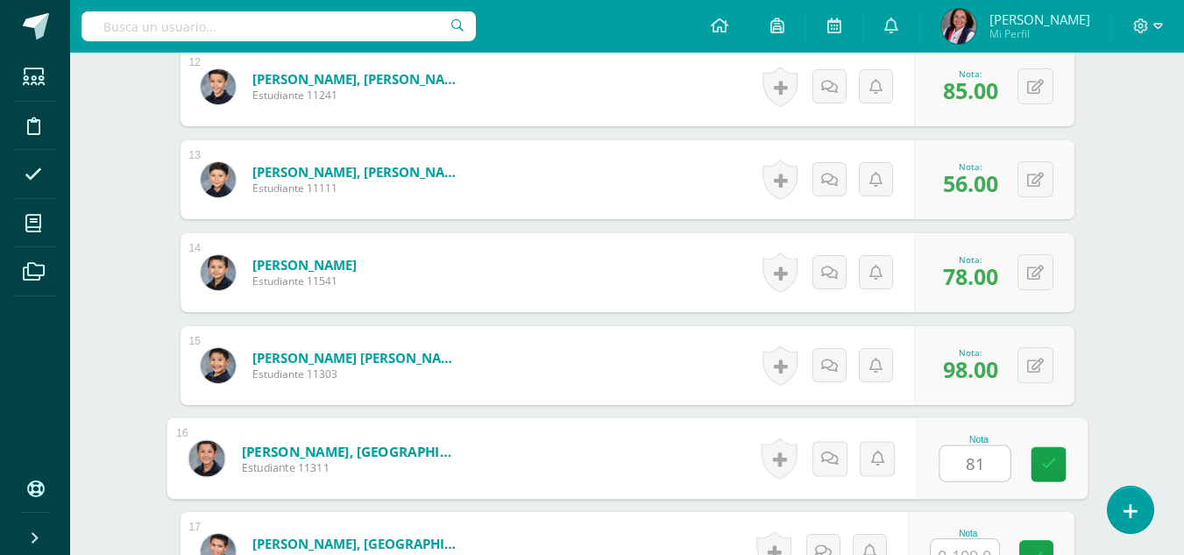
type input "81"
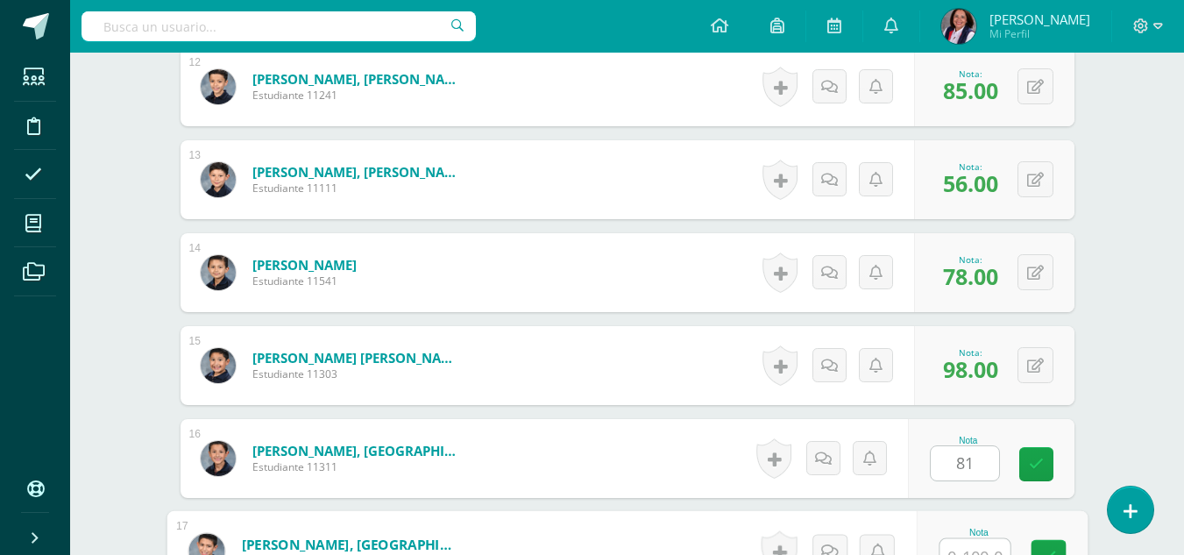
scroll to position [1603, 0]
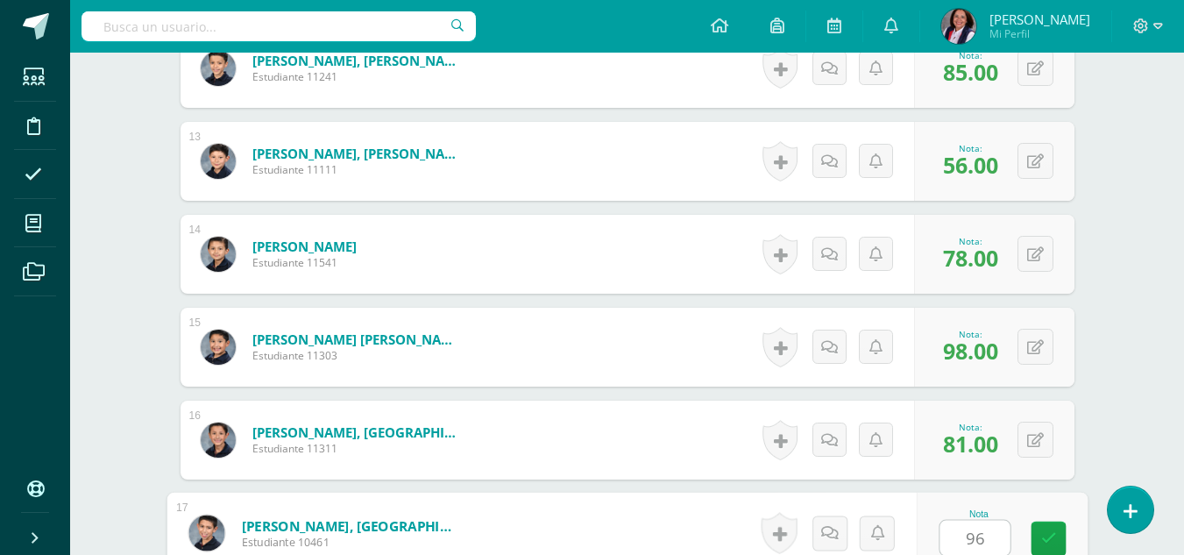
type input "96"
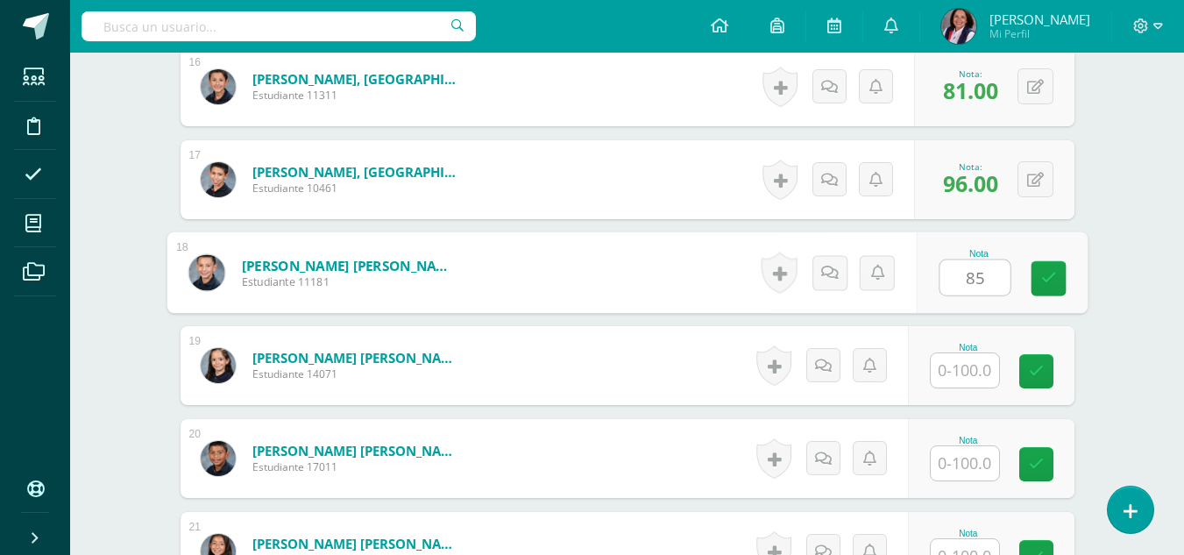
type input "85"
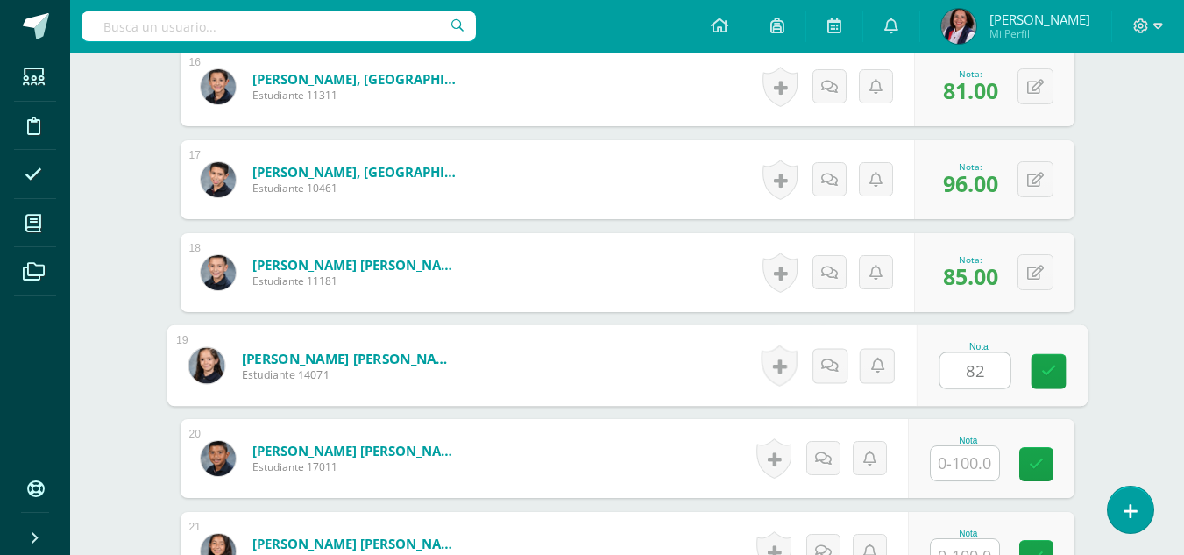
type input "82"
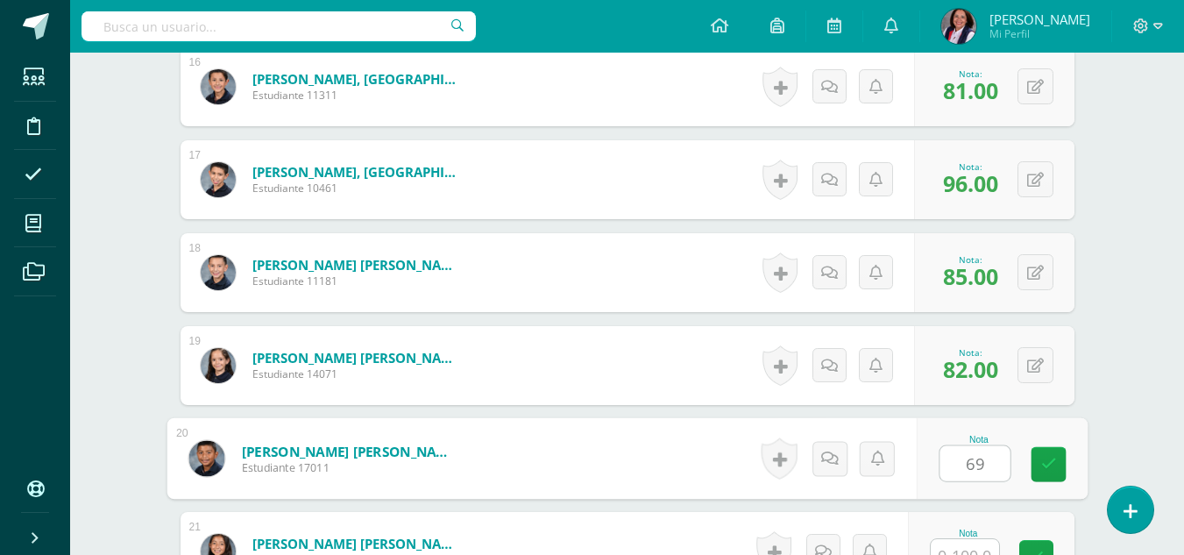
type input "69"
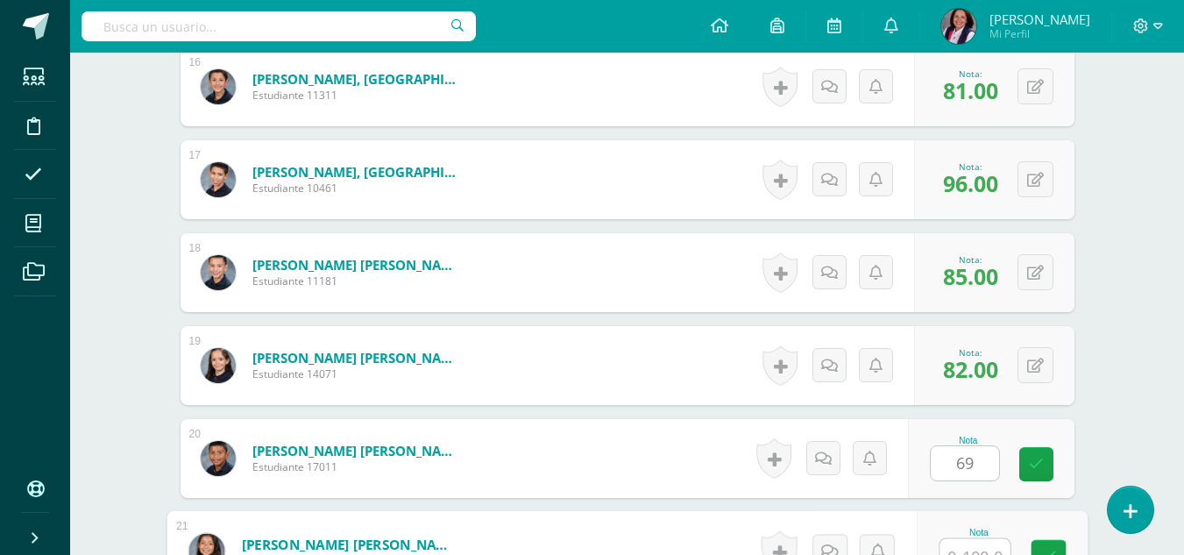
scroll to position [1974, 0]
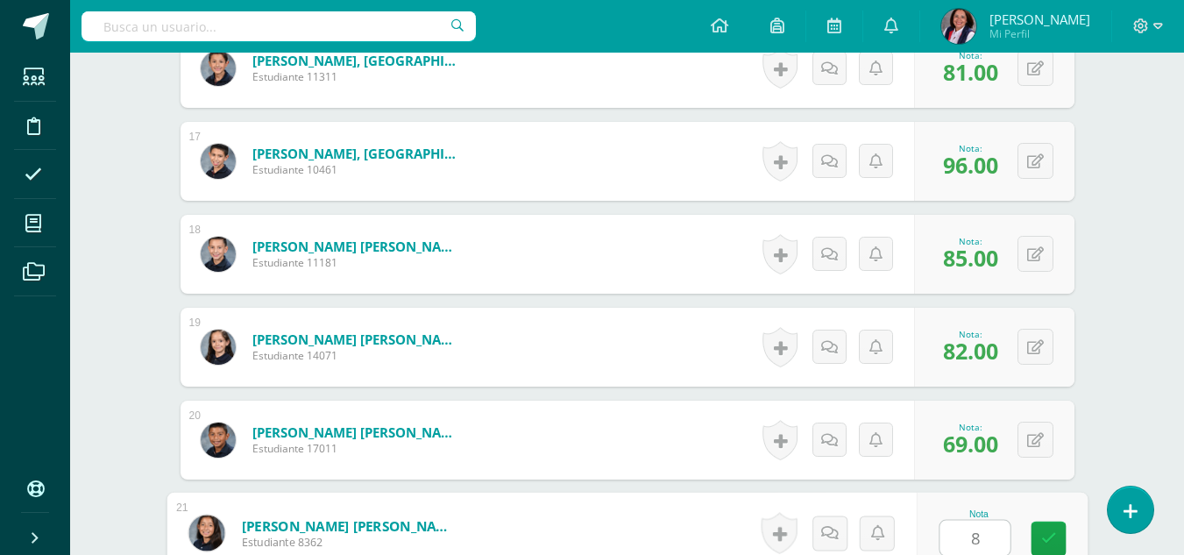
type input "89"
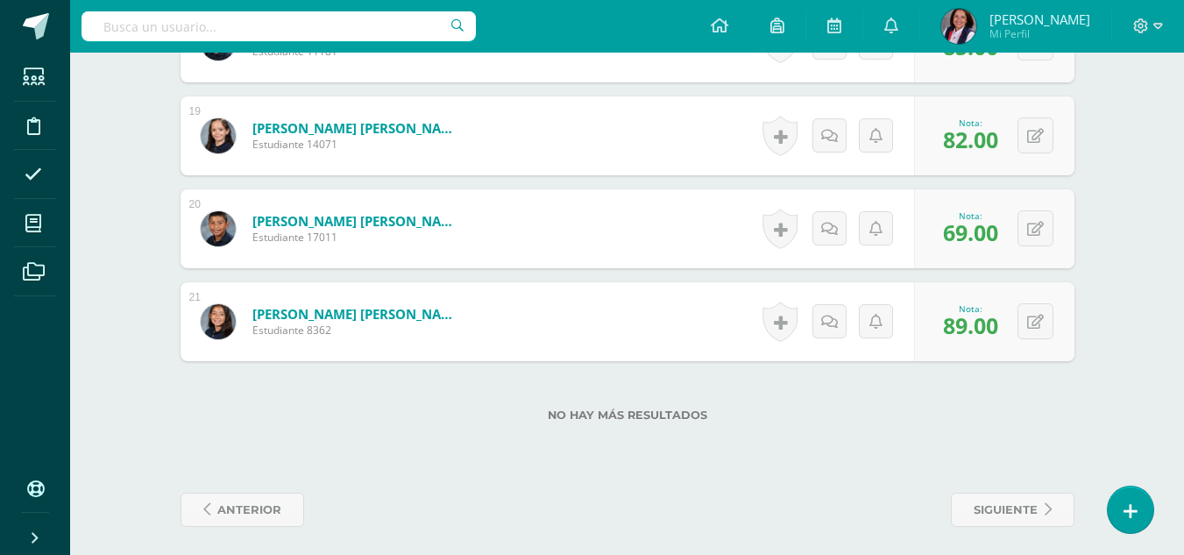
scroll to position [2193, 0]
